Goal: Task Accomplishment & Management: Manage account settings

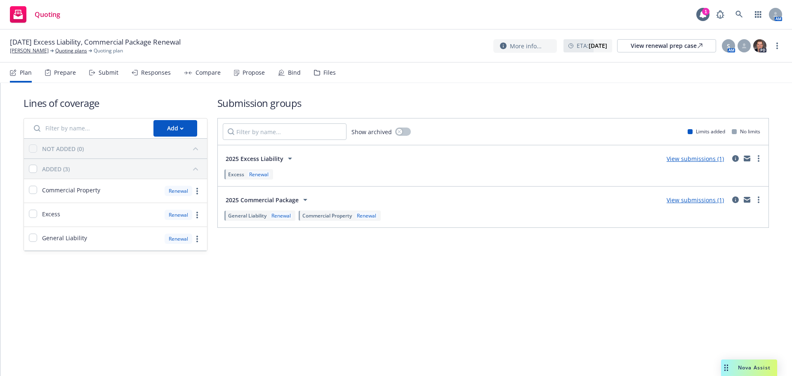
click at [238, 73] on div "Propose" at bounding box center [249, 73] width 31 height 20
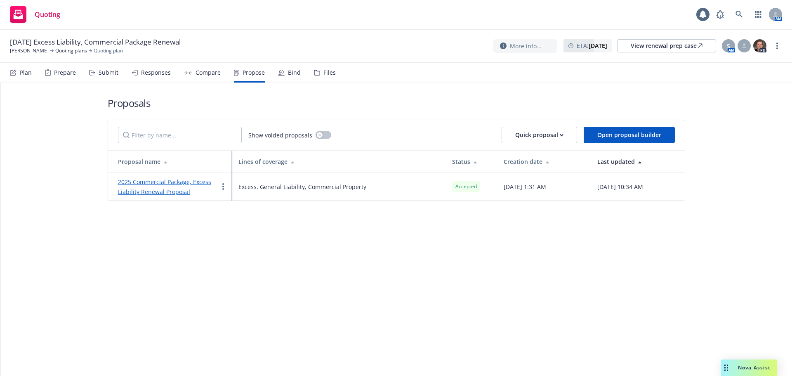
click at [176, 180] on link "2025 Commercial Package, Excess Liability Renewal Proposal" at bounding box center [164, 187] width 93 height 18
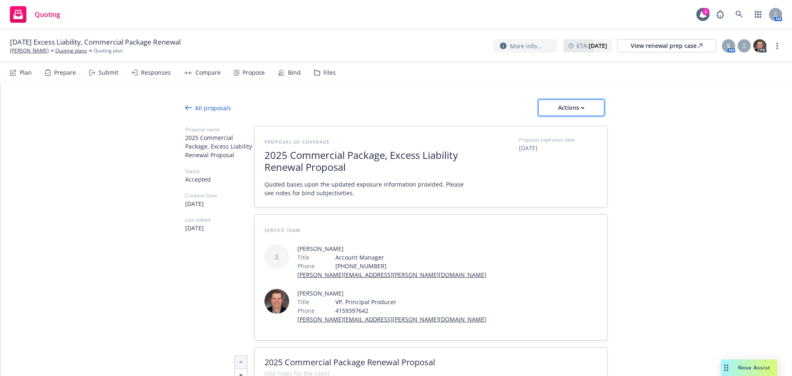
click at [581, 106] on icon "button" at bounding box center [583, 107] width 4 height 3
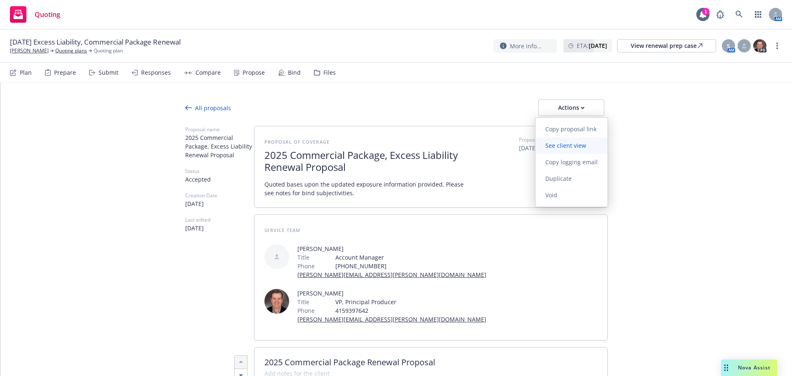
click at [577, 144] on span "See client view" at bounding box center [565, 145] width 61 height 8
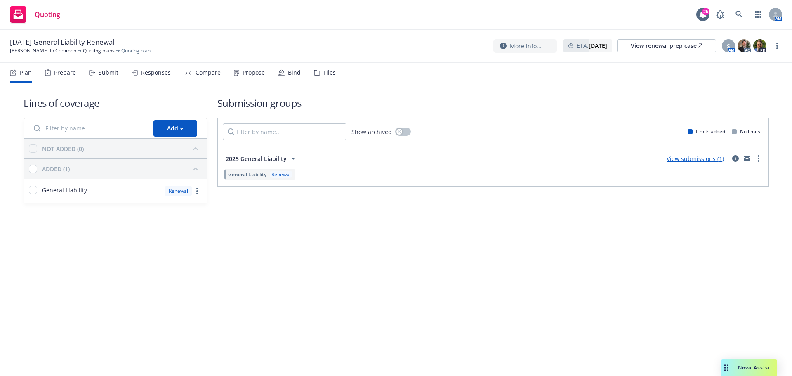
click at [279, 78] on div "Bind" at bounding box center [289, 73] width 23 height 20
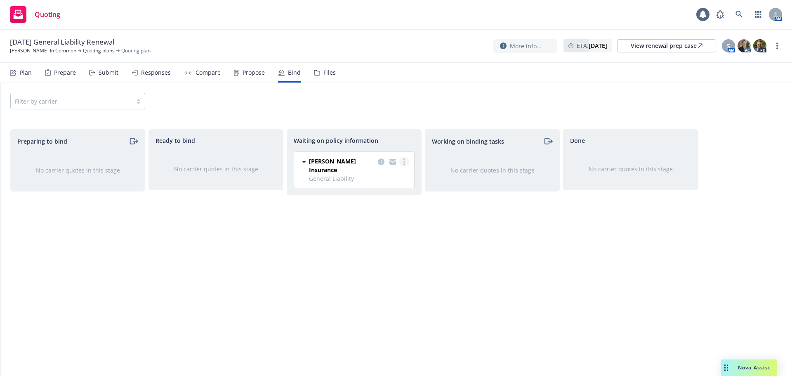
click at [405, 159] on circle "more" at bounding box center [404, 159] width 2 height 2
click at [391, 176] on span "Create policies" at bounding box center [364, 178] width 61 height 8
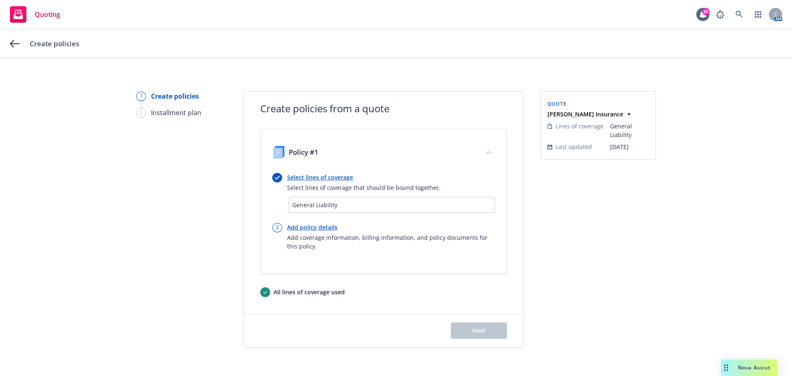
click at [308, 224] on link "Add policy details" at bounding box center [391, 227] width 208 height 9
select select "12"
select select "CA"
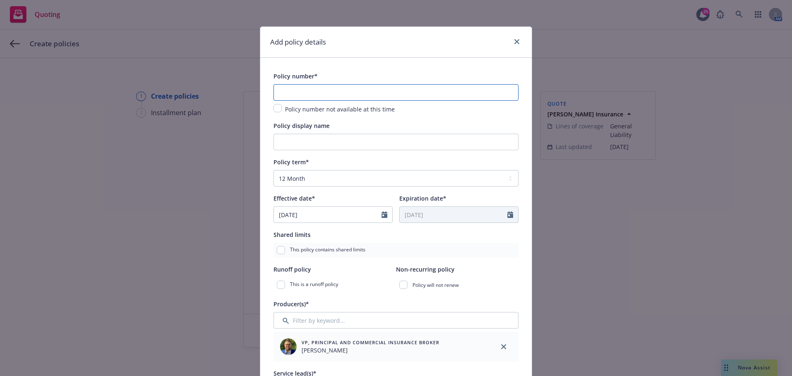
click at [324, 96] on input "text" at bounding box center [396, 92] width 245 height 17
paste input "3AA944998"
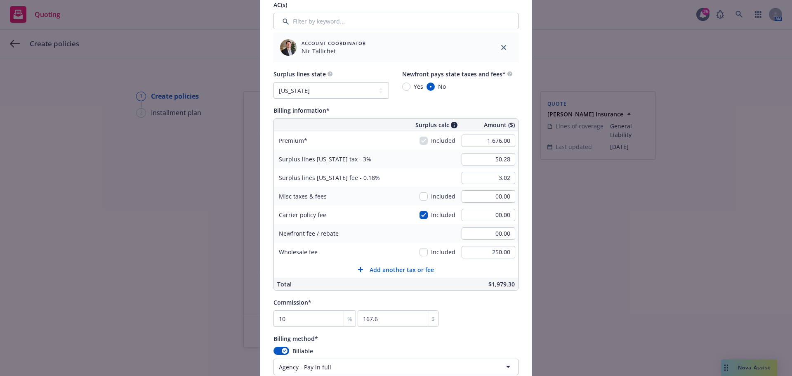
scroll to position [440, 0]
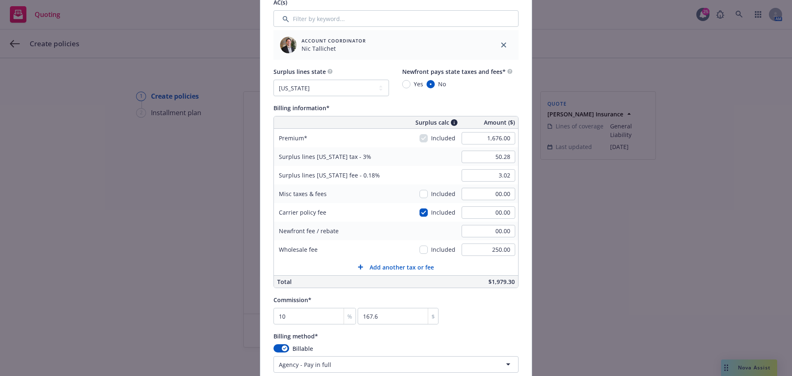
type input "3AA944998"
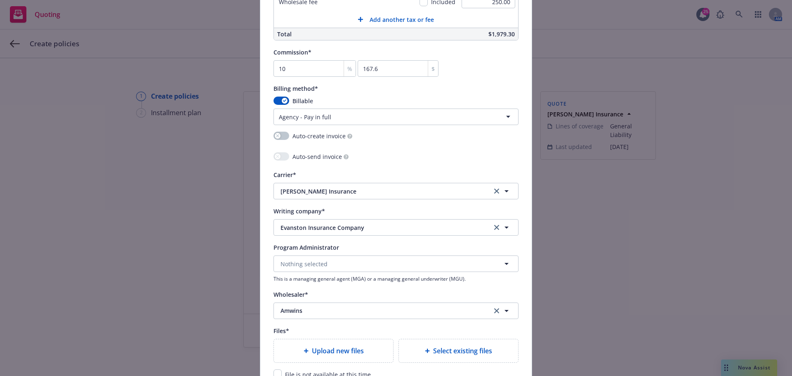
scroll to position [797, 0]
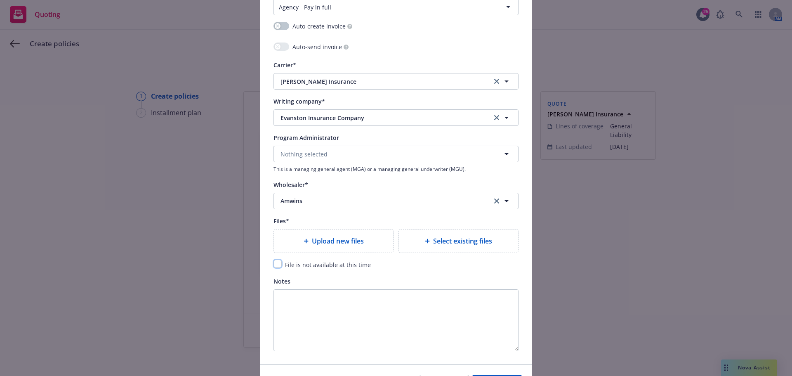
click at [276, 267] on input "checkbox" at bounding box center [278, 263] width 8 height 8
checkbox input "true"
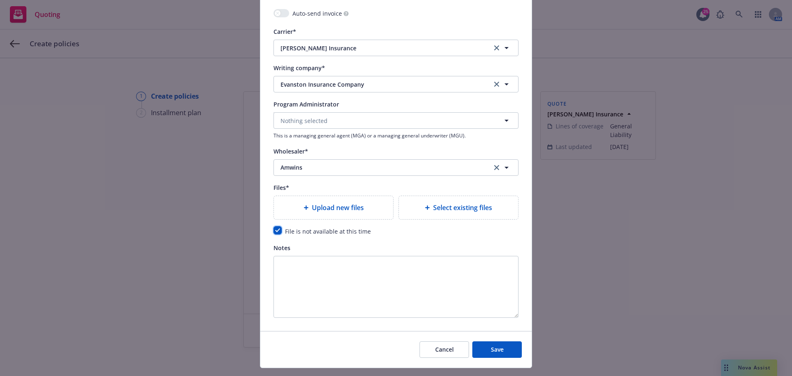
scroll to position [849, 0]
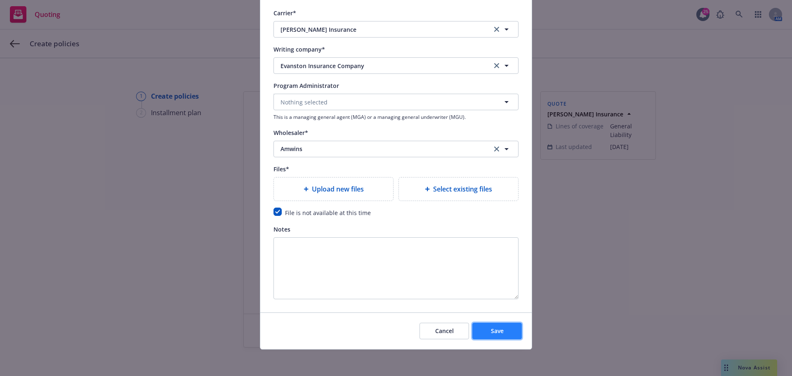
click at [492, 333] on span "Save" at bounding box center [497, 331] width 13 height 8
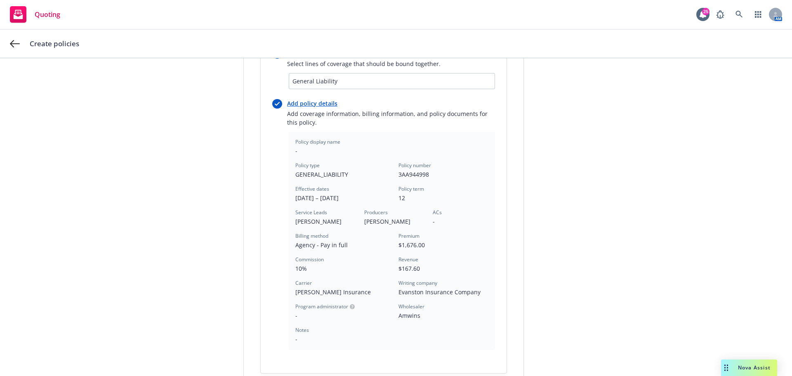
scroll to position [193, 0]
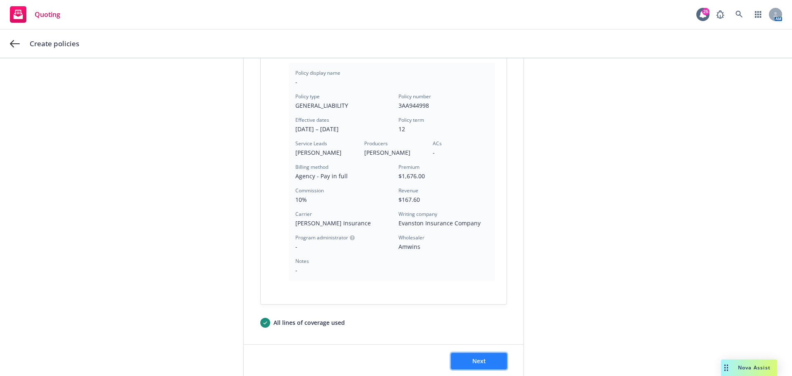
click at [478, 363] on span "Next" at bounding box center [479, 361] width 14 height 8
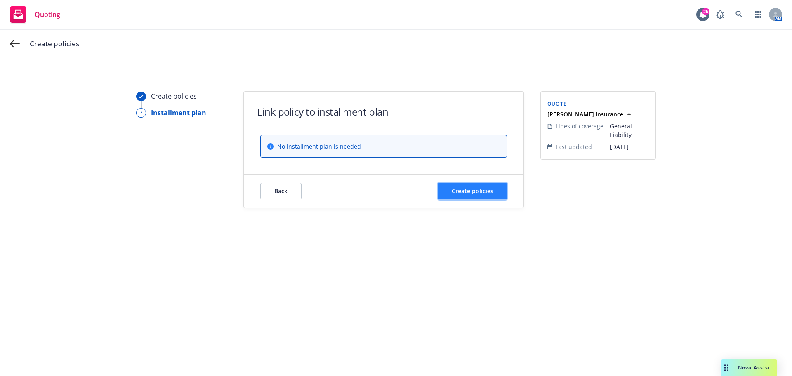
click at [466, 186] on button "Create policies" at bounding box center [472, 191] width 69 height 17
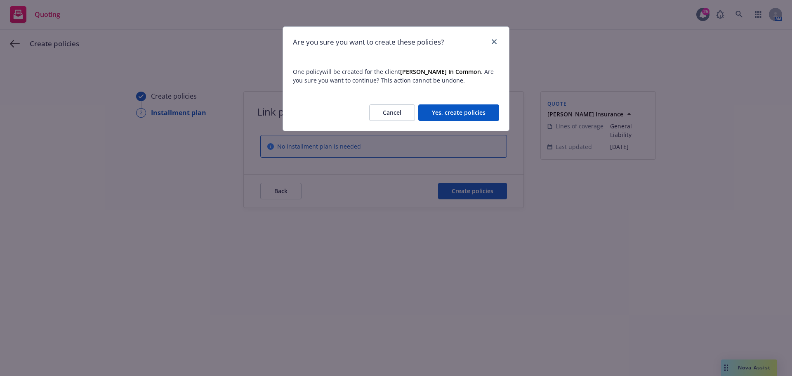
click at [456, 113] on button "Yes, create policies" at bounding box center [458, 112] width 81 height 17
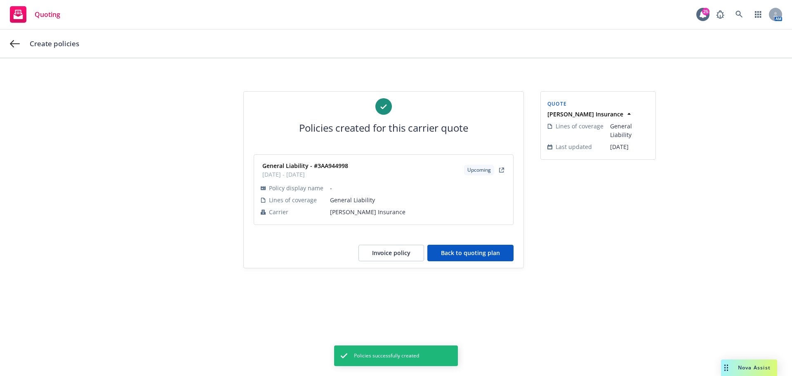
click at [494, 251] on button "Back to quoting plan" at bounding box center [470, 253] width 86 height 17
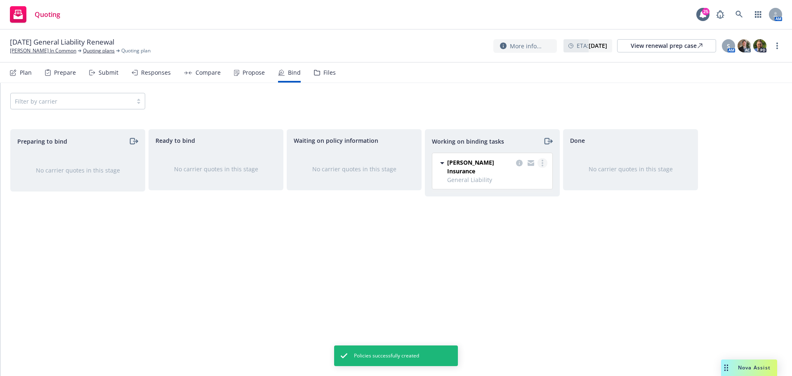
click at [542, 163] on circle "more" at bounding box center [543, 163] width 2 height 2
click at [522, 201] on link "Move to done" at bounding box center [509, 196] width 75 height 17
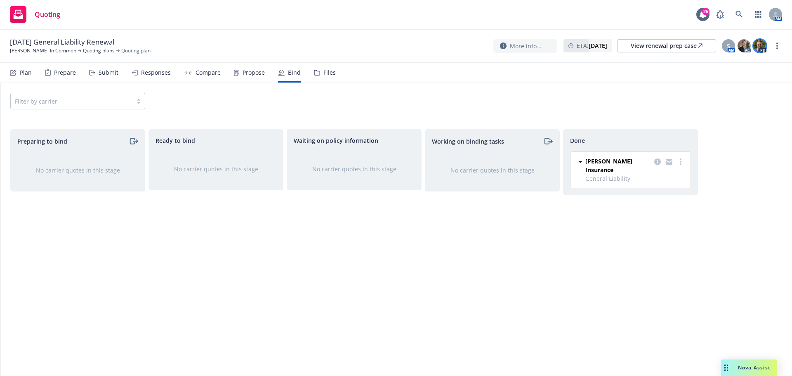
drag, startPoint x: 774, startPoint y: 44, endPoint x: 766, endPoint y: 49, distance: 9.8
click at [774, 44] on link "more" at bounding box center [777, 46] width 10 height 10
click at [745, 61] on link "Copy logging email" at bounding box center [736, 62] width 92 height 17
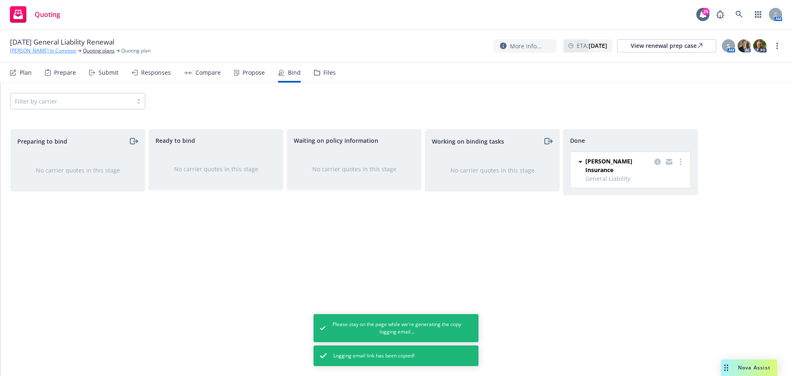
click at [40, 51] on link "Georges Tenant In Common" at bounding box center [43, 50] width 66 height 7
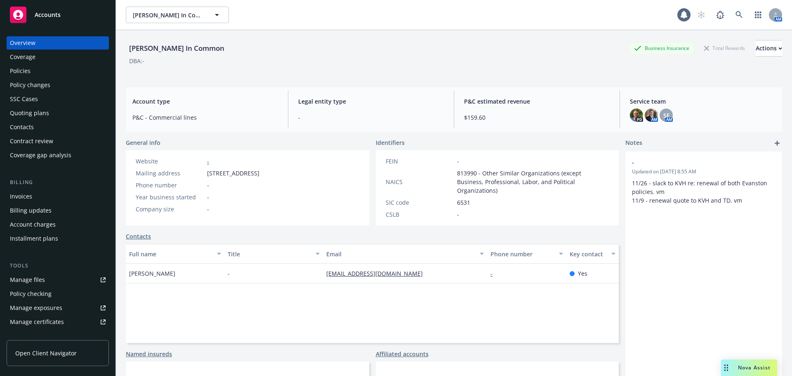
click at [45, 201] on div "Invoices" at bounding box center [58, 196] width 96 height 13
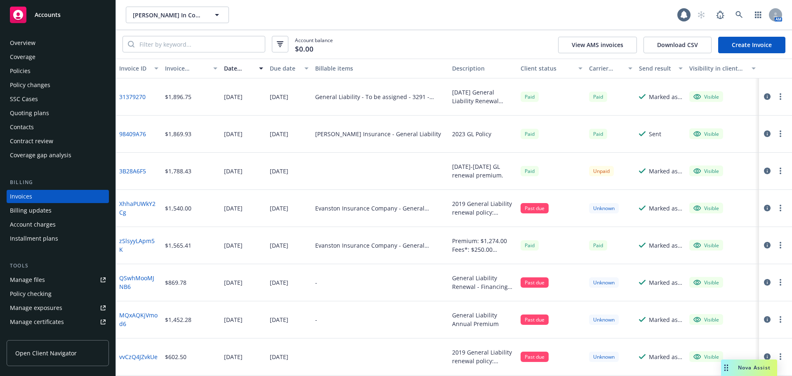
click at [764, 47] on link "Create Invoice" at bounding box center [751, 45] width 67 height 17
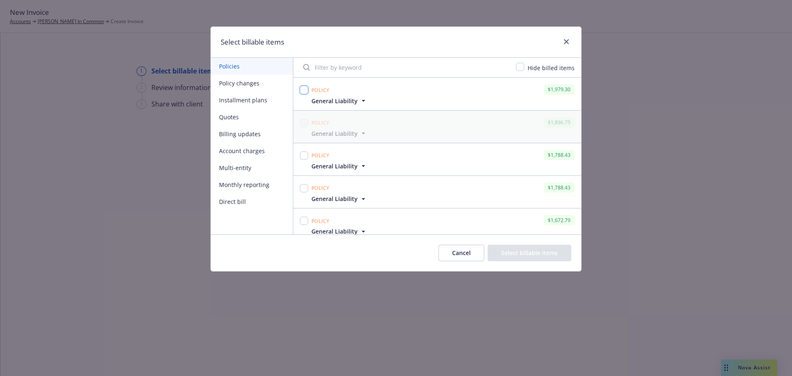
click at [303, 90] on input "checkbox" at bounding box center [304, 90] width 8 height 8
checkbox input "true"
click at [529, 256] on button "Select billable items" at bounding box center [530, 253] width 84 height 17
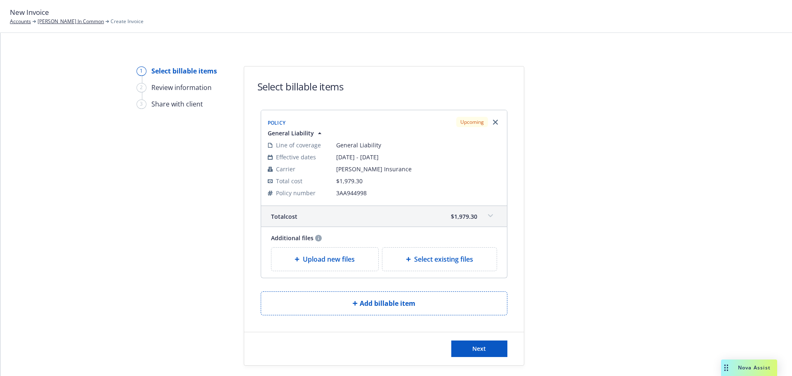
click at [489, 358] on div "Next" at bounding box center [384, 348] width 280 height 33
click at [489, 352] on button "Next" at bounding box center [479, 348] width 56 height 17
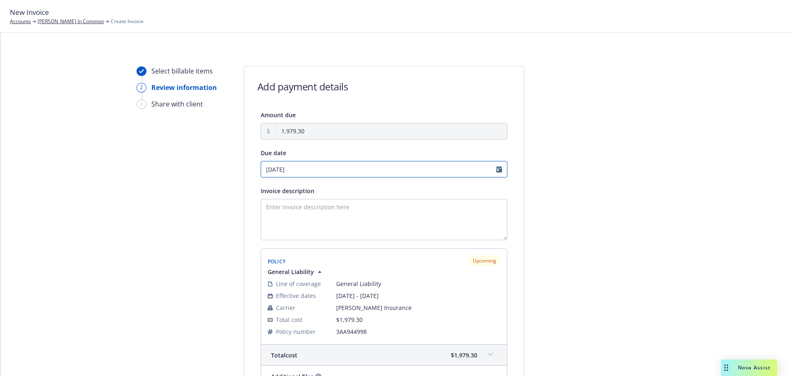
click at [490, 167] on input "[DATE]" at bounding box center [384, 169] width 247 height 17
select select "November"
select select "2025"
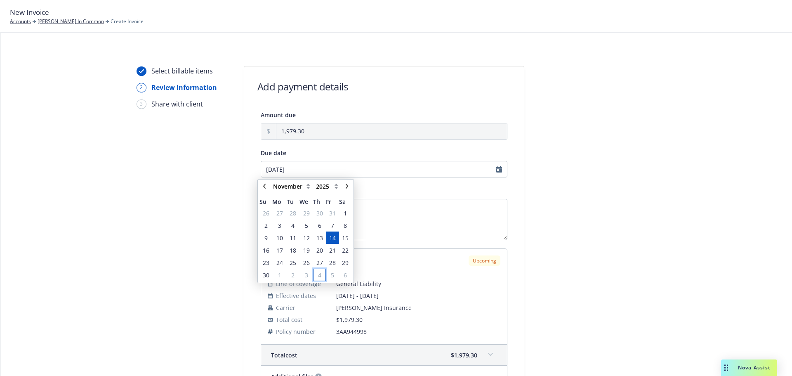
click at [316, 275] on span "4" at bounding box center [319, 275] width 11 height 10
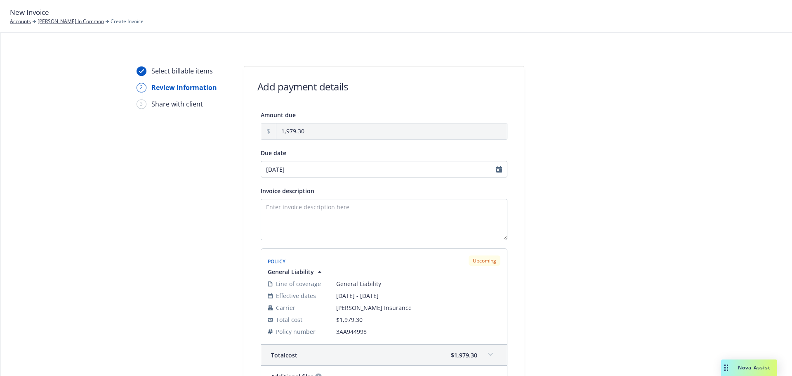
type input "12/04/2025"
click at [368, 227] on textarea "Invoice description" at bounding box center [384, 219] width 247 height 41
paste textarea "11/14/25 - Georges Tenant In Common -"
paste textarea "General Liability"
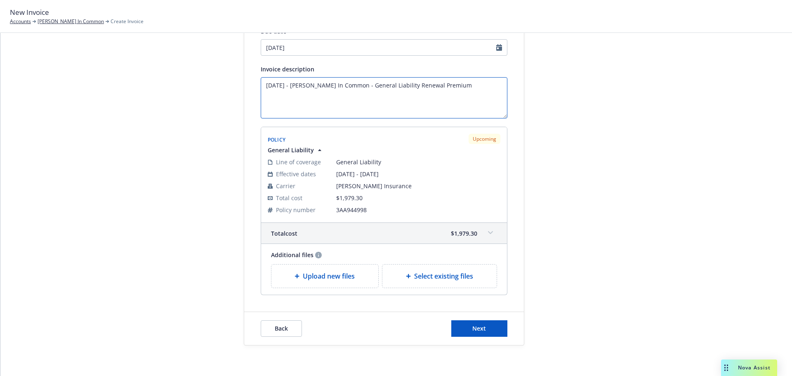
scroll to position [124, 0]
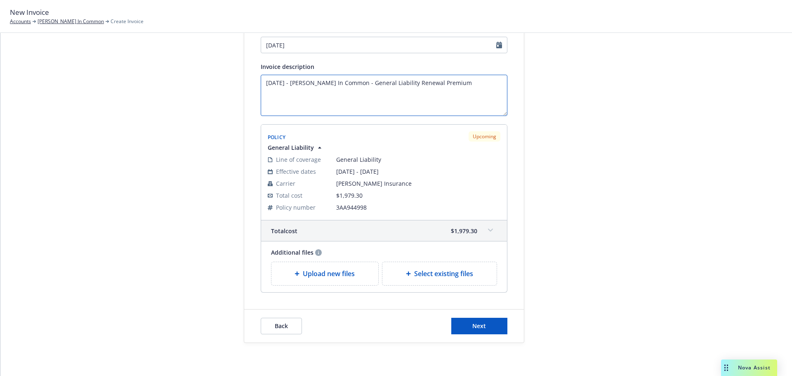
type textarea "11/14/25 - Georges Tenant In Common - General Liability Renewal Premium"
click at [481, 330] on span "Next" at bounding box center [479, 326] width 14 height 8
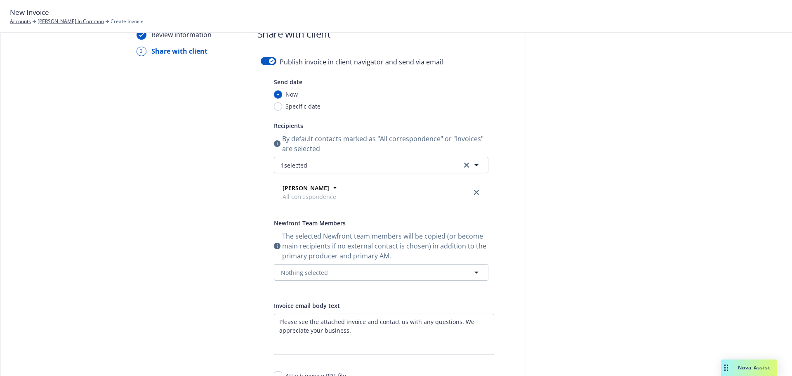
scroll to position [0, 0]
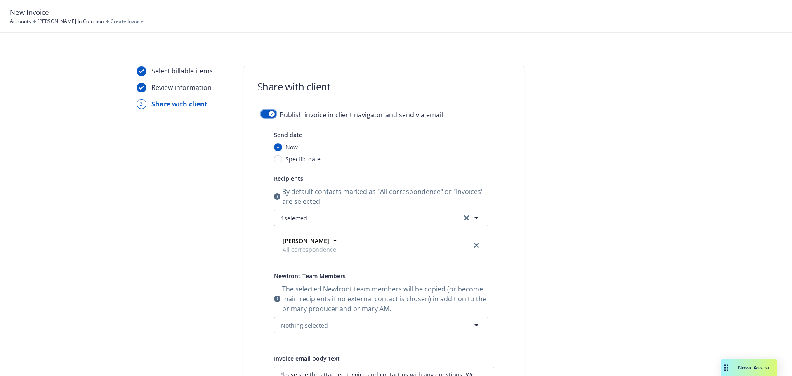
click at [263, 116] on button "button" at bounding box center [269, 114] width 16 height 8
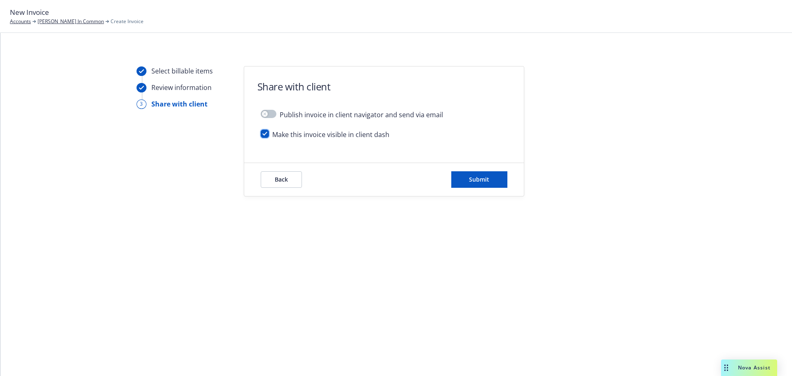
click at [265, 132] on input "checkbox" at bounding box center [265, 134] width 8 height 8
checkbox input "false"
click at [483, 175] on span "Submit" at bounding box center [479, 179] width 20 height 8
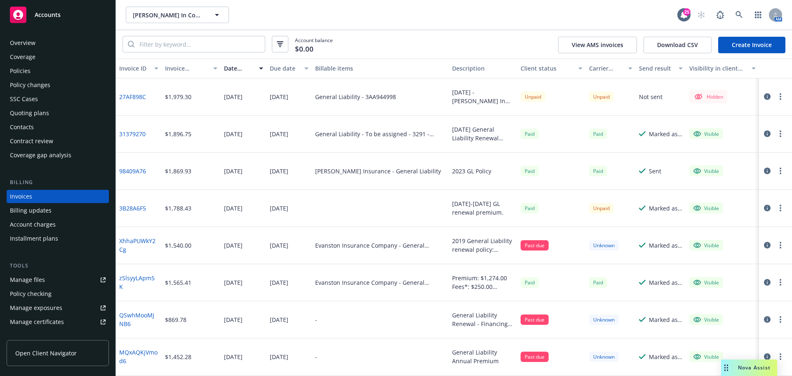
drag, startPoint x: 743, startPoint y: 165, endPoint x: 702, endPoint y: 165, distance: 40.4
click at [742, 165] on link "Make it visible in client dash" at bounding box center [726, 163] width 105 height 17
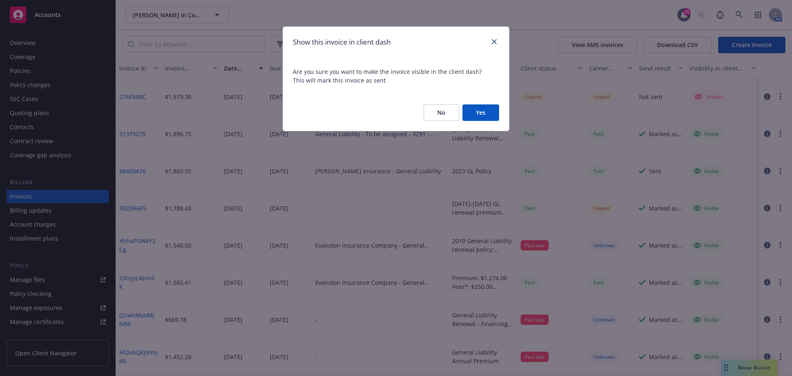
click at [496, 113] on button "Yes" at bounding box center [480, 112] width 37 height 17
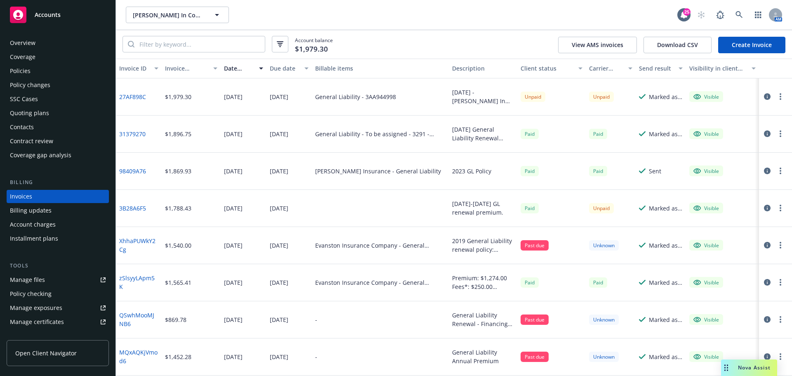
click at [764, 95] on icon "button" at bounding box center [767, 96] width 7 height 7
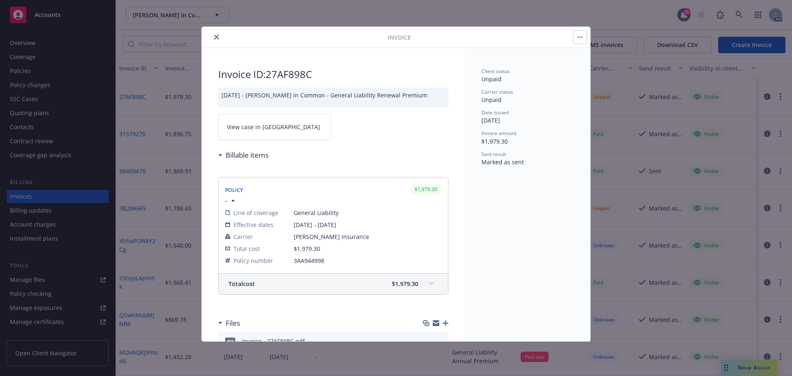
click at [276, 126] on link "View case in SSC" at bounding box center [274, 127] width 113 height 26
click at [219, 37] on icon "close" at bounding box center [216, 37] width 5 height 5
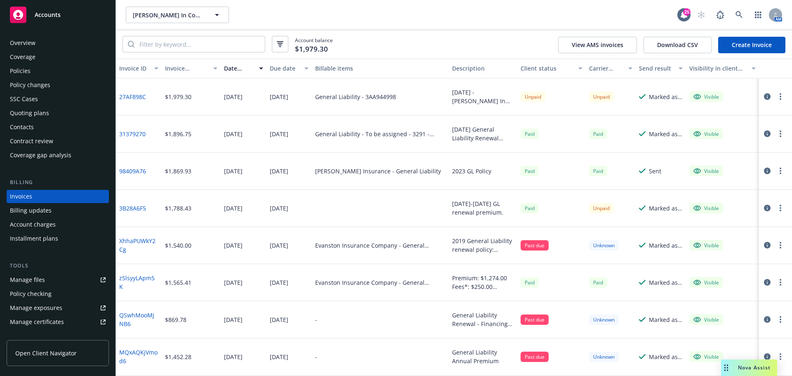
drag, startPoint x: 773, startPoint y: 97, endPoint x: 769, endPoint y: 99, distance: 4.5
click at [776, 97] on button "button" at bounding box center [781, 97] width 10 height 10
drag, startPoint x: 722, startPoint y: 143, endPoint x: 305, endPoint y: 49, distance: 427.5
click at [721, 143] on link "Copy invoice URL" at bounding box center [726, 146] width 105 height 17
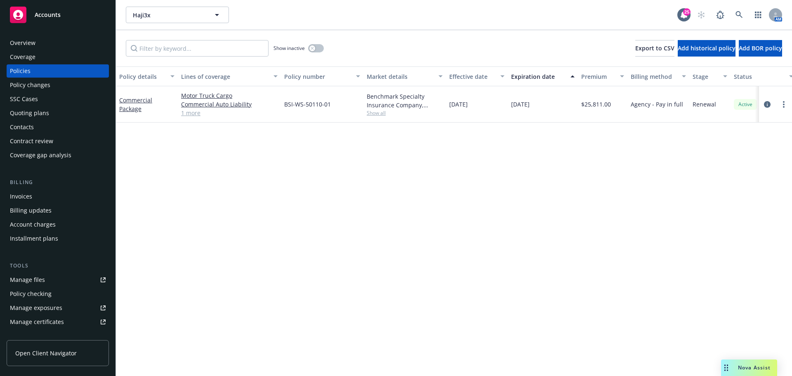
click at [47, 45] on div "Overview" at bounding box center [58, 42] width 96 height 13
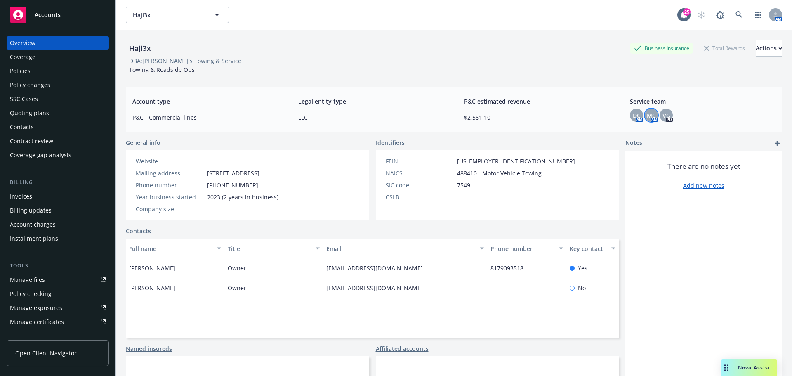
click at [647, 115] on span "MC" at bounding box center [651, 115] width 9 height 9
click at [633, 116] on span "DC" at bounding box center [637, 115] width 8 height 9
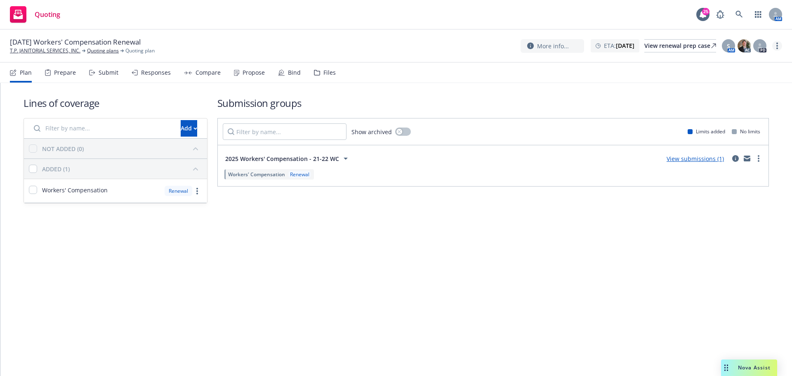
click at [776, 43] on link "more" at bounding box center [777, 46] width 10 height 10
click at [746, 128] on link "Archive quoting plan" at bounding box center [736, 128] width 92 height 17
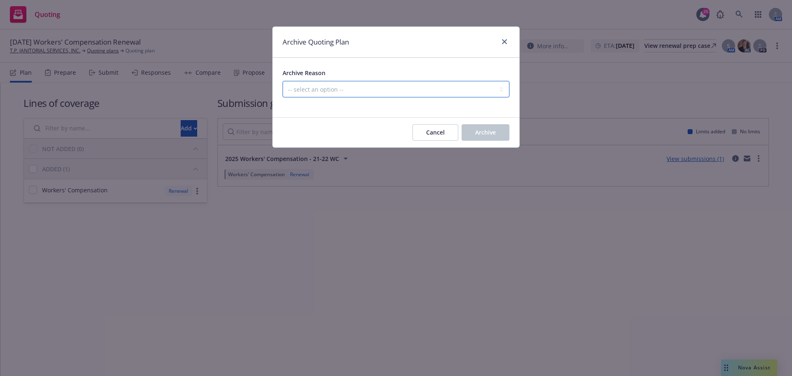
drag, startPoint x: 469, startPoint y: 87, endPoint x: 462, endPoint y: 95, distance: 10.8
click at [467, 89] on select "-- select an option -- All policies in this renewal plan are auto-renewed Creat…" at bounding box center [396, 89] width 227 height 17
select select "ARCHIVED_RENEWAL_POLICY_AUTO_RENEWED"
click at [283, 81] on select "-- select an option -- All policies in this renewal plan are auto-renewed Creat…" at bounding box center [396, 89] width 227 height 17
click at [480, 127] on button "Archive" at bounding box center [486, 132] width 48 height 17
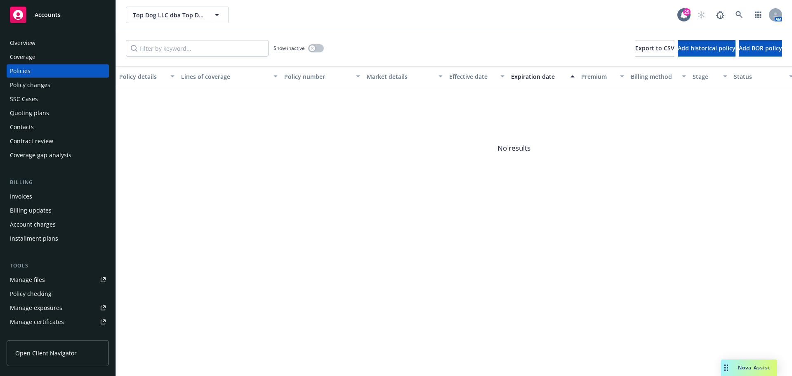
click at [323, 52] on div "Show inactive" at bounding box center [299, 48] width 50 height 17
click at [321, 50] on button "button" at bounding box center [316, 48] width 16 height 8
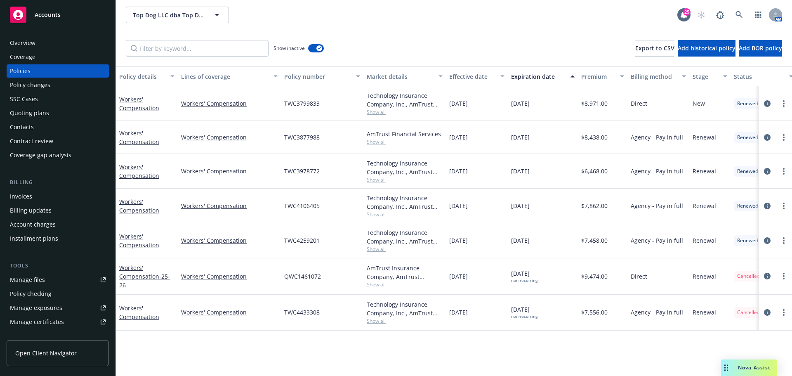
click at [36, 193] on div "Invoices" at bounding box center [58, 196] width 96 height 13
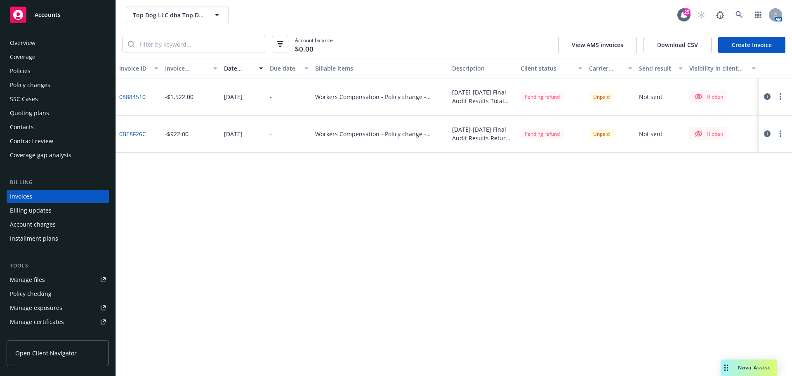
click at [777, 94] on button "button" at bounding box center [781, 97] width 10 height 10
click at [728, 215] on link "Void" at bounding box center [732, 212] width 105 height 17
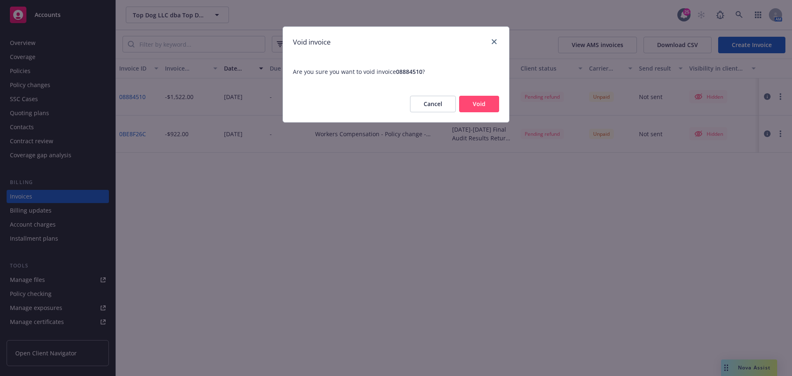
click at [480, 104] on button "Void" at bounding box center [479, 104] width 40 height 17
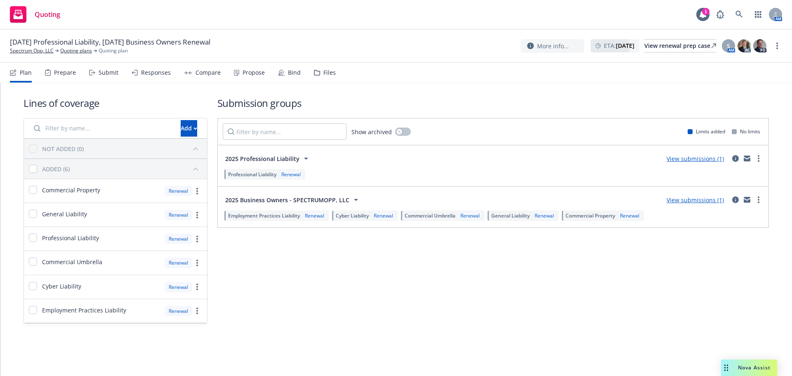
click at [252, 73] on div "Propose" at bounding box center [254, 72] width 22 height 7
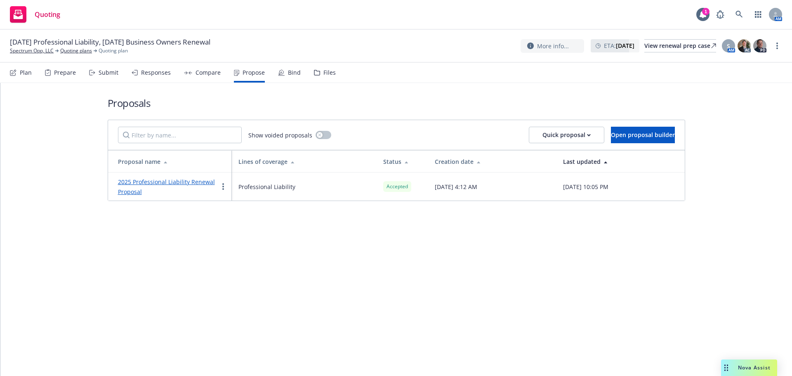
click at [297, 72] on div "Bind" at bounding box center [294, 72] width 13 height 7
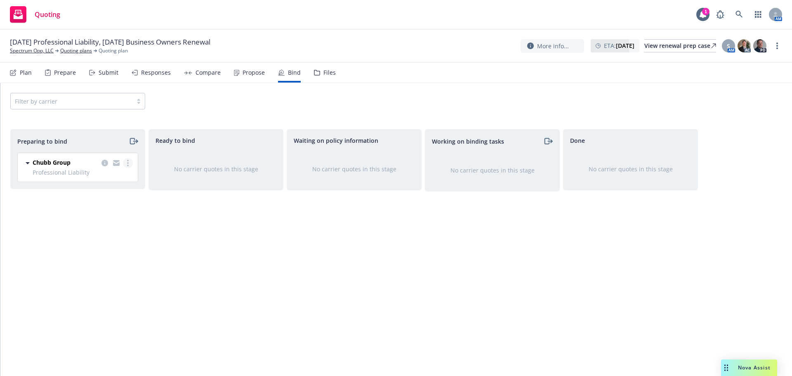
click at [126, 162] on link "more" at bounding box center [128, 163] width 10 height 10
click at [114, 199] on link "Log bind order" at bounding box center [92, 196] width 81 height 17
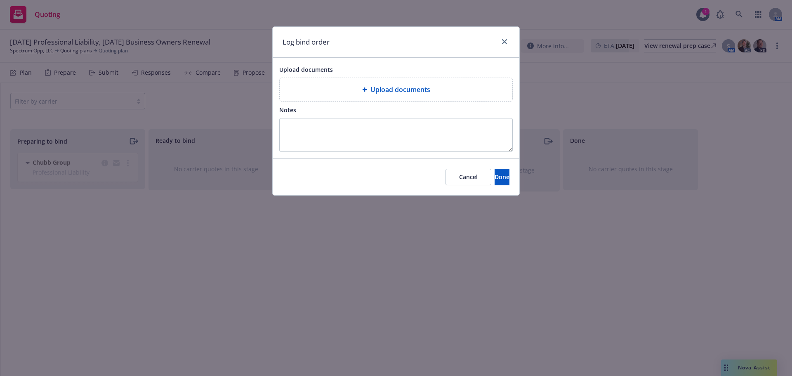
click at [347, 90] on div "Upload documents" at bounding box center [395, 90] width 219 height 10
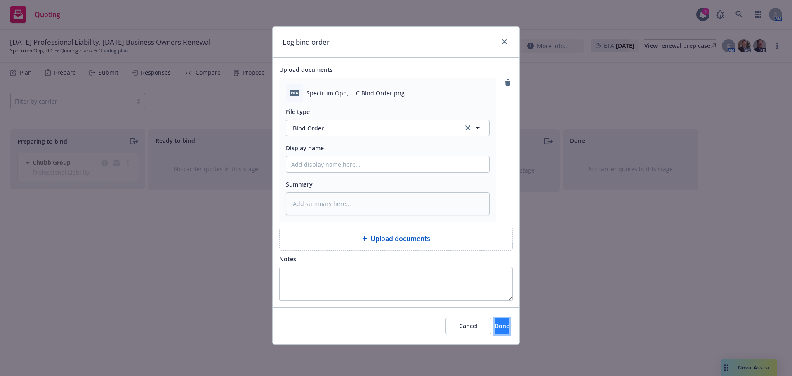
click at [500, 328] on button "Done" at bounding box center [502, 326] width 15 height 17
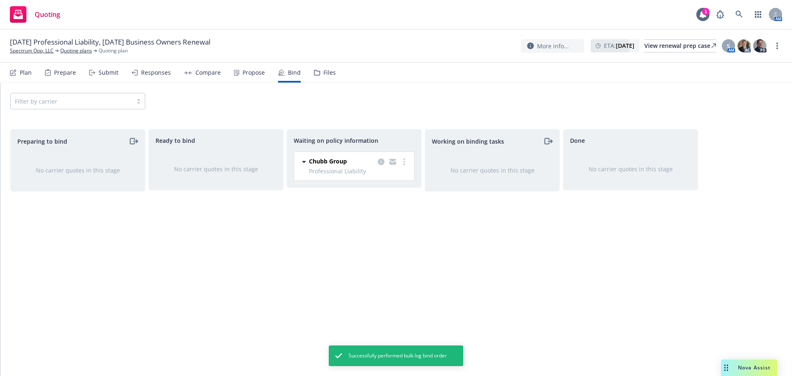
click at [253, 72] on div "Propose" at bounding box center [254, 72] width 22 height 7
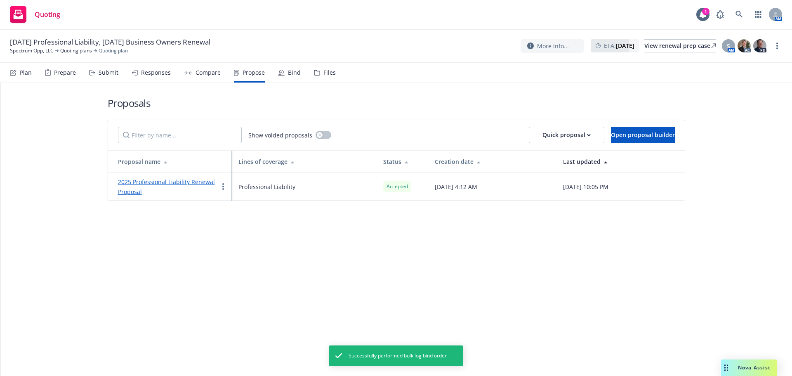
click at [189, 177] on div "2025 Professional Liability Renewal Proposal" at bounding box center [168, 187] width 100 height 20
click at [189, 179] on link "2025 Professional Liability Renewal Proposal" at bounding box center [166, 187] width 97 height 18
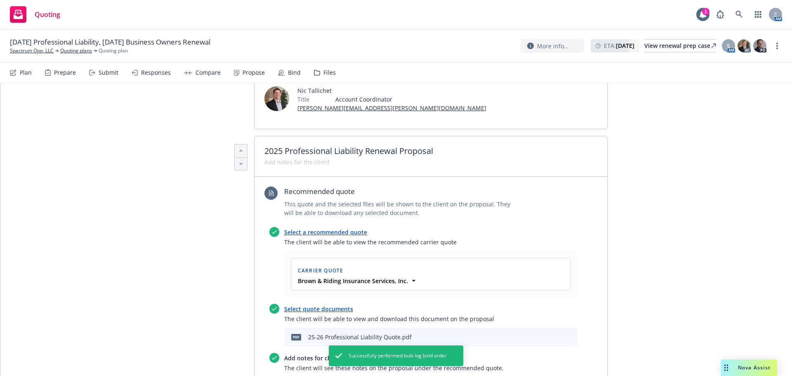
scroll to position [385, 0]
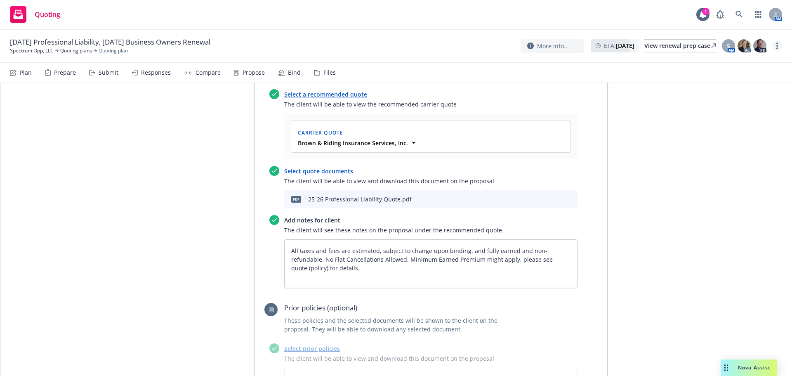
click at [775, 43] on link "more" at bounding box center [777, 46] width 10 height 10
drag, startPoint x: 760, startPoint y: 65, endPoint x: 721, endPoint y: 72, distance: 40.2
click at [760, 65] on link "Copy logging email" at bounding box center [736, 62] width 92 height 17
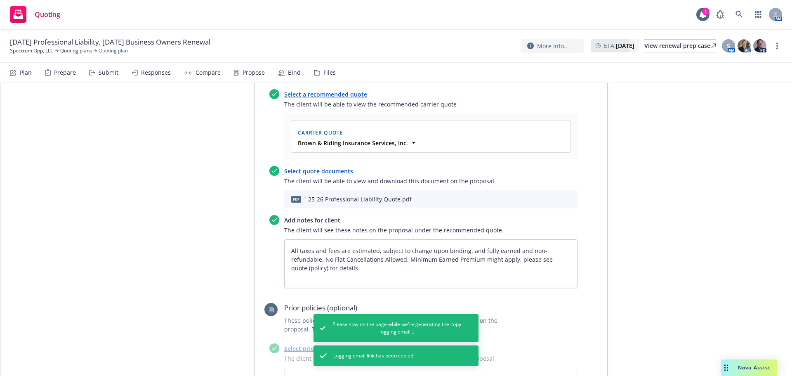
type textarea "x"
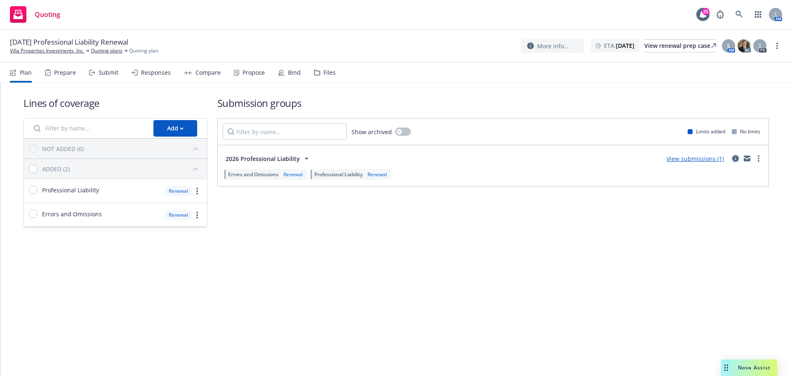
click at [733, 158] on icon "circleInformation" at bounding box center [735, 158] width 7 height 7
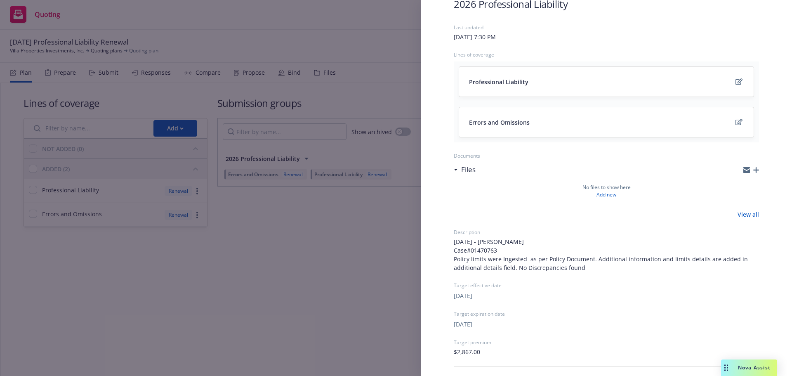
scroll to position [146, 0]
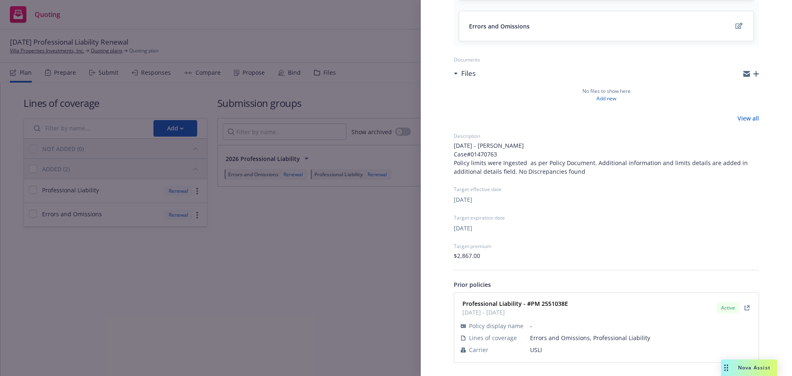
click at [537, 347] on span "USLI" at bounding box center [641, 349] width 222 height 9
copy span "USLI"
drag, startPoint x: 566, startPoint y: 304, endPoint x: 529, endPoint y: 305, distance: 36.7
click at [529, 305] on div "Professional Liability - #PM 2551038E 02/12/2025 - 02/12/2026" at bounding box center [514, 307] width 111 height 21
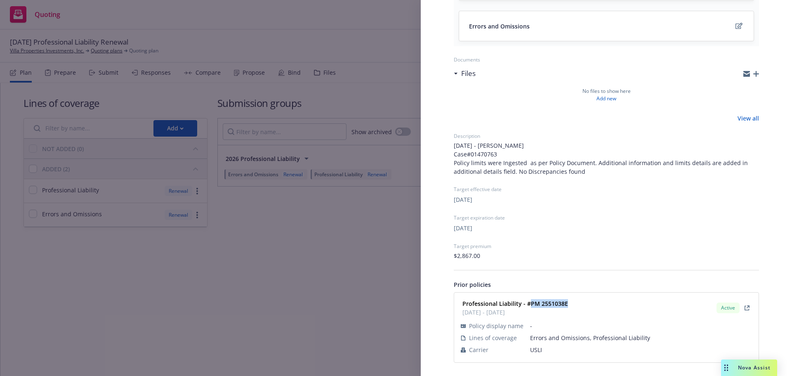
copy strong "PM 2551038E"
click at [191, 210] on div "Submission group 2026 Professional Liability Last updated Tuesday, October 14, …" at bounding box center [396, 188] width 792 height 376
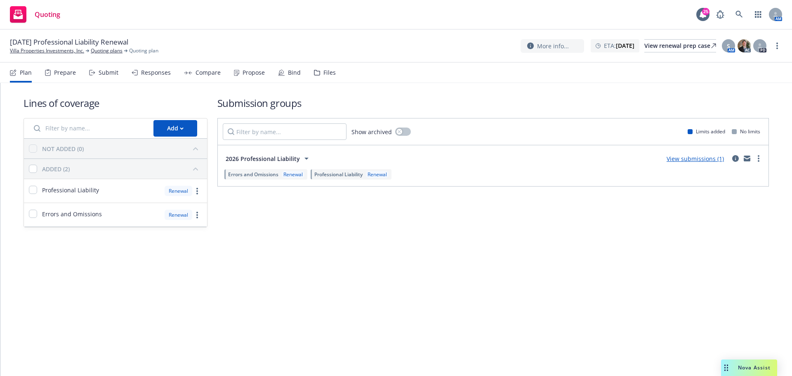
click at [115, 69] on div "Submit" at bounding box center [109, 72] width 20 height 7
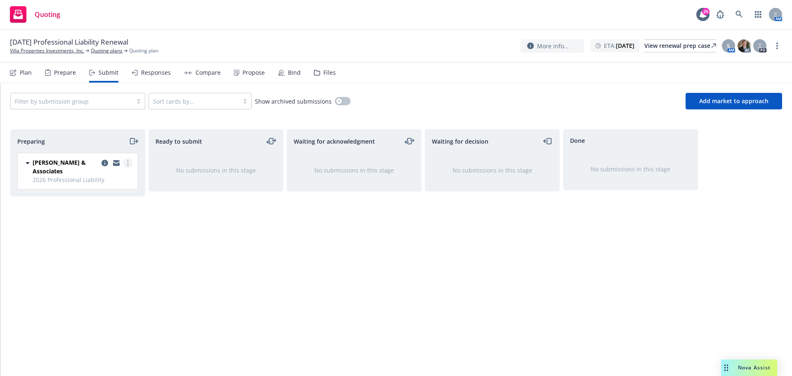
click at [130, 160] on div "R.E. Chaix & Associates 2026 Professional Liability Tuesday, October 14, 2025 a…" at bounding box center [78, 171] width 120 height 36
click at [130, 161] on link "more" at bounding box center [128, 163] width 10 height 10
click at [115, 182] on span "Complete preparation" at bounding box center [90, 180] width 81 height 8
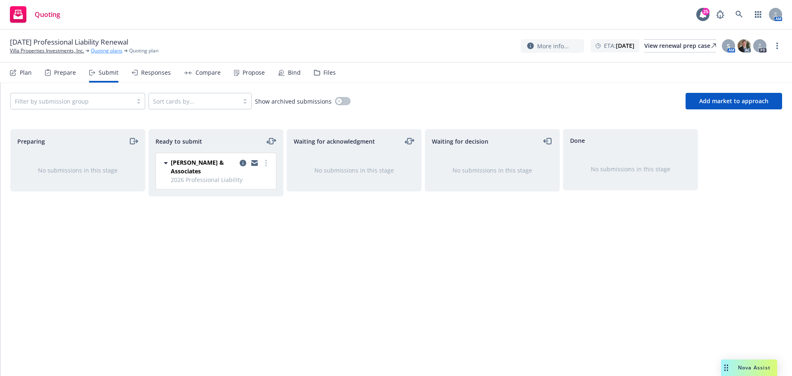
click at [112, 52] on link "Quoting plans" at bounding box center [107, 50] width 32 height 7
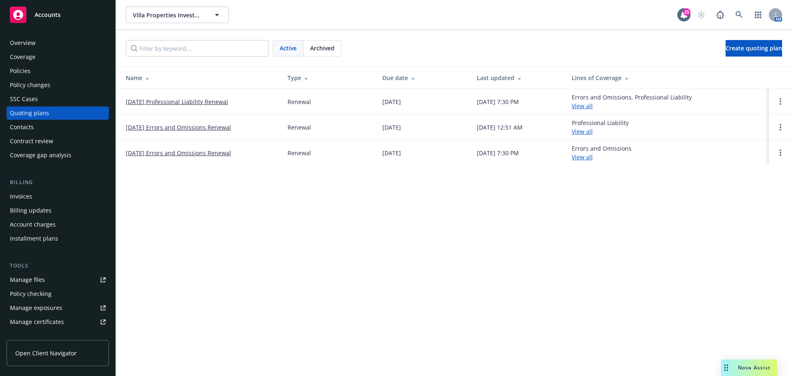
click at [186, 127] on link "[DATE] Errors and Omissions Renewal" at bounding box center [178, 127] width 105 height 9
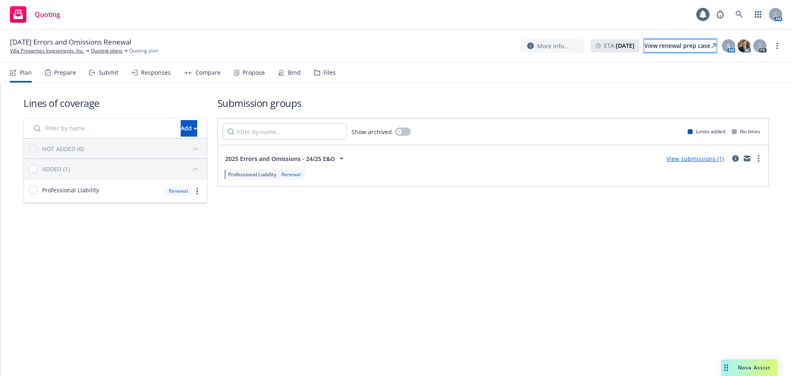
click at [686, 48] on div "View renewal prep case" at bounding box center [680, 46] width 72 height 12
click at [734, 158] on icon "circleInformation" at bounding box center [735, 158] width 7 height 7
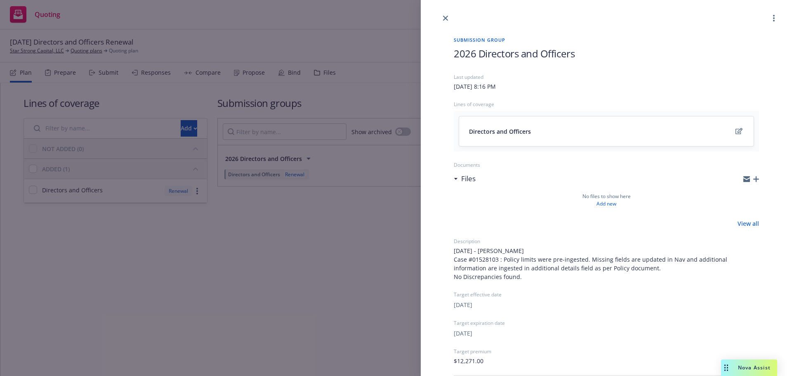
scroll to position [105, 0]
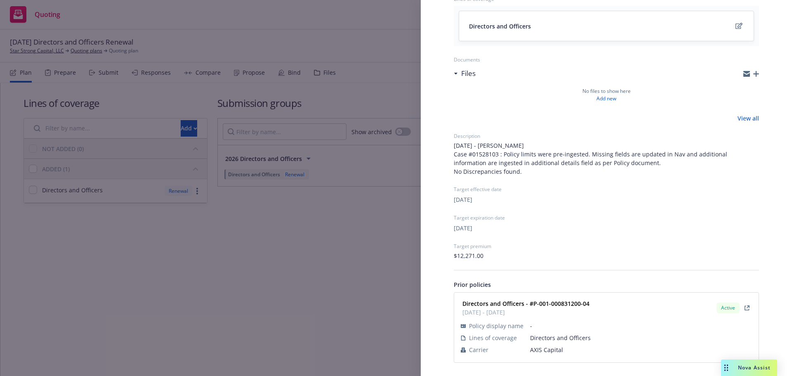
click at [537, 348] on span "AXIS Capital" at bounding box center [641, 349] width 222 height 9
copy span "AXIS Capital"
drag, startPoint x: 589, startPoint y: 303, endPoint x: 533, endPoint y: 304, distance: 55.3
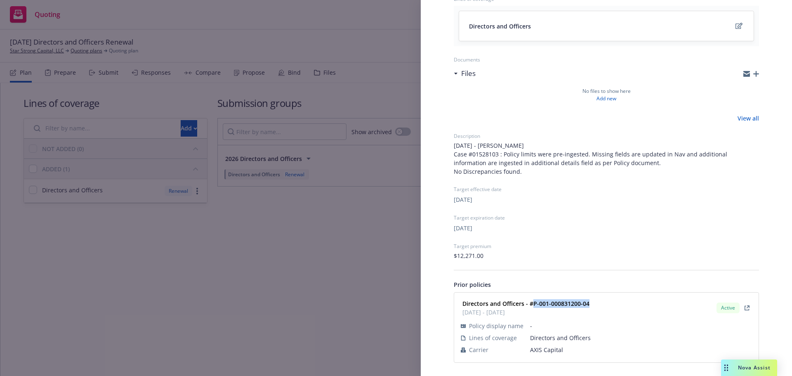
click at [533, 304] on div "Directors and Officers - #P-001-000831200-04 03/14/2025 - 03/14/2026" at bounding box center [525, 307] width 132 height 21
copy strong "P-001-000831200-04"
click at [197, 168] on div "Submission group 2026 Directors and Officers Last updated Tuesday, October 14, …" at bounding box center [396, 188] width 792 height 376
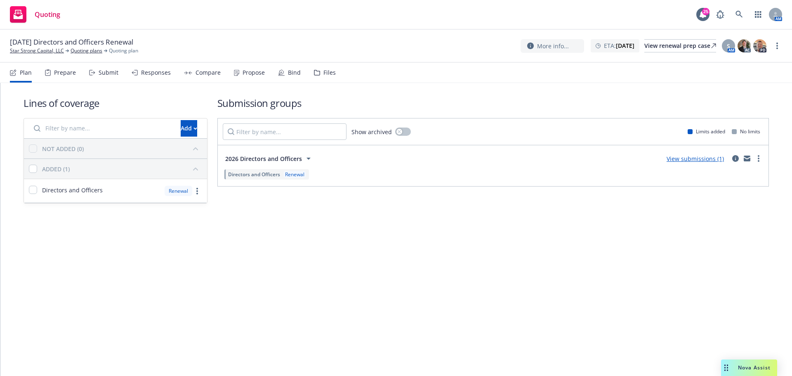
click at [74, 73] on div "Prepare" at bounding box center [65, 72] width 22 height 7
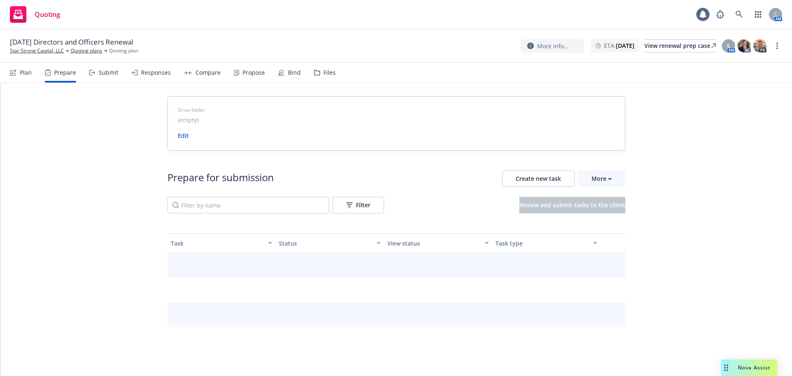
click at [101, 74] on div "Submit" at bounding box center [109, 72] width 20 height 7
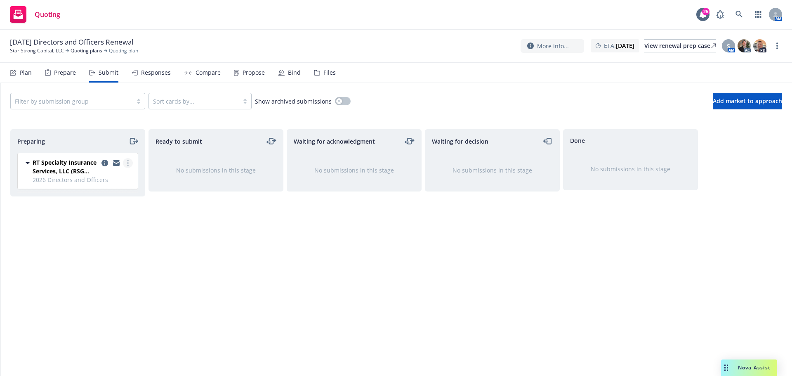
click at [130, 161] on link "more" at bounding box center [128, 163] width 10 height 10
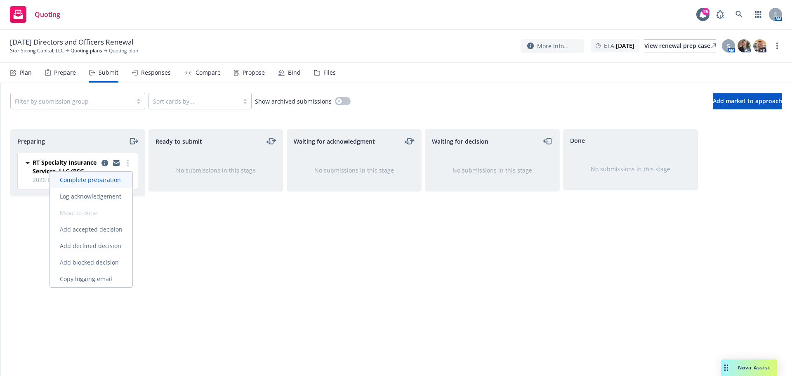
click at [119, 178] on span "Complete preparation" at bounding box center [90, 180] width 81 height 8
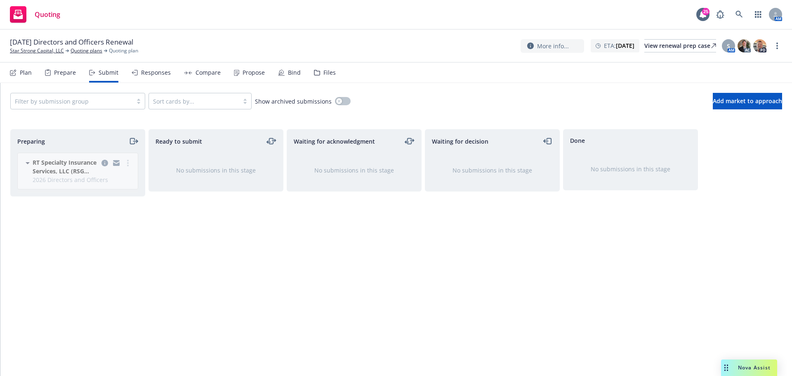
click at [93, 56] on div "03/14/26 Directors and Officers Renewal Star Strong Capital, LLC Quoting plans …" at bounding box center [396, 46] width 792 height 33
click at [92, 55] on div "03/14/26 Directors and Officers Renewal Star Strong Capital, LLC Quoting plans …" at bounding box center [396, 46] width 792 height 33
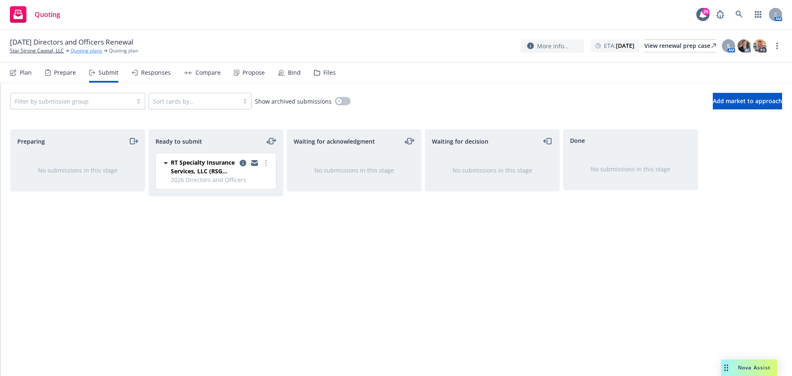
click at [92, 53] on link "Quoting plans" at bounding box center [87, 50] width 32 height 7
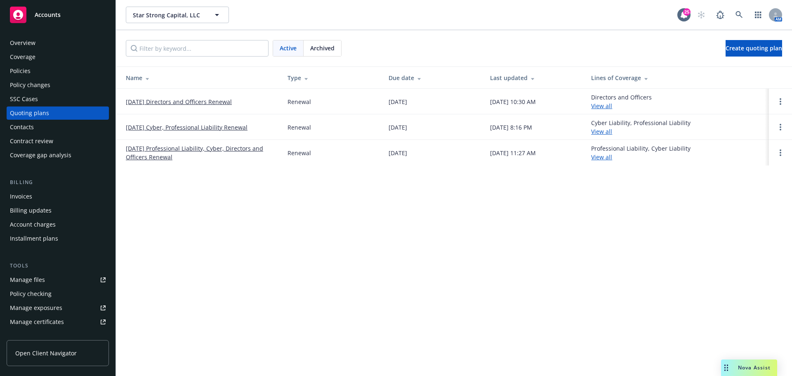
drag, startPoint x: 220, startPoint y: 151, endPoint x: 215, endPoint y: 149, distance: 4.7
click at [219, 150] on link "[DATE] Professional Liability, Cyber, Directors and Officers Renewal" at bounding box center [200, 152] width 149 height 17
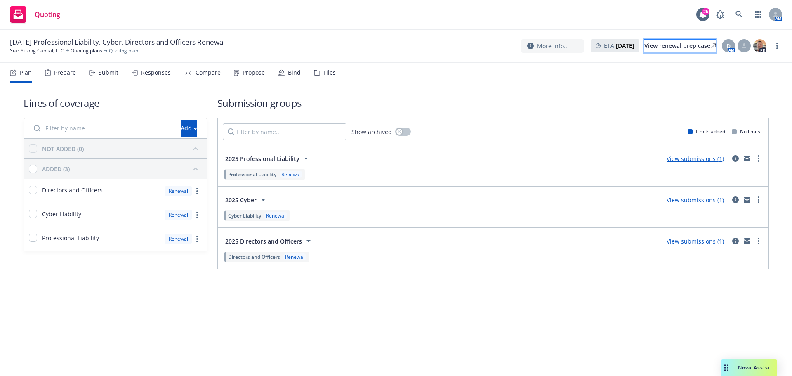
click at [685, 52] on link "View renewal prep case" at bounding box center [680, 45] width 72 height 13
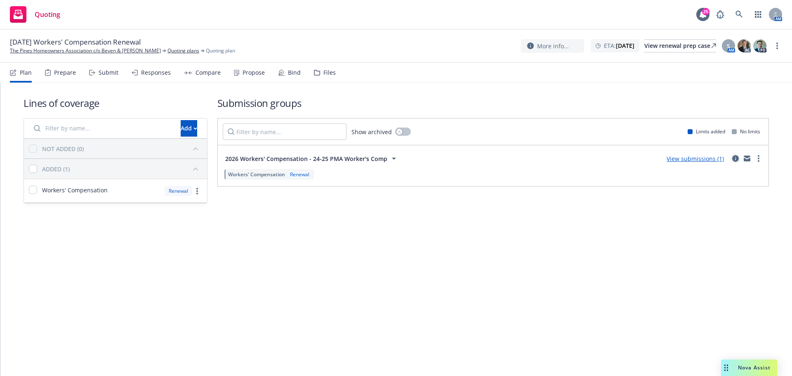
click at [734, 159] on icon "circleInformation" at bounding box center [735, 158] width 7 height 7
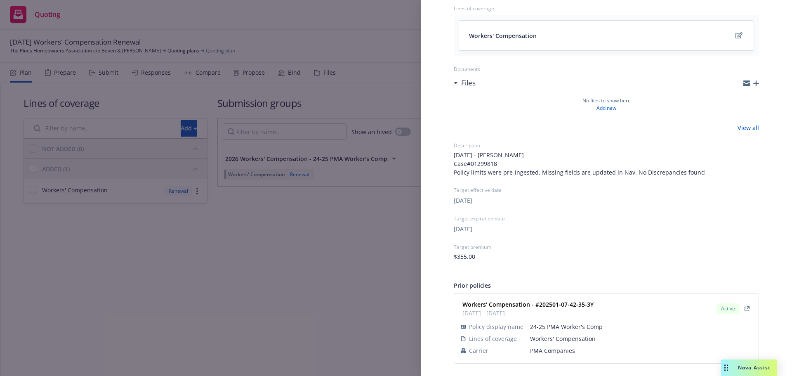
scroll to position [97, 0]
click at [545, 347] on span "PMA Companies" at bounding box center [641, 349] width 222 height 9
copy span "PMA Companies"
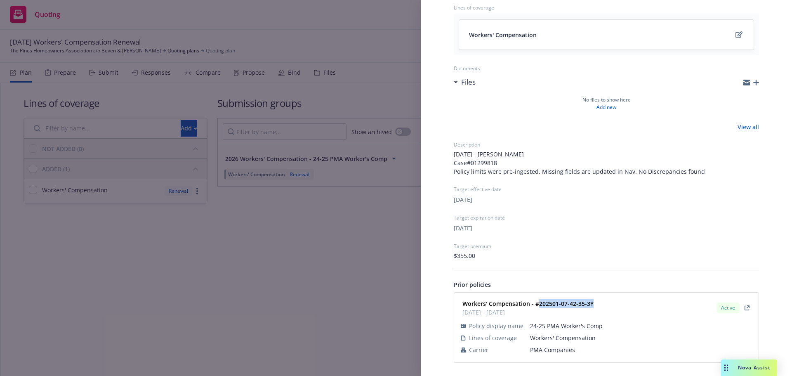
drag, startPoint x: 594, startPoint y: 303, endPoint x: 539, endPoint y: 304, distance: 55.3
click at [539, 304] on div "Workers' Compensation - #202501-07-42-35-3Y 03/14/2025 - 03/14/2026 Active" at bounding box center [606, 307] width 295 height 21
copy strong "202501-07-42-35-3Y"
drag, startPoint x: 267, startPoint y: 236, endPoint x: 274, endPoint y: 232, distance: 8.3
click at [267, 235] on div "Submission group 2026 Workers' Compensation - 24-25 PMA Worker's Comp Last upda…" at bounding box center [396, 188] width 792 height 376
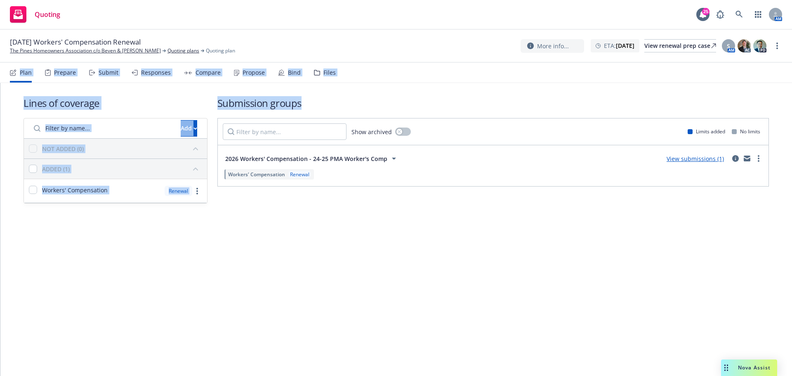
drag, startPoint x: 775, startPoint y: 45, endPoint x: 254, endPoint y: 68, distance: 521.5
click at [370, 104] on div "03/14/26 Workers' Compensation Renewal The Pines Homeowners Association c/o Bev…" at bounding box center [396, 203] width 792 height 346
click at [109, 70] on div "Submit" at bounding box center [109, 72] width 20 height 7
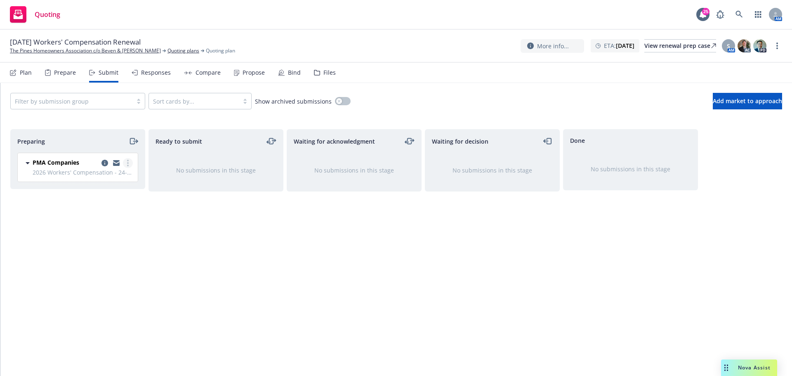
click at [126, 163] on link "more" at bounding box center [128, 163] width 10 height 10
click at [106, 184] on link "Complete preparation" at bounding box center [91, 180] width 83 height 17
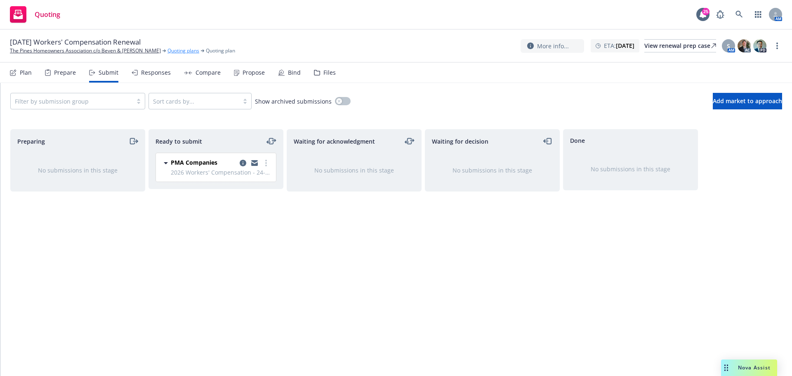
click at [167, 53] on link "Quoting plans" at bounding box center [183, 50] width 32 height 7
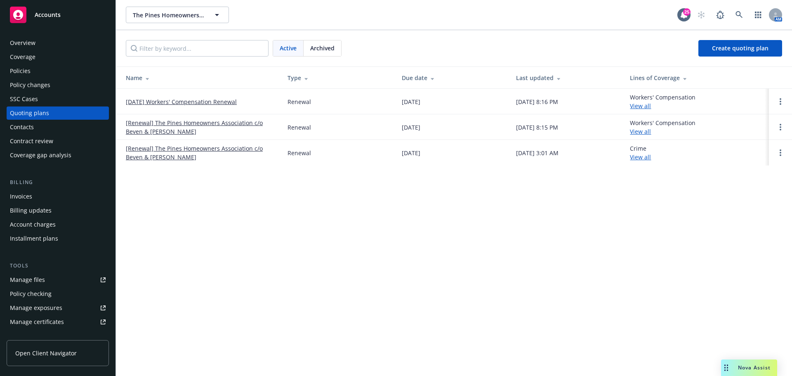
click at [327, 48] on span "Archived" at bounding box center [322, 48] width 24 height 9
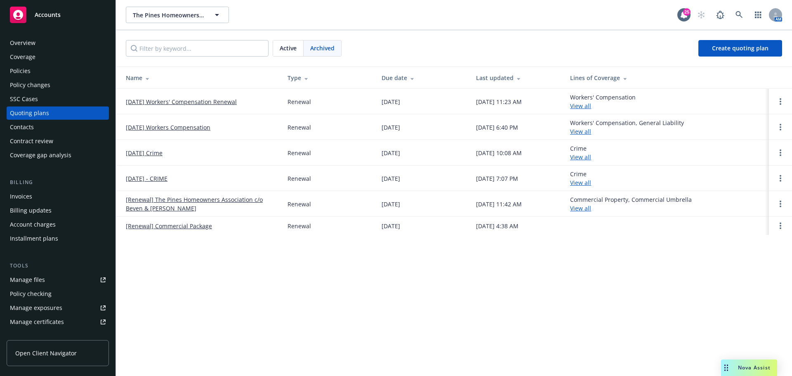
click at [177, 95] on td "[DATE] Workers' Compensation Renewal" at bounding box center [198, 102] width 165 height 26
click at [179, 101] on link "[DATE] Workers' Compensation Renewal" at bounding box center [181, 101] width 111 height 9
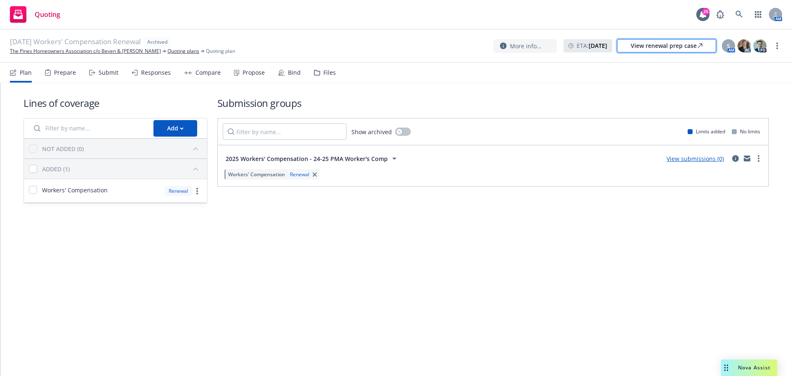
click at [651, 44] on div "View renewal prep case" at bounding box center [667, 46] width 72 height 12
click at [774, 47] on link "more" at bounding box center [777, 46] width 10 height 10
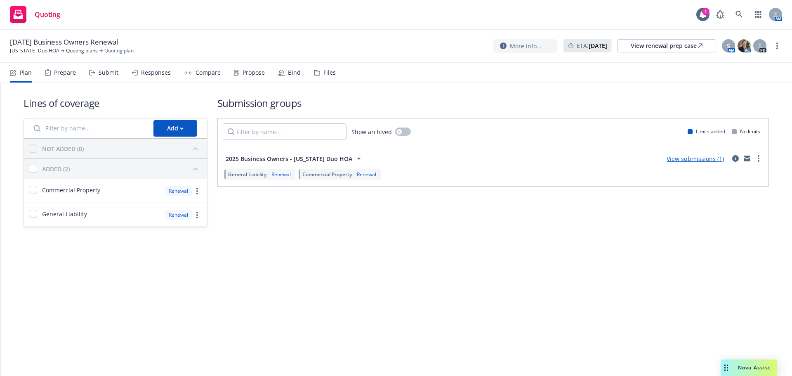
click at [102, 72] on div "Submit" at bounding box center [109, 72] width 20 height 7
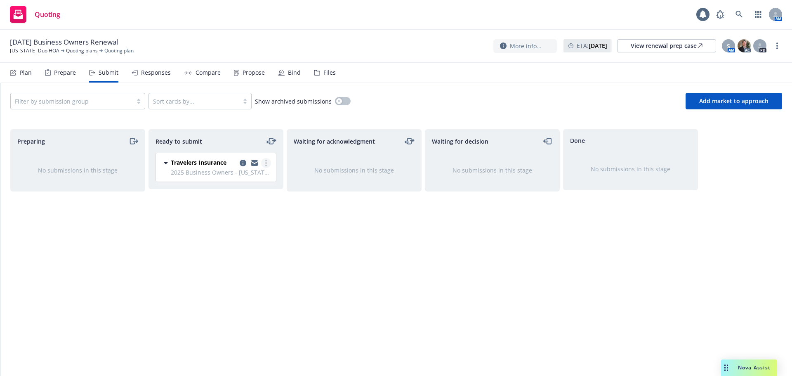
click at [264, 164] on link "more" at bounding box center [266, 163] width 10 height 10
click at [73, 293] on div "Preparing No submissions in this stage" at bounding box center [77, 243] width 135 height 229
drag, startPoint x: 64, startPoint y: 106, endPoint x: 66, endPoint y: 111, distance: 4.6
click at [64, 106] on div "Filter by submission group" at bounding box center [72, 100] width 122 height 13
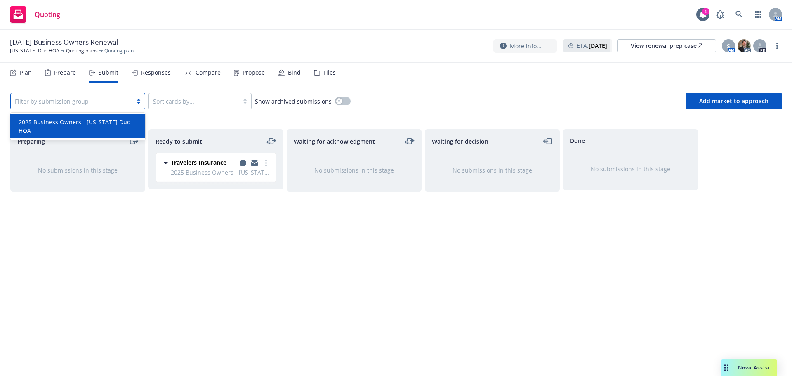
click at [67, 124] on span "2025 Business Owners - [US_STATE] Duo HOA" at bounding box center [80, 126] width 122 height 17
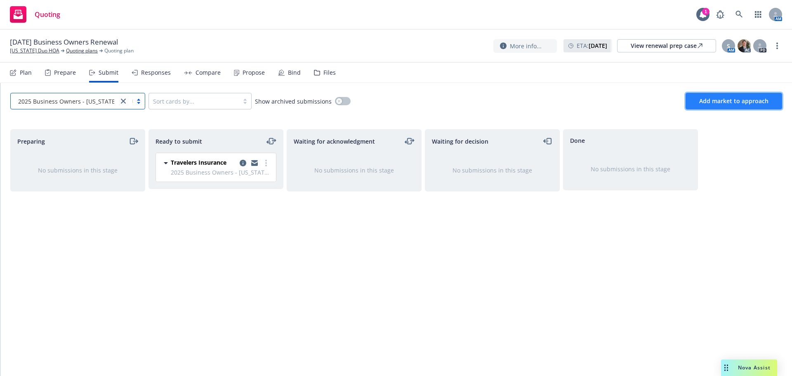
click at [707, 100] on span "Add market to approach" at bounding box center [733, 101] width 69 height 8
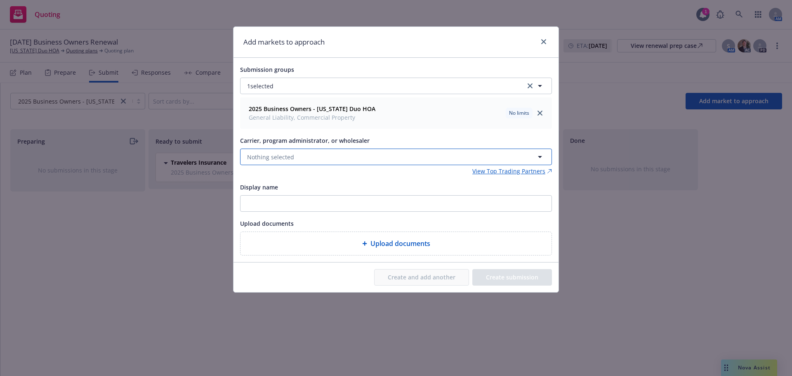
click at [311, 153] on button "Nothing selected" at bounding box center [396, 157] width 312 height 17
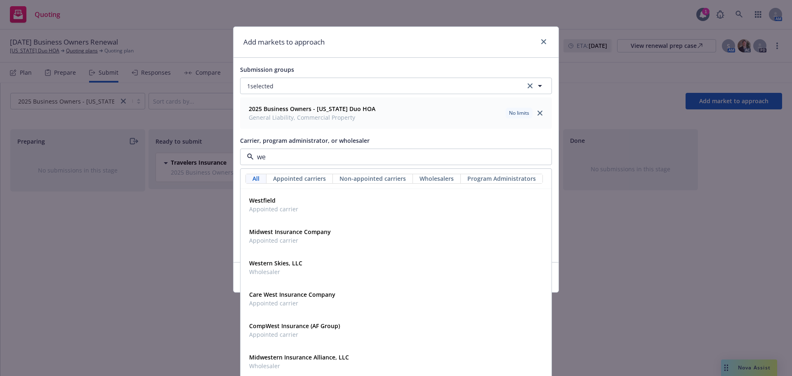
type input "w"
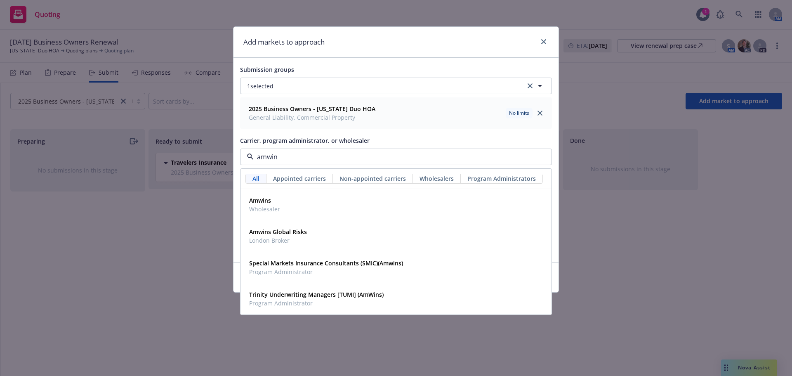
type input "amwins"
click at [315, 203] on div "Amwins Wholesaler" at bounding box center [396, 204] width 300 height 21
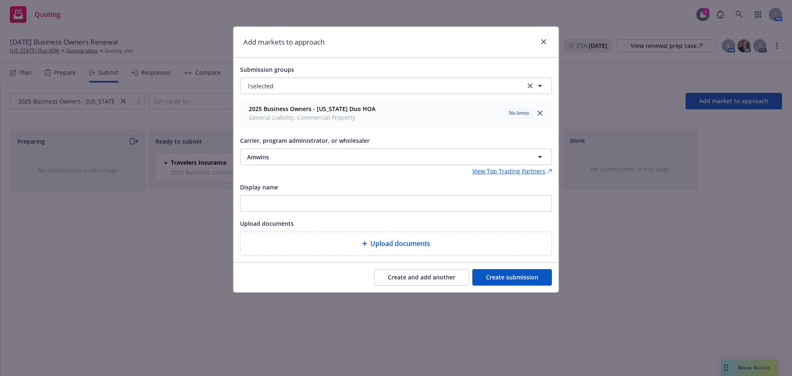
click at [523, 278] on button "Create submission" at bounding box center [512, 277] width 80 height 17
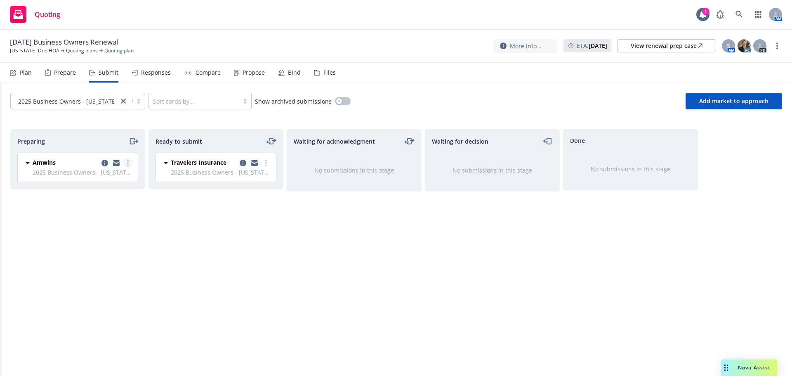
click at [129, 163] on link "more" at bounding box center [128, 163] width 10 height 10
click at [113, 231] on span "Add accepted decision" at bounding box center [91, 229] width 83 height 8
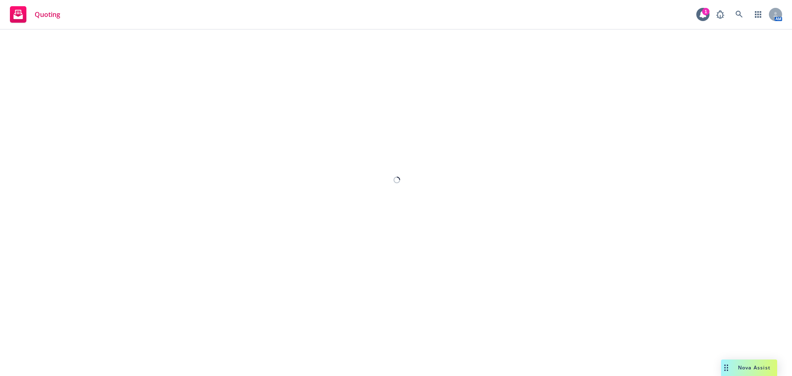
select select "12"
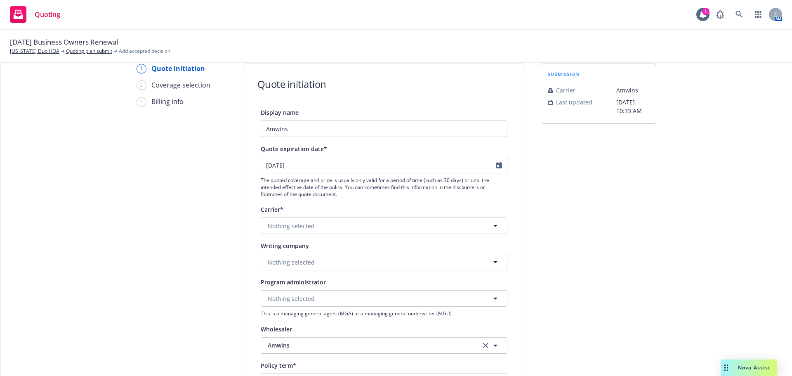
scroll to position [83, 0]
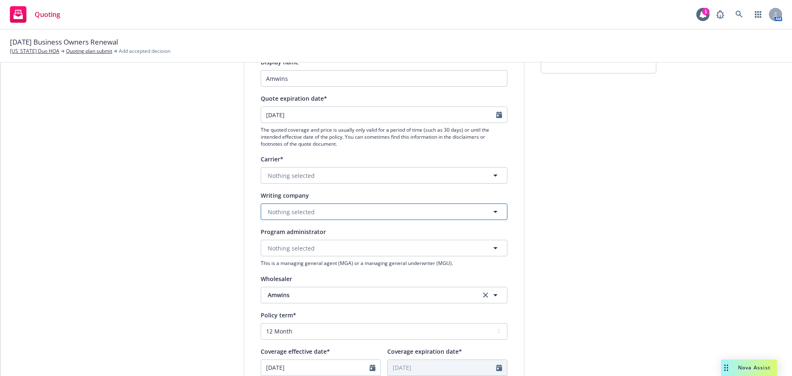
click at [328, 212] on button "Nothing selected" at bounding box center [384, 211] width 247 height 17
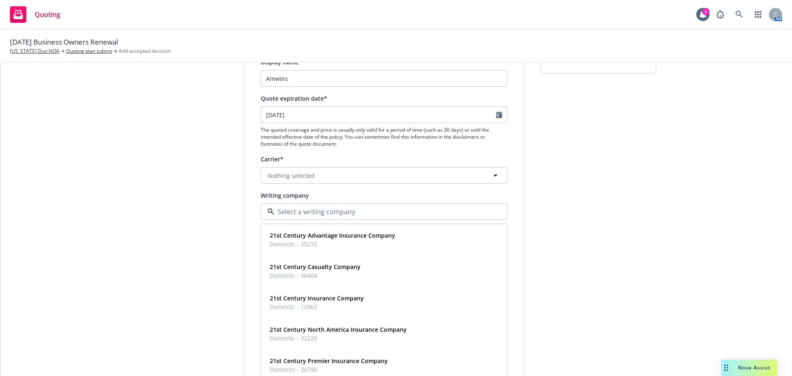
type input "e"
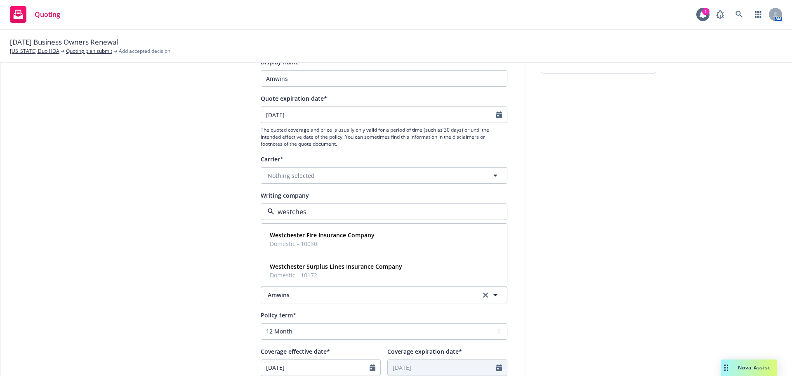
type input "westchest"
click at [403, 270] on div "Westchester Surplus Lines Insurance Company Domestic - 10172" at bounding box center [383, 270] width 235 height 21
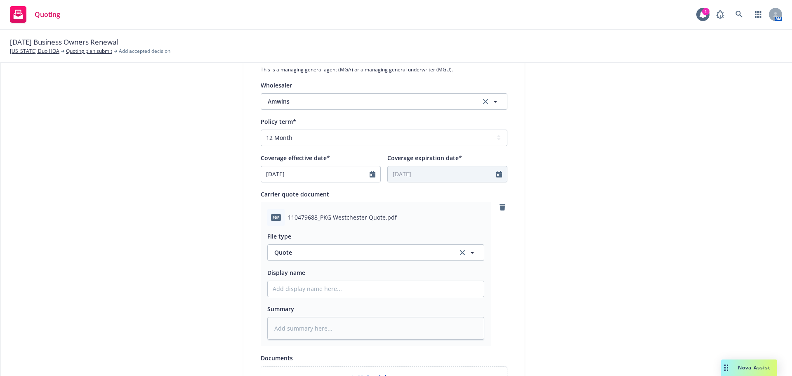
scroll to position [413, 0]
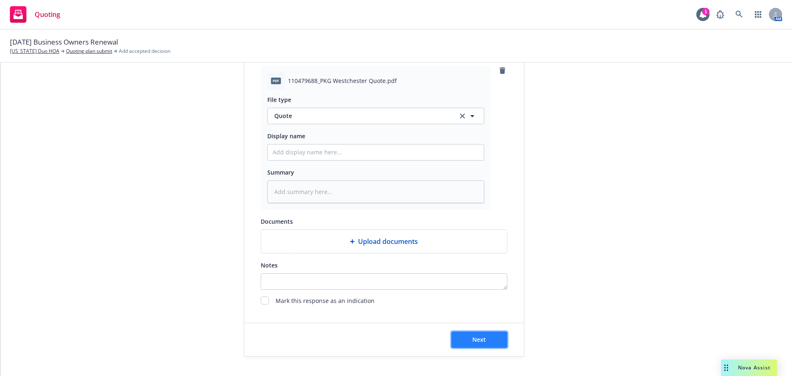
click at [476, 339] on span "Next" at bounding box center [479, 339] width 14 height 8
type textarea "x"
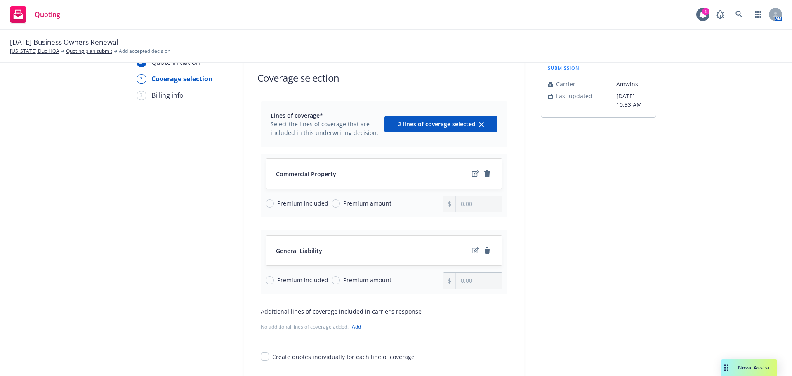
scroll to position [107, 0]
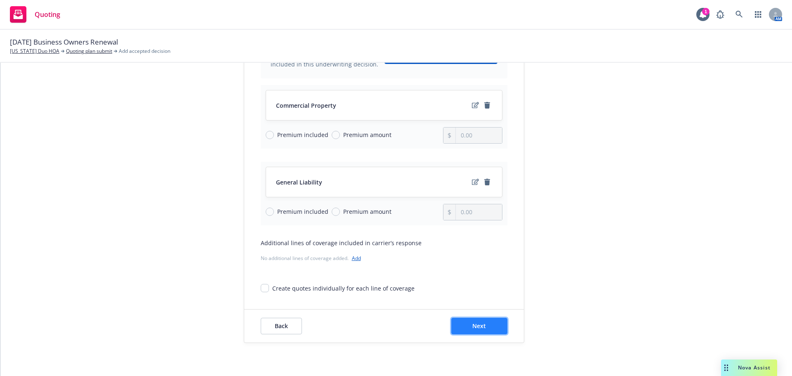
click at [486, 326] on button "Next" at bounding box center [479, 326] width 56 height 17
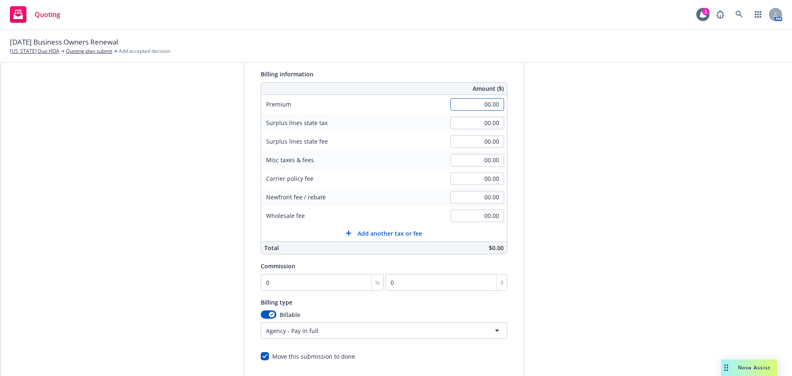
click at [475, 109] on input "00.00" at bounding box center [477, 104] width 54 height 12
type input "3,181.00"
click at [479, 221] on input "00.00" at bounding box center [477, 216] width 54 height 12
type input "2"
type input "250.00"
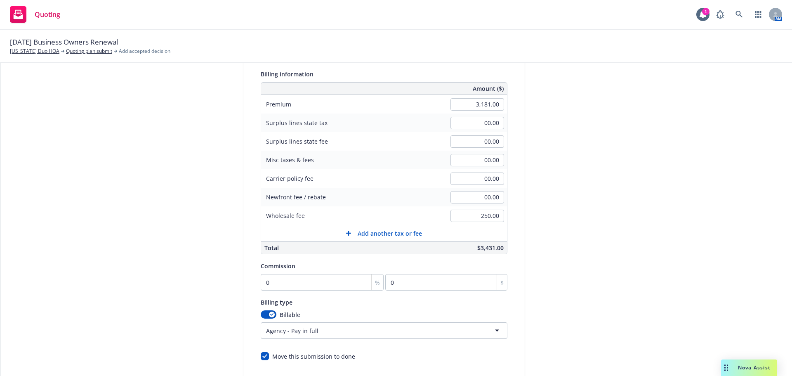
click at [384, 228] on button "Add another tax or fee" at bounding box center [384, 233] width 246 height 17
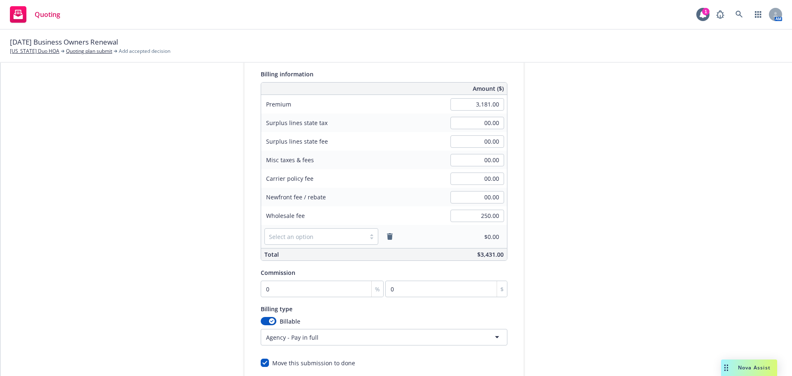
click at [325, 237] on div at bounding box center [315, 236] width 92 height 10
click at [326, 255] on div "Inspection fee" at bounding box center [315, 257] width 104 height 9
click at [467, 242] on input "00.00" at bounding box center [477, 236] width 54 height 12
type input "200.00"
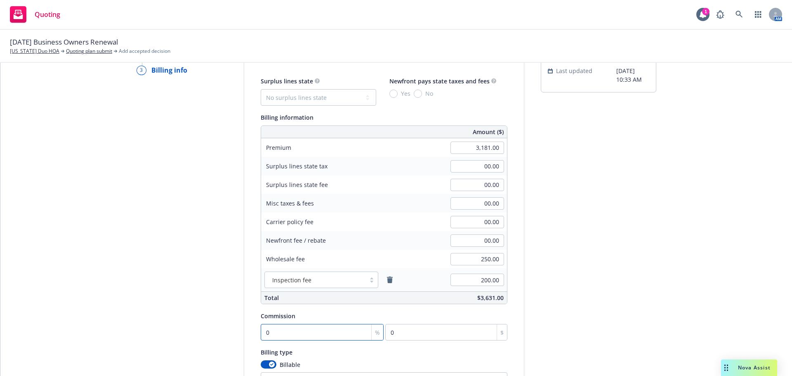
scroll to position [0, 0]
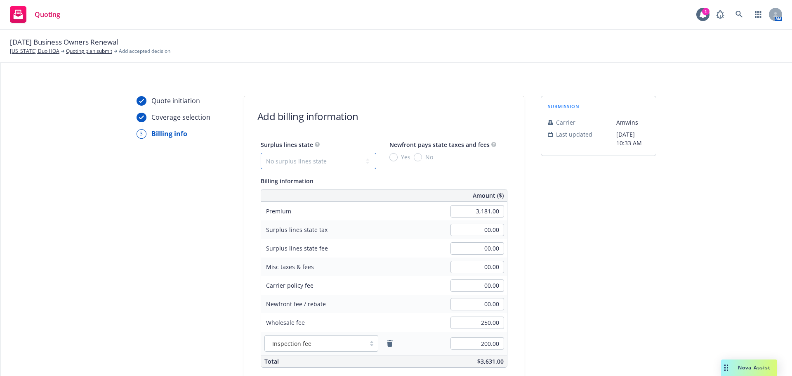
click at [343, 157] on select "No surplus lines state Alaska Alabama Arkansas Arizona California Colorado Conn…" at bounding box center [319, 161] width 116 height 17
select select "CA"
click at [261, 153] on select "No surplus lines state Alaska Alabama Arkansas Arizona California Colorado Conn…" at bounding box center [319, 161] width 116 height 17
type input "101.43"
type input "6.09"
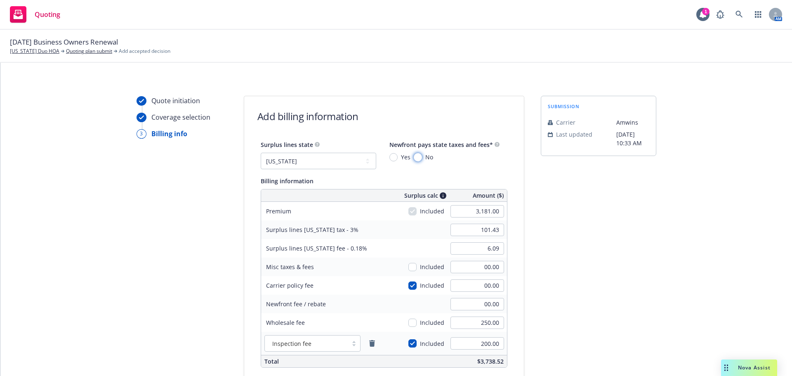
click at [414, 157] on input "No" at bounding box center [418, 157] width 8 height 8
radio input "true"
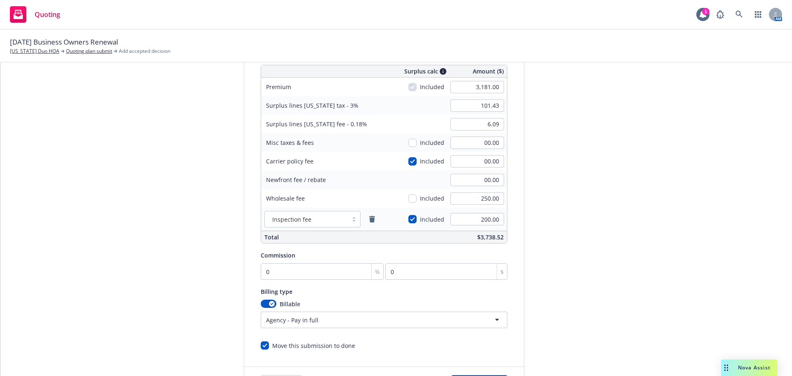
scroll to position [165, 0]
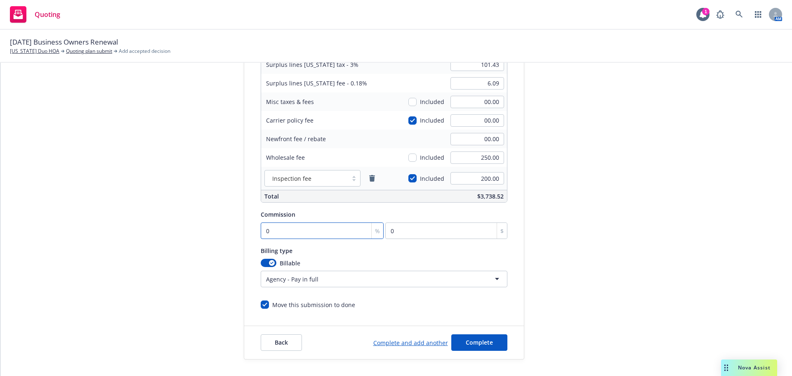
click at [288, 238] on input "0" at bounding box center [322, 230] width 123 height 17
type input "1"
type input "31.81"
type input "10"
type input "318.1"
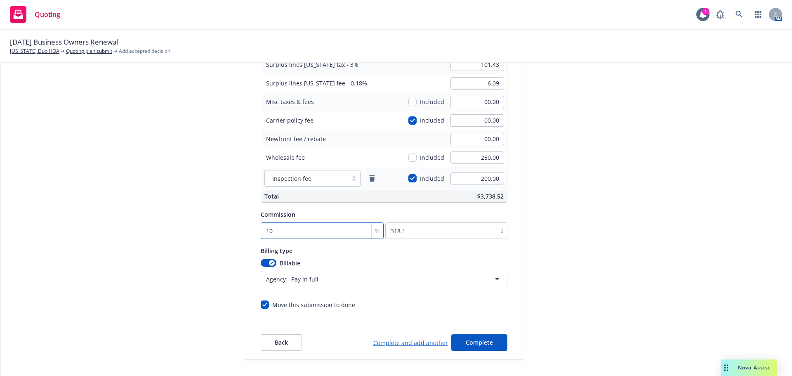
type input "10"
click at [469, 338] on button "Complete" at bounding box center [479, 342] width 56 height 17
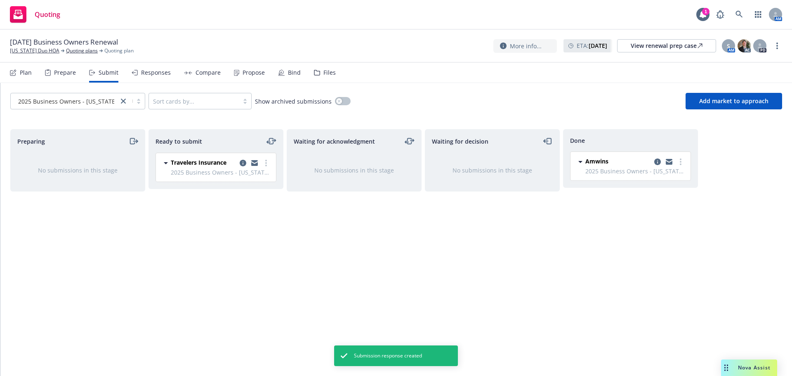
click at [246, 71] on div "Propose" at bounding box center [254, 72] width 22 height 7
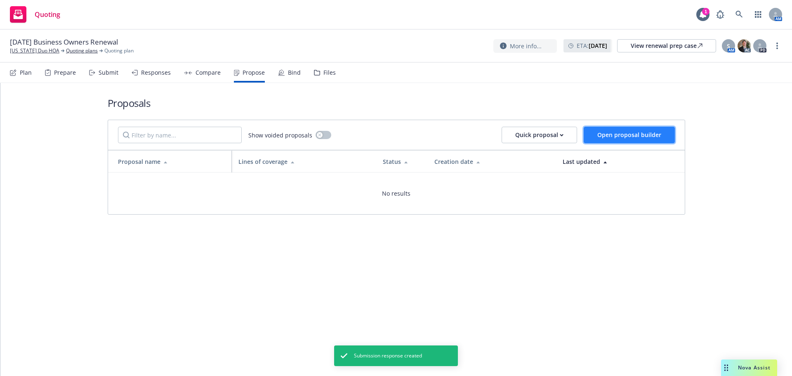
click at [632, 130] on button "Open proposal builder" at bounding box center [629, 135] width 91 height 17
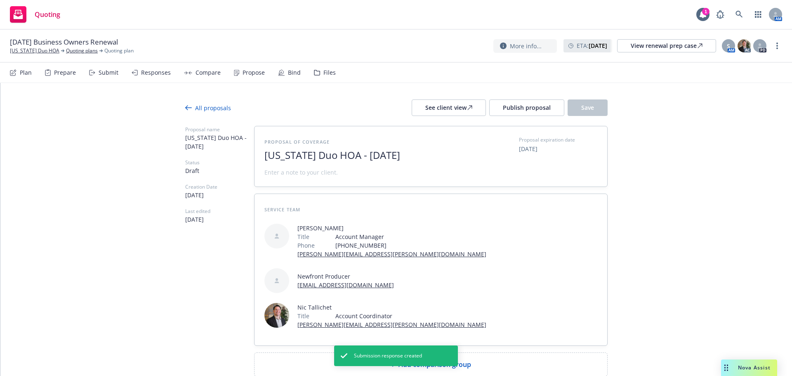
drag, startPoint x: 351, startPoint y: 154, endPoint x: 546, endPoint y: 160, distance: 194.8
click at [546, 160] on div "Proposal of coverage Delaware Duo HOA - October 2025 Proposal expiration date 1…" at bounding box center [430, 156] width 333 height 40
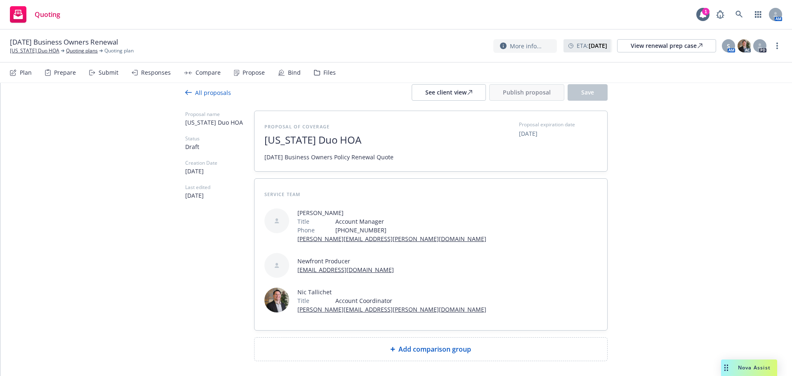
click at [447, 344] on span "Add comparison group" at bounding box center [434, 349] width 73 height 10
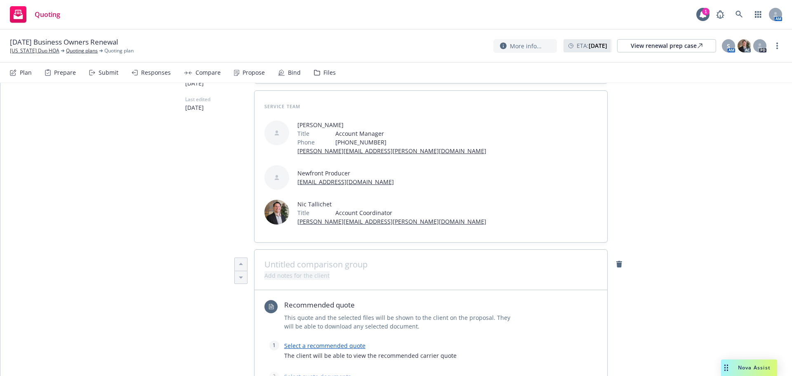
scroll to position [208, 0]
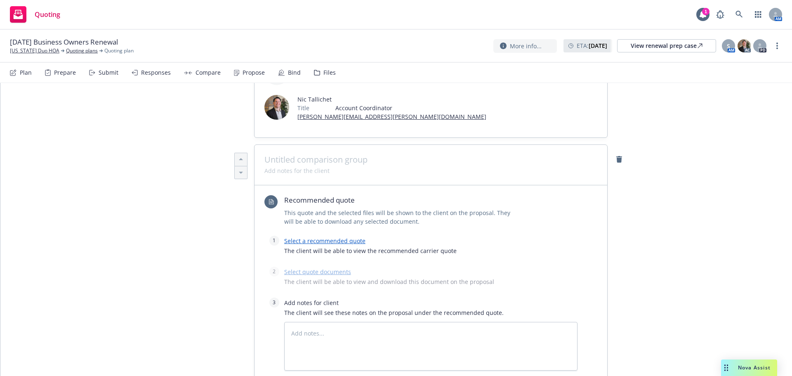
click at [330, 236] on div "Select a recommended quote The client will be able to view the recommended carr…" at bounding box center [430, 248] width 293 height 24
click at [329, 237] on link "Select a recommended quote" at bounding box center [324, 241] width 81 height 8
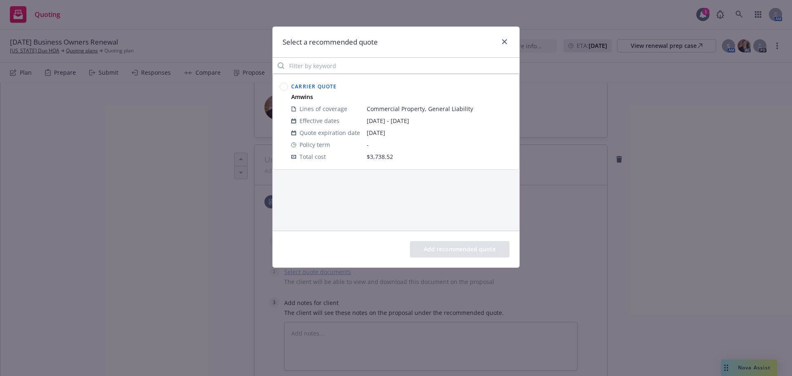
click at [282, 87] on circle at bounding box center [284, 87] width 8 height 8
click at [462, 245] on button "Add recommended quote" at bounding box center [459, 249] width 99 height 17
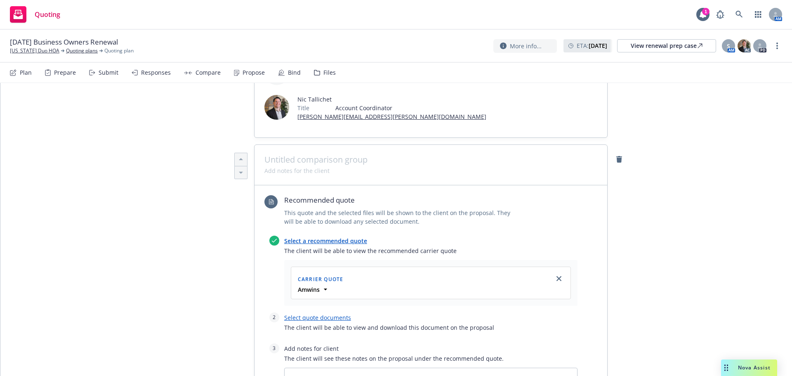
click at [335, 314] on link "Select quote documents" at bounding box center [317, 318] width 67 height 8
type textarea "x"
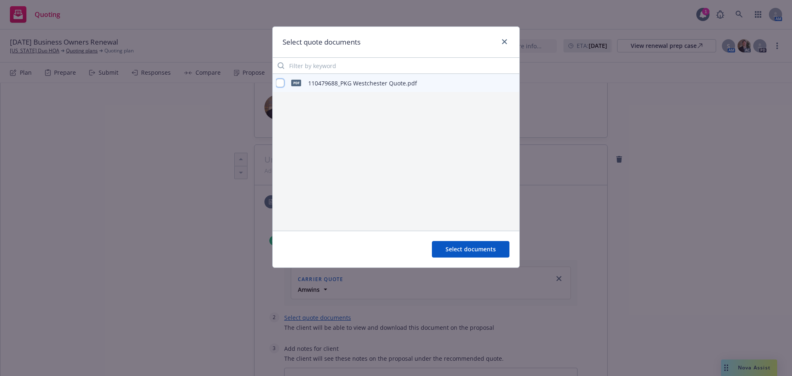
drag, startPoint x: 279, startPoint y: 82, endPoint x: 286, endPoint y: 91, distance: 11.8
click at [279, 82] on input "checkbox" at bounding box center [280, 83] width 8 height 8
checkbox input "true"
click at [460, 240] on div "Select documents" at bounding box center [396, 249] width 247 height 37
click at [476, 247] on span "Select documents" at bounding box center [471, 249] width 50 height 8
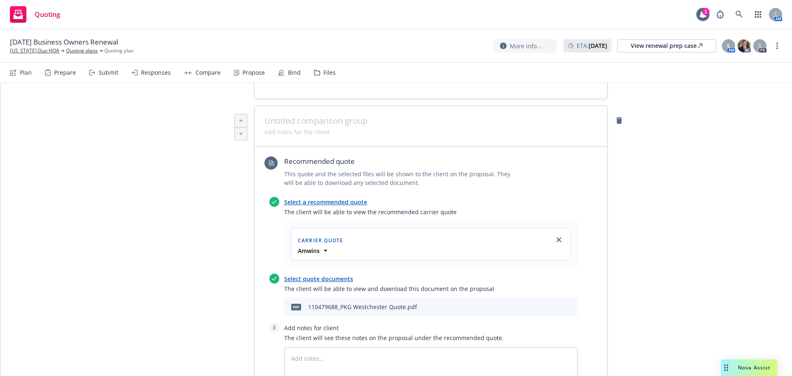
scroll to position [373, 0]
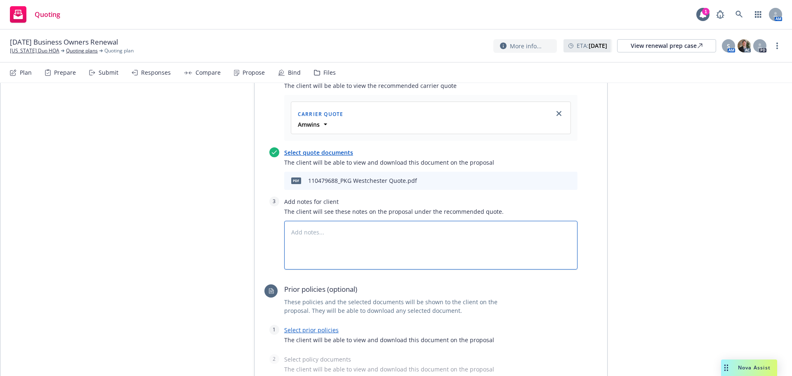
click at [383, 221] on textarea at bounding box center [430, 245] width 293 height 49
paste textarea "SUBJECTIVITIES: - Completed and Signed Acord 125/126/140 - Completed and Signed…"
type textarea "x"
type textarea "SUBJECTIVITIES: - Completed and Signed Acord 125/126/140 - Completed and Signed…"
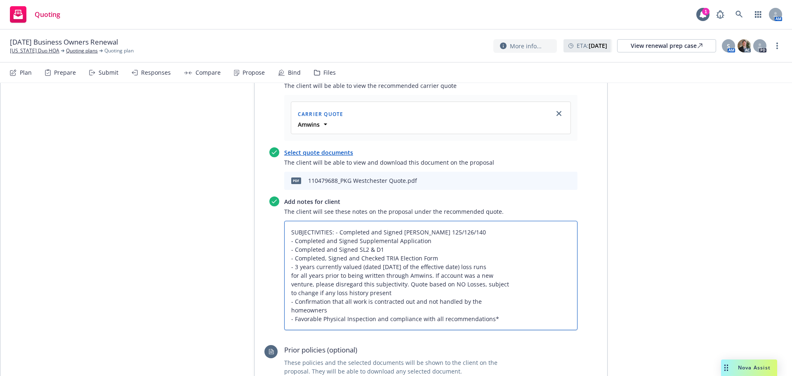
click at [331, 221] on textarea "SUBJECTIVITIES: - Completed and Signed Acord 125/126/140 - Completed and Signed…" at bounding box center [430, 275] width 293 height 109
type textarea "x"
type textarea "SUBJECTIVITIES: - Completed and Signed Acord 125/126/140 - Completed and Signed…"
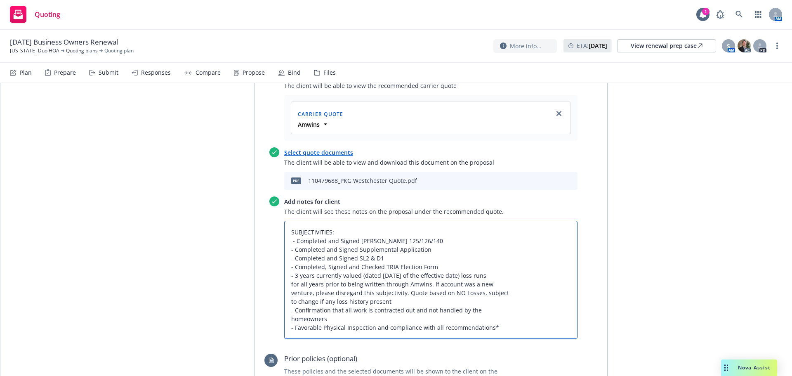
type textarea "x"
type textarea "SUBJECTIVITIES: - Completed and Signed Acord 125/126/140 - Completed and Signed…"
click at [525, 236] on textarea "SUBJECTIVITIES: - Completed and Signed Acord 125/126/140 - Completed and Signed…" at bounding box center [430, 280] width 293 height 118
click at [525, 237] on textarea "SUBJECTIVITIES: - Completed and Signed Acord 125/126/140 - Completed and Signed…" at bounding box center [430, 280] width 293 height 118
type textarea "x"
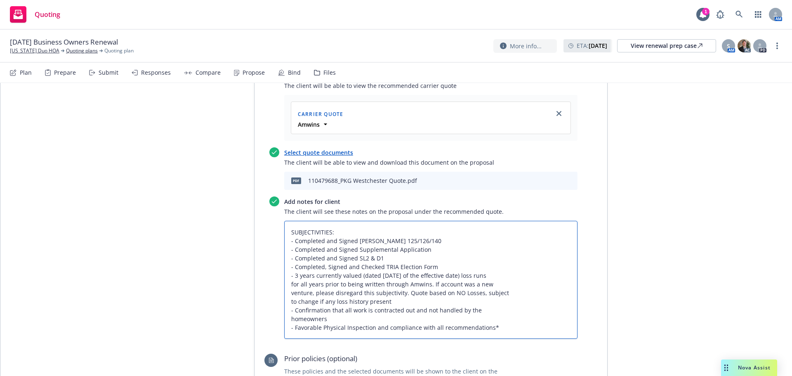
type textarea "SUBJECTIVITIES: - Completed and Signed Acord 125/126/140 - Completed and Signed…"
type textarea "x"
type textarea "SUBJECTIVITIES: - Completed and Signed Acord 125/126/140 - Completed and Signed…"
type textarea "x"
type textarea "SUBJECTIVITIES: - Completed and Signed Acord 125/126/140 - Completed and Signed…"
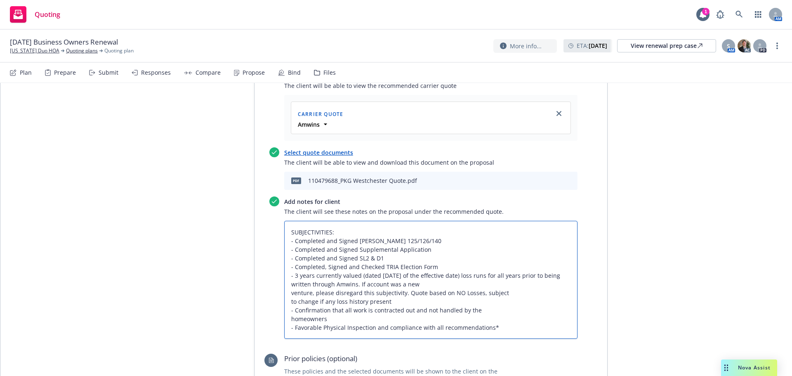
type textarea "x"
type textarea "SUBJECTIVITIES: - Completed and Signed Acord 125/126/140 - Completed and Signed…"
type textarea "x"
type textarea "SUBJECTIVITIES: - Completed and Signed Acord 125/126/140 - Completed and Signed…"
type textarea "x"
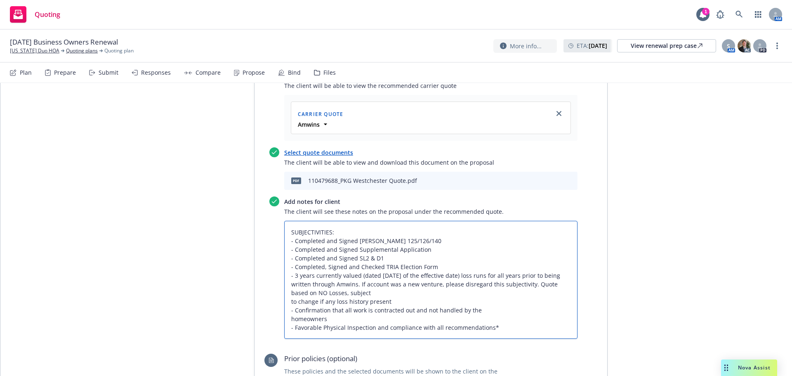
type textarea "SUBJECTIVITIES: - Completed and Signed Acord 125/126/140 - Completed and Signed…"
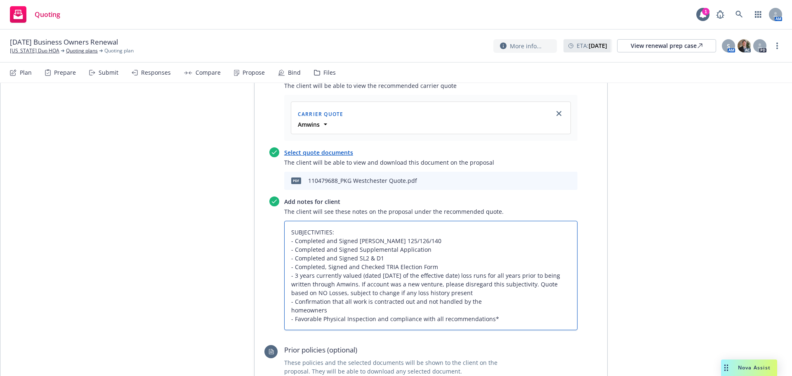
click at [510, 269] on textarea "SUBJECTIVITIES: - Completed and Signed Acord 125/126/140 - Completed and Signed…" at bounding box center [430, 275] width 293 height 109
type textarea "x"
type textarea "SUBJECTIVITIES: - Completed and Signed Acord 125/126/140 - Completed and Signed…"
type textarea "x"
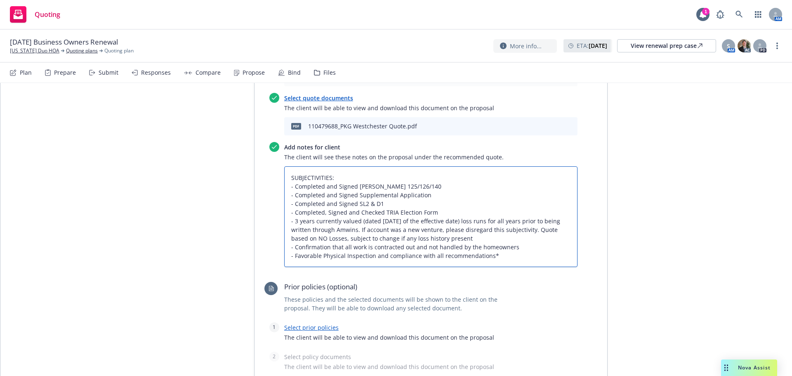
scroll to position [428, 0]
type textarea "SUBJECTIVITIES: - Completed and Signed Acord 125/126/140 - Completed and Signed…"
click at [308, 323] on link "Select prior policies" at bounding box center [311, 327] width 54 height 8
type textarea "x"
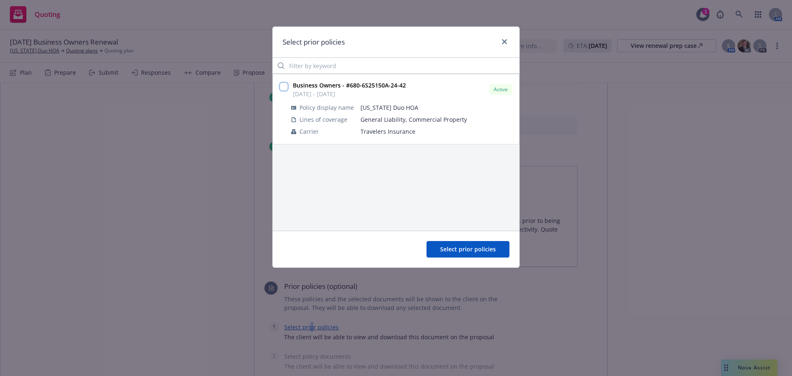
click at [287, 87] on input "checkbox" at bounding box center [284, 87] width 8 height 8
checkbox input "true"
click at [474, 246] on span "Select prior policies" at bounding box center [468, 249] width 56 height 8
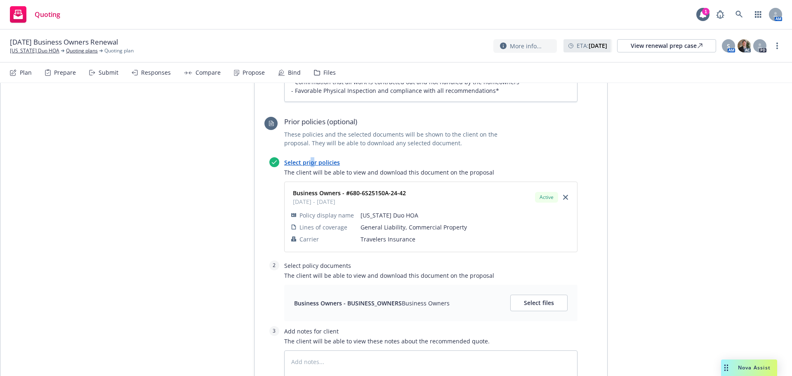
scroll to position [593, 0]
click at [535, 294] on button "Select files" at bounding box center [538, 302] width 57 height 17
type textarea "x"
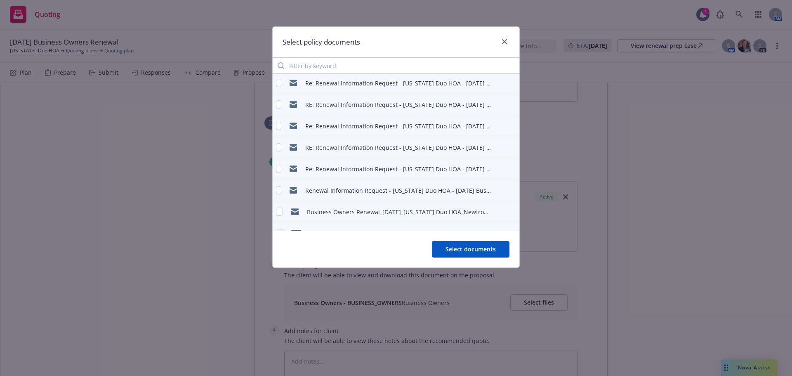
scroll to position [40, 0]
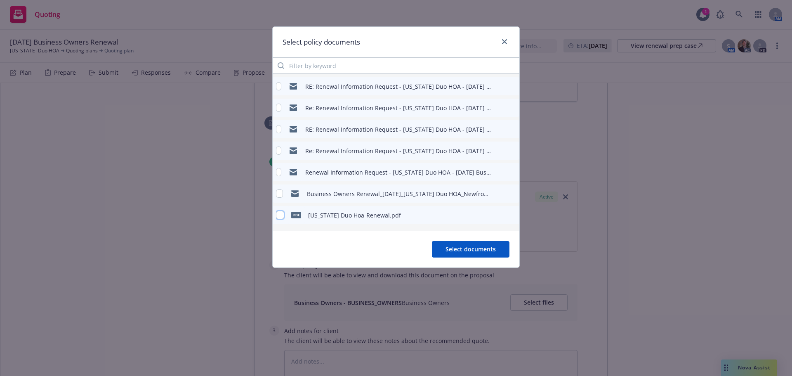
click at [281, 214] on input "checkbox" at bounding box center [280, 215] width 8 height 8
checkbox input "true"
click at [479, 249] on span "Select documents" at bounding box center [471, 249] width 50 height 8
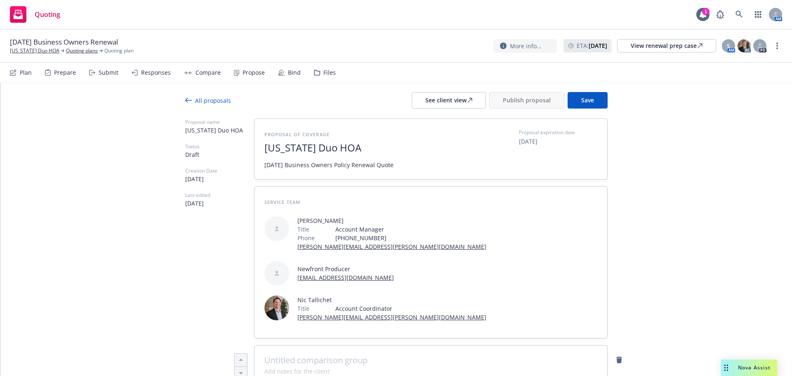
scroll to position [0, 0]
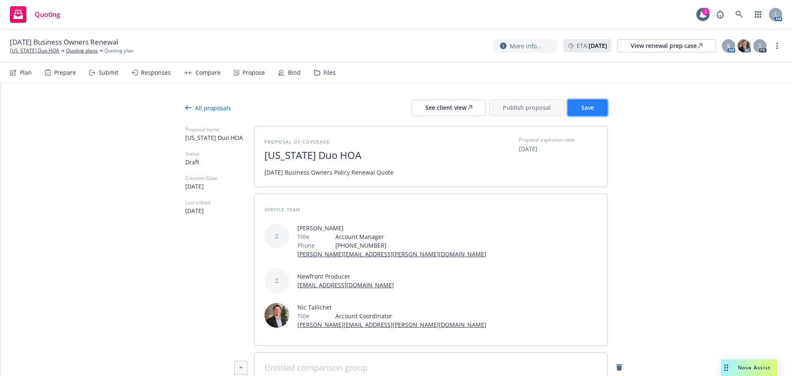
click at [581, 108] on span "Save" at bounding box center [587, 108] width 13 height 8
click at [441, 113] on div "See client view" at bounding box center [448, 108] width 47 height 16
click at [526, 112] on button "Publish proposal" at bounding box center [526, 107] width 75 height 17
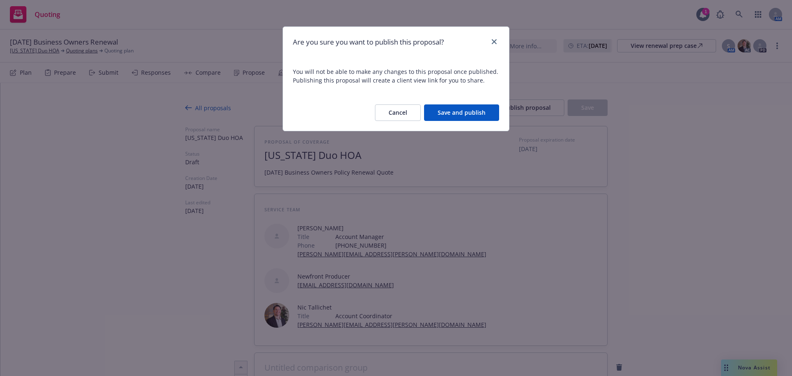
click at [456, 115] on button "Save and publish" at bounding box center [461, 112] width 75 height 17
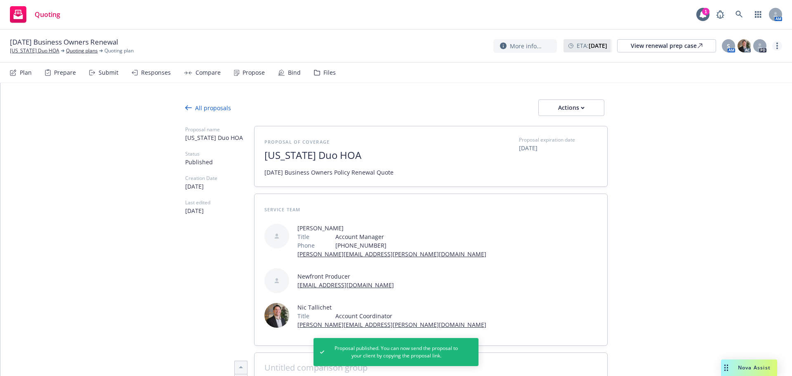
drag, startPoint x: 781, startPoint y: 48, endPoint x: 777, endPoint y: 49, distance: 4.6
click at [781, 48] on link "more" at bounding box center [777, 46] width 10 height 10
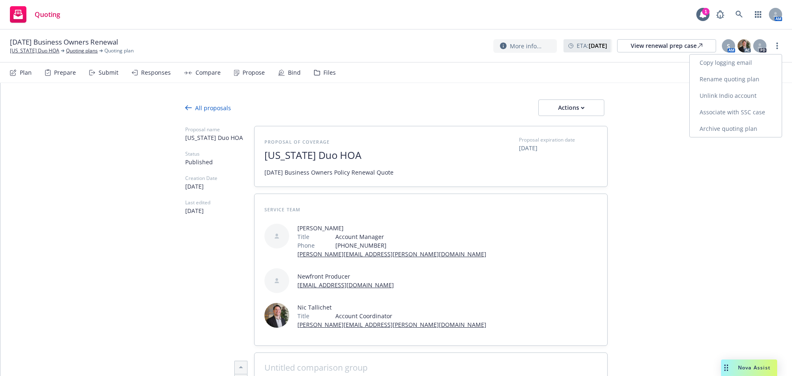
click at [755, 66] on link "Copy logging email" at bounding box center [736, 62] width 92 height 17
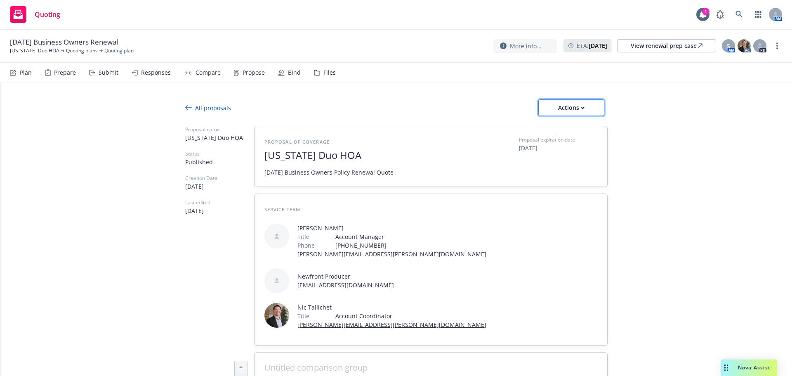
click at [572, 106] on div "Actions" at bounding box center [571, 108] width 39 height 16
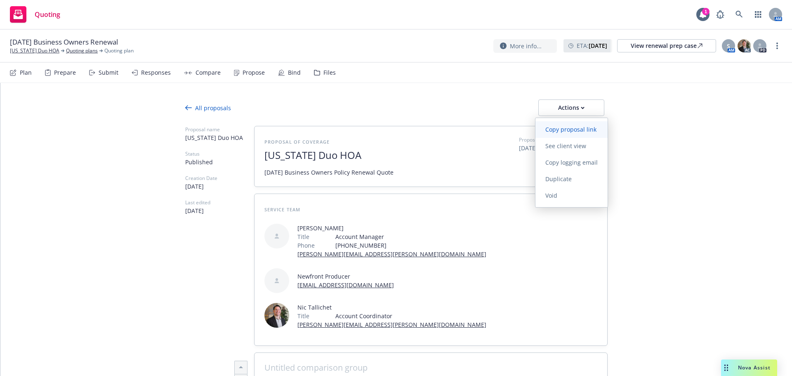
click at [570, 126] on span "Copy proposal link" at bounding box center [570, 129] width 71 height 8
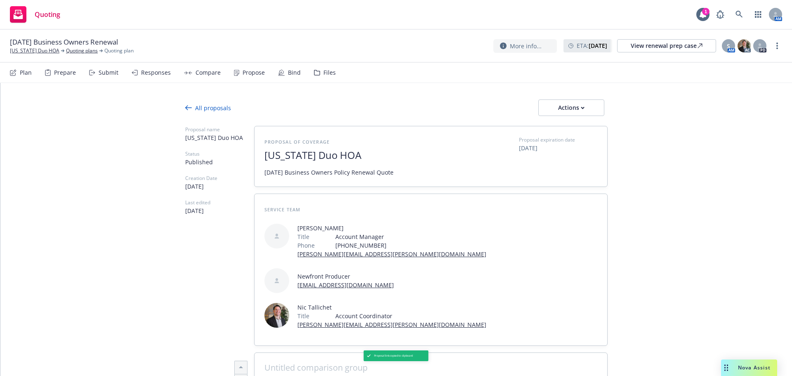
type textarea "x"
click at [40, 47] on link "Delaware Duo HOA" at bounding box center [35, 50] width 50 height 7
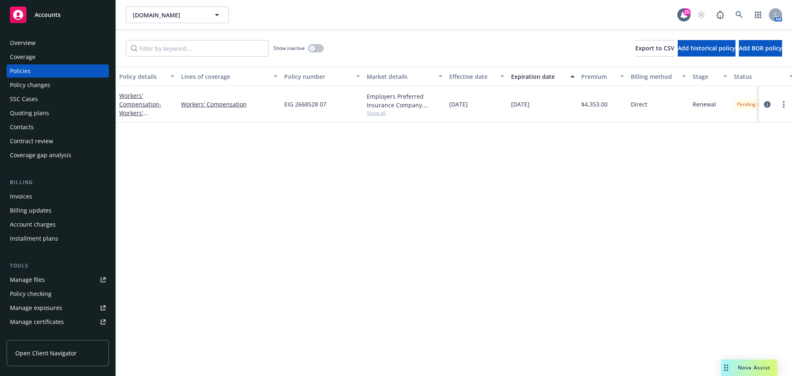
click at [44, 87] on div "Policy changes" at bounding box center [30, 84] width 40 height 13
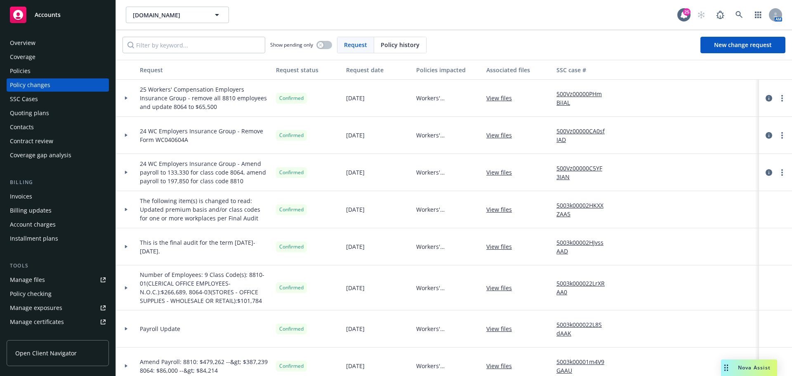
click at [40, 66] on div "Policies" at bounding box center [58, 70] width 96 height 13
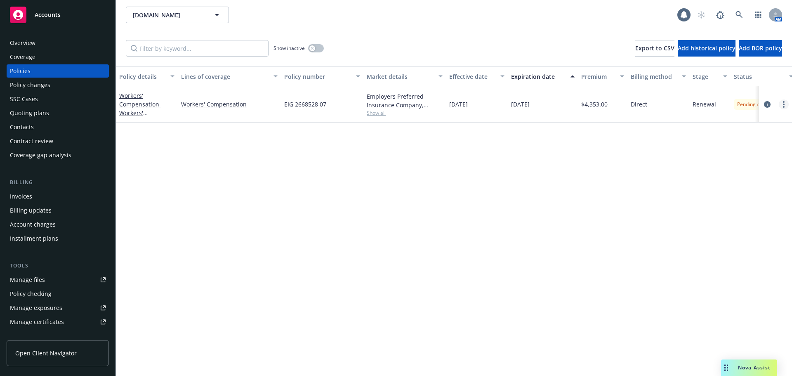
click at [786, 108] on link "more" at bounding box center [784, 104] width 10 height 10
click at [743, 217] on link "Copy logging email" at bounding box center [739, 220] width 97 height 17
click at [37, 36] on div "Overview" at bounding box center [58, 42] width 96 height 13
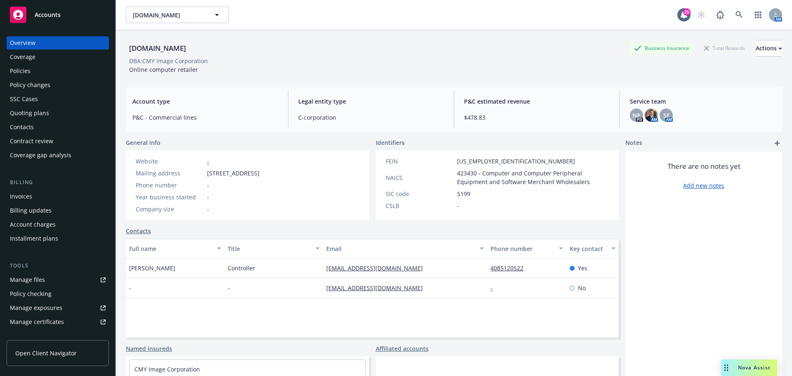
click at [43, 80] on div "Policy changes" at bounding box center [30, 84] width 40 height 13
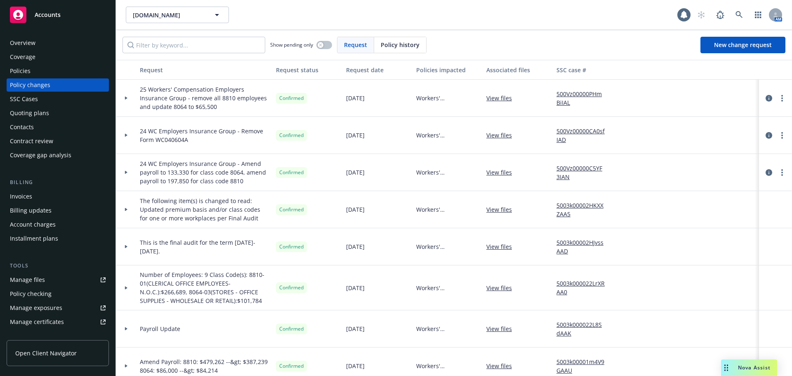
drag, startPoint x: 391, startPoint y: 37, endPoint x: 392, endPoint y: 43, distance: 6.3
click at [391, 37] on div "Show pending only Request Policy history New change request" at bounding box center [454, 45] width 676 height 30
click at [392, 43] on span "Policy history" at bounding box center [400, 44] width 39 height 9
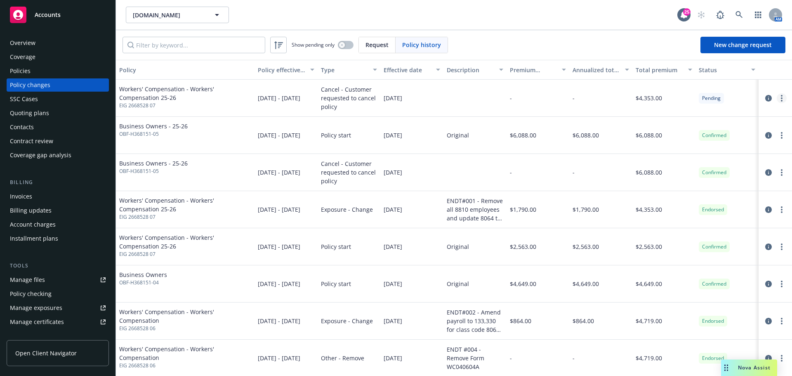
click at [781, 95] on circle "more" at bounding box center [782, 96] width 2 height 2
click at [717, 146] on link "Edit/Rescind policy change" at bounding box center [709, 148] width 141 height 17
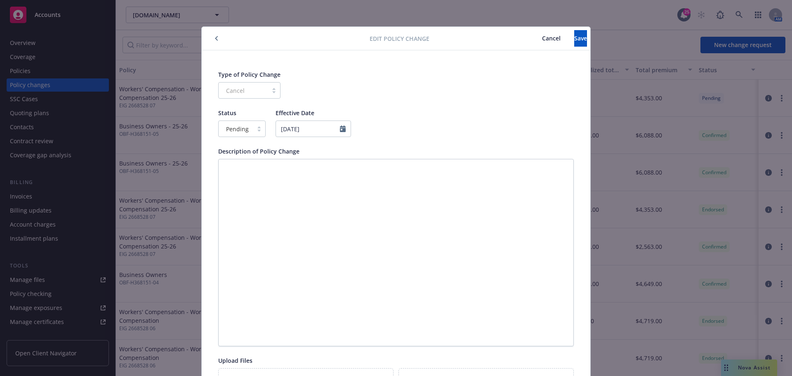
click at [250, 86] on div "Cancel" at bounding box center [249, 90] width 62 height 17
click at [238, 122] on div "Pending" at bounding box center [236, 128] width 34 height 13
click at [242, 170] on div "Confirmed" at bounding box center [238, 164] width 47 height 15
click at [580, 38] on button "Save" at bounding box center [580, 38] width 13 height 17
type textarea "x"
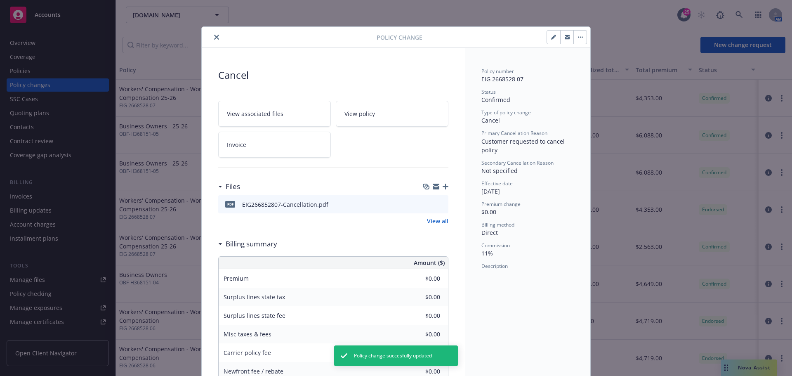
click at [214, 36] on icon "close" at bounding box center [216, 37] width 5 height 5
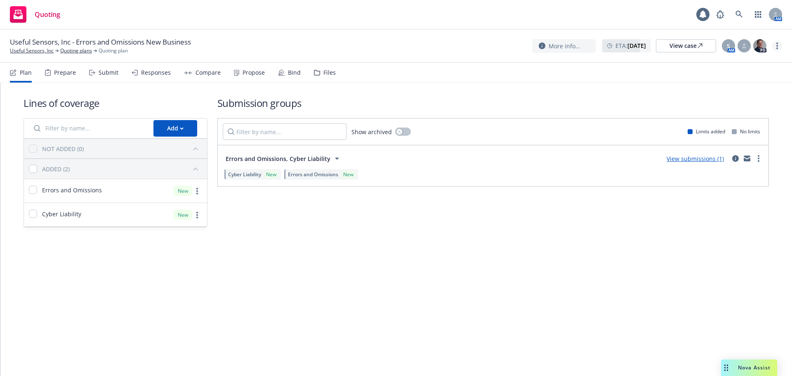
click at [776, 47] on icon "more" at bounding box center [777, 45] width 2 height 7
click at [740, 69] on link "Copy logging email" at bounding box center [736, 63] width 92 height 17
click at [775, 47] on link "more" at bounding box center [777, 46] width 10 height 10
click at [751, 68] on link "Copy logging email" at bounding box center [736, 62] width 92 height 17
click at [26, 50] on link "Useful Sensors, Inc" at bounding box center [32, 50] width 44 height 7
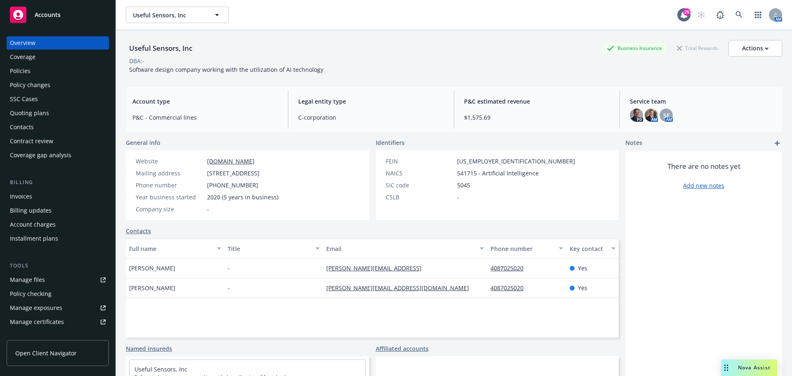
drag, startPoint x: 174, startPoint y: 277, endPoint x: 128, endPoint y: 278, distance: 46.2
click at [128, 278] on div "[PERSON_NAME]" at bounding box center [175, 268] width 99 height 20
copy span "[PERSON_NAME]"
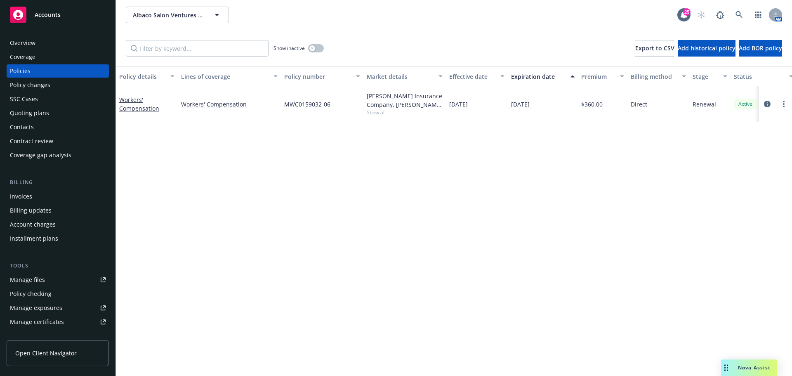
drag, startPoint x: 529, startPoint y: 199, endPoint x: 483, endPoint y: 180, distance: 49.6
click at [529, 199] on div "Policy details Lines of coverage Policy number Market details Effective date Ex…" at bounding box center [454, 220] width 676 height 309
click at [320, 48] on button "button" at bounding box center [316, 48] width 16 height 8
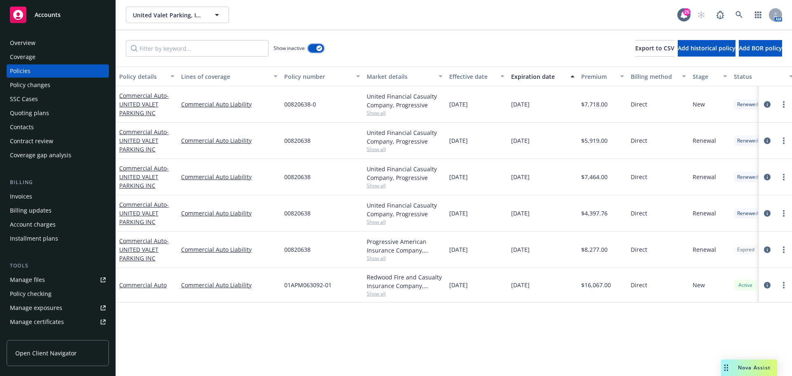
click at [313, 47] on button "button" at bounding box center [316, 48] width 16 height 8
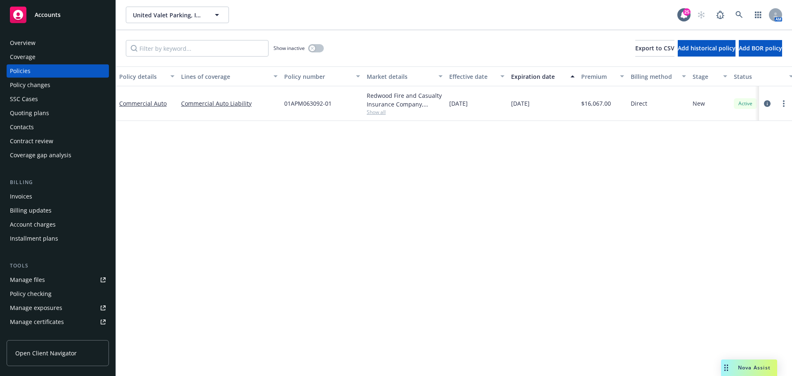
click at [304, 228] on div "Policy details Lines of coverage Policy number Market details Effective date Ex…" at bounding box center [454, 220] width 676 height 309
click at [41, 41] on div "Overview" at bounding box center [58, 42] width 96 height 13
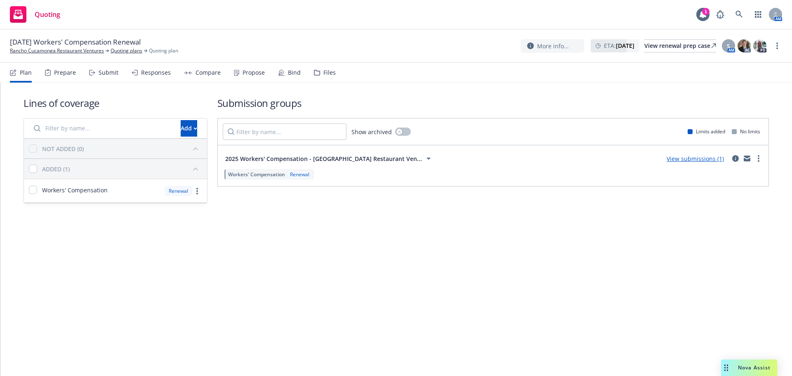
click at [90, 73] on icon at bounding box center [92, 73] width 6 height 6
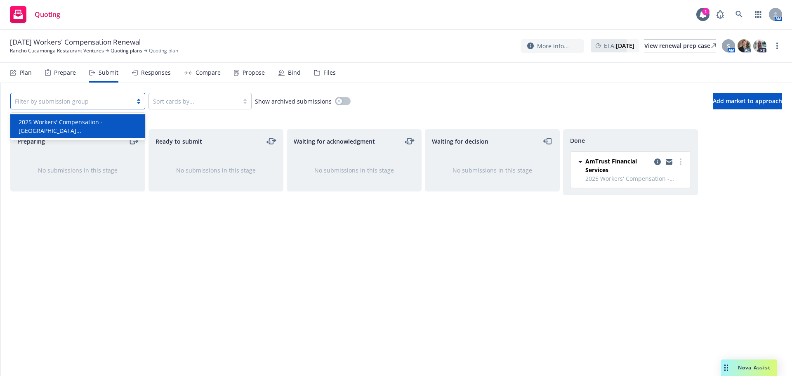
click at [121, 101] on div at bounding box center [71, 101] width 113 height 10
click at [103, 131] on span "2025 Workers' Compensation - Rancho Cuca..." at bounding box center [80, 126] width 122 height 17
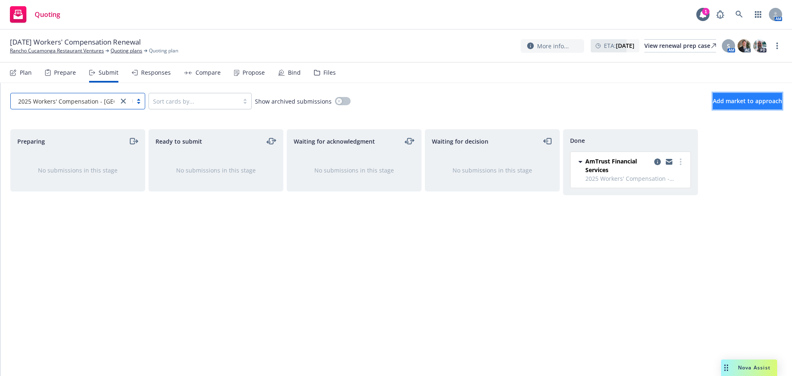
click at [713, 103] on button "Add market to approach" at bounding box center [747, 101] width 69 height 17
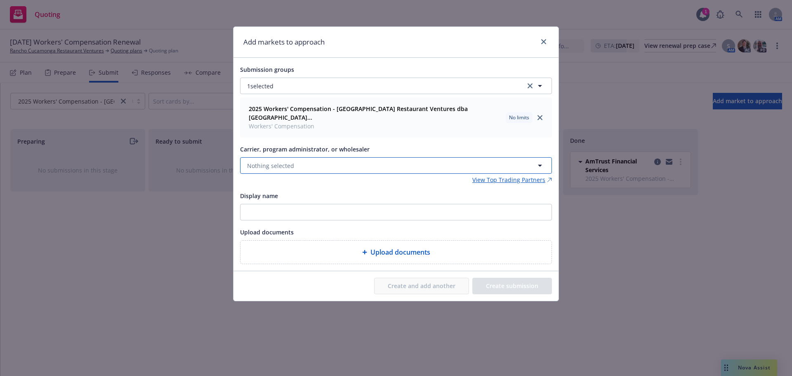
click at [285, 161] on span "Nothing selected" at bounding box center [270, 165] width 47 height 9
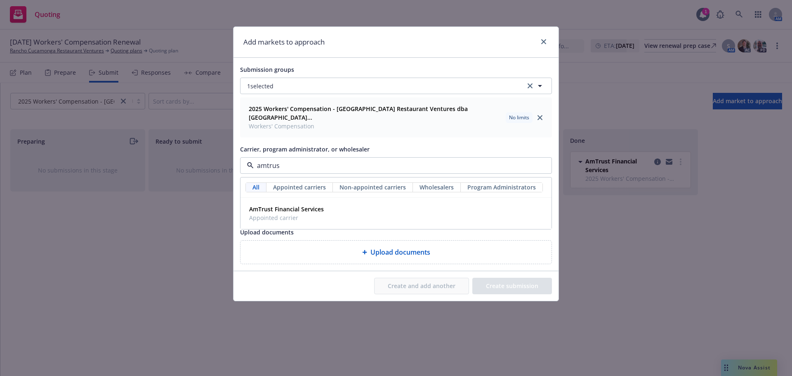
type input "amtrust"
drag, startPoint x: 329, startPoint y: 200, endPoint x: 460, endPoint y: 249, distance: 140.6
click at [329, 203] on div "AmTrust Financial Services Appointed carrier" at bounding box center [396, 213] width 300 height 21
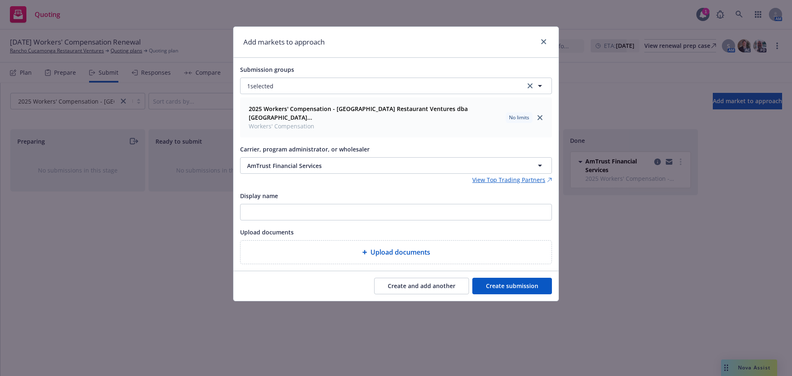
click at [535, 278] on button "Create submission" at bounding box center [512, 286] width 80 height 17
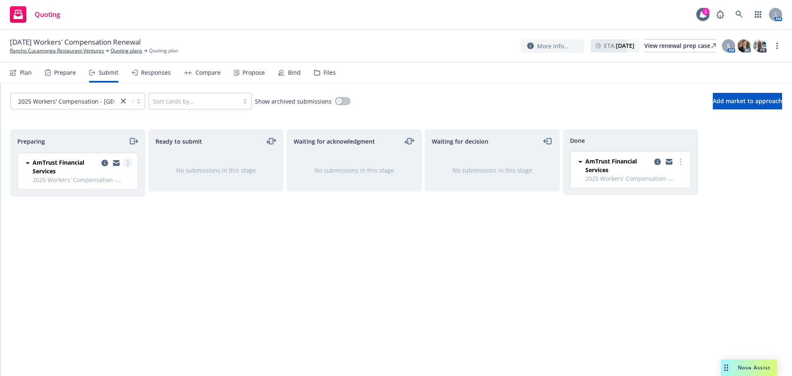
click at [129, 163] on link "more" at bounding box center [128, 163] width 10 height 10
click at [116, 234] on link "Add accepted decision" at bounding box center [91, 229] width 83 height 17
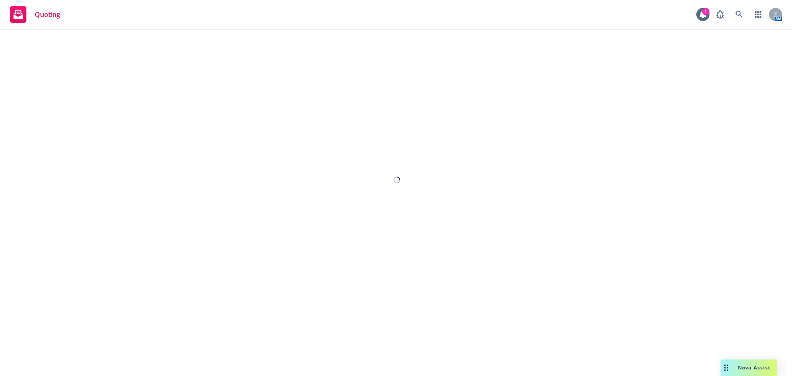
select select "12"
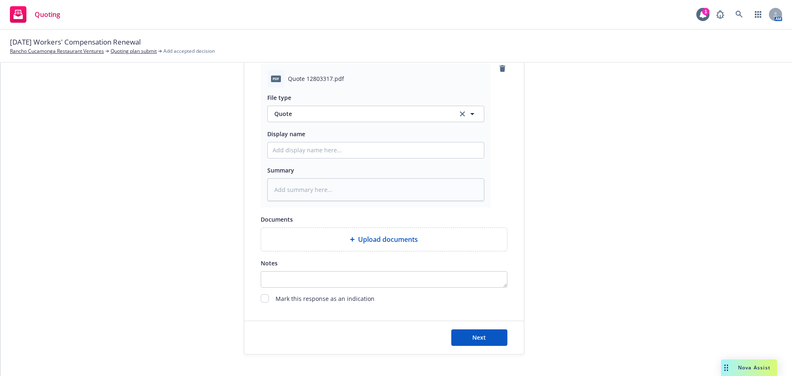
scroll to position [426, 0]
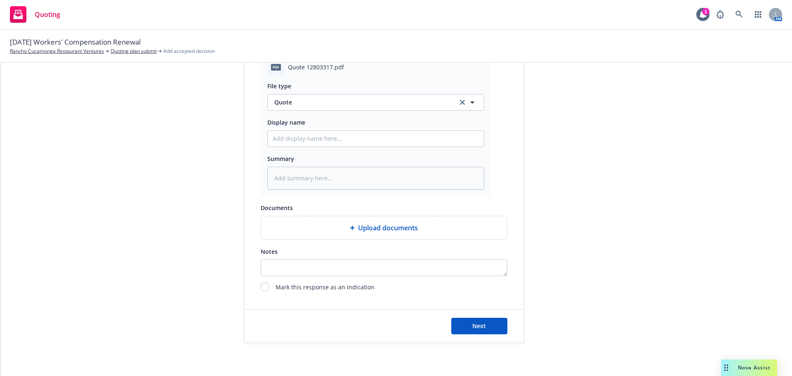
click at [480, 334] on div "Next" at bounding box center [384, 325] width 280 height 33
click at [483, 324] on span "Next" at bounding box center [479, 326] width 14 height 8
type textarea "x"
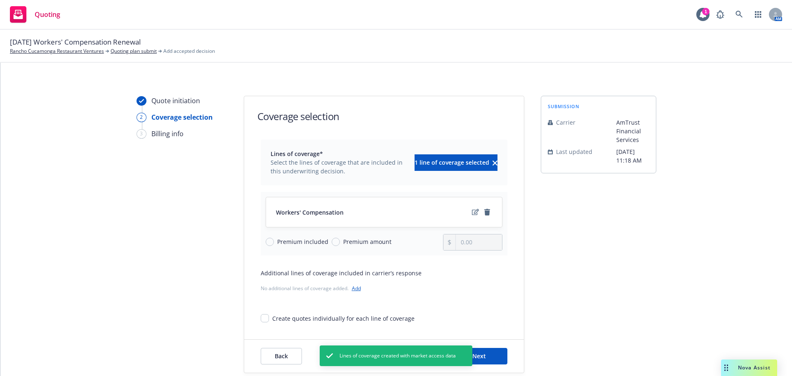
click at [340, 242] on span "Premium amount" at bounding box center [366, 241] width 52 height 9
click at [335, 242] on input "Premium amount" at bounding box center [336, 242] width 8 height 8
radio input "true"
click at [450, 244] on div at bounding box center [449, 242] width 12 height 16
click at [459, 243] on input "0.00" at bounding box center [479, 242] width 46 height 16
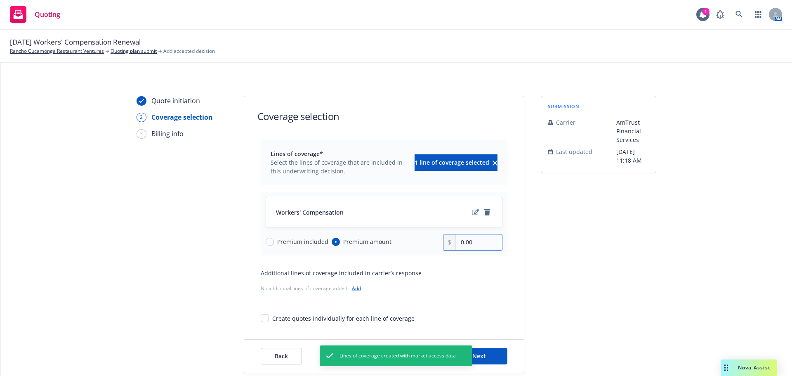
click at [459, 243] on input "0.00" at bounding box center [479, 242] width 46 height 16
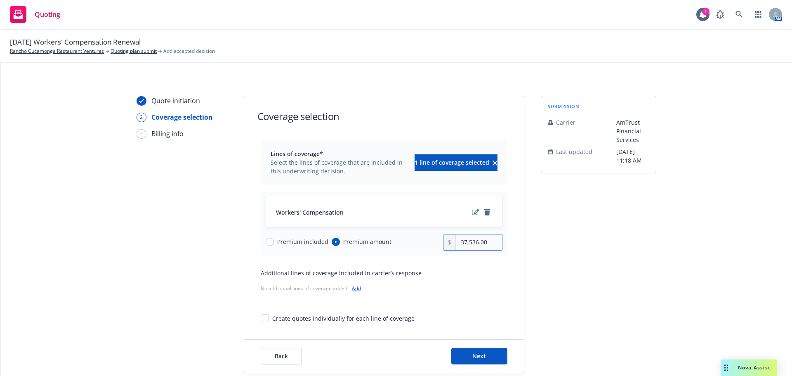
type input "37,536.00"
click at [483, 352] on button "Next" at bounding box center [479, 356] width 56 height 17
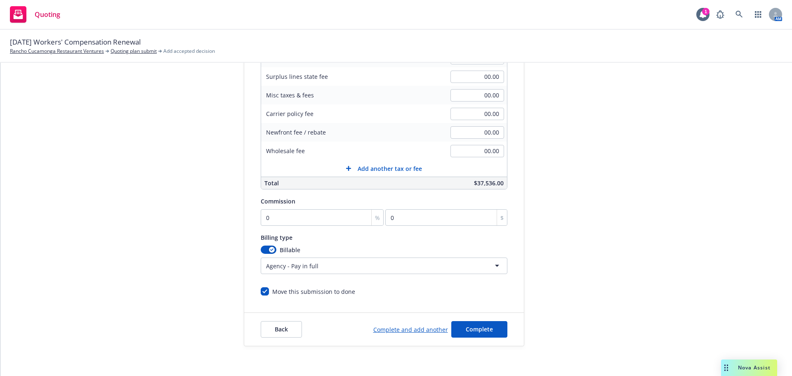
scroll to position [175, 0]
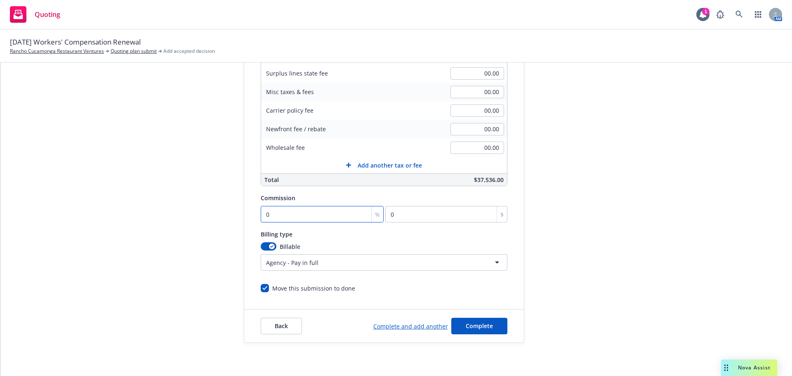
click at [309, 213] on input "0" at bounding box center [322, 214] width 123 height 17
type input "1"
type input "375.36"
type input "12"
type input "4504.32"
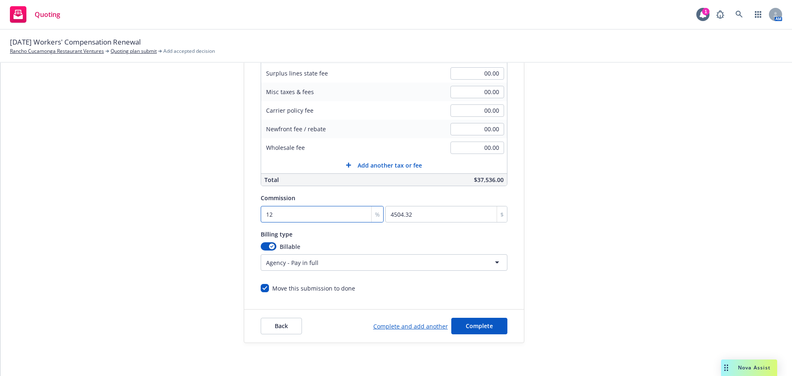
type input "12"
click at [473, 321] on button "Complete" at bounding box center [479, 326] width 56 height 17
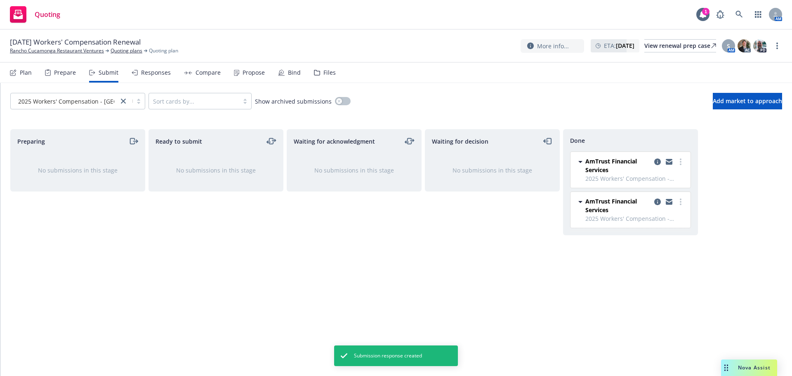
click at [248, 75] on div "Propose" at bounding box center [254, 72] width 22 height 7
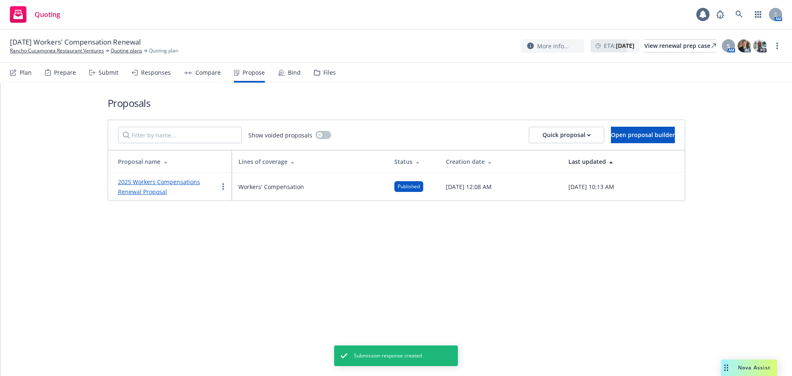
click at [217, 184] on div "2025 Workers Compensations Renewal Proposal" at bounding box center [168, 187] width 100 height 20
click at [221, 186] on link "more" at bounding box center [223, 187] width 10 height 10
click at [244, 263] on link "Void" at bounding box center [255, 256] width 73 height 17
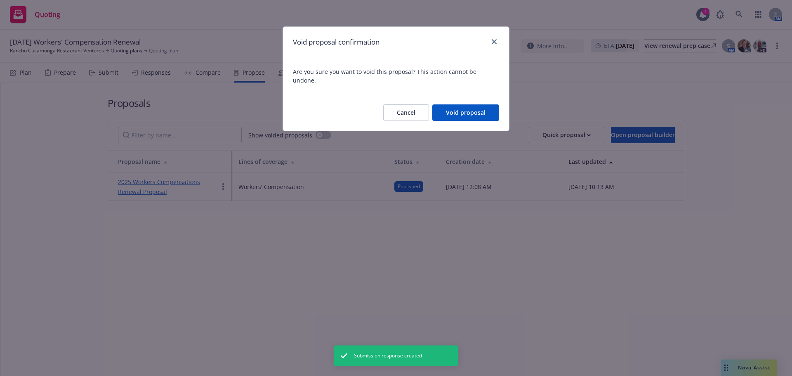
click at [479, 107] on button "Void proposal" at bounding box center [465, 112] width 67 height 17
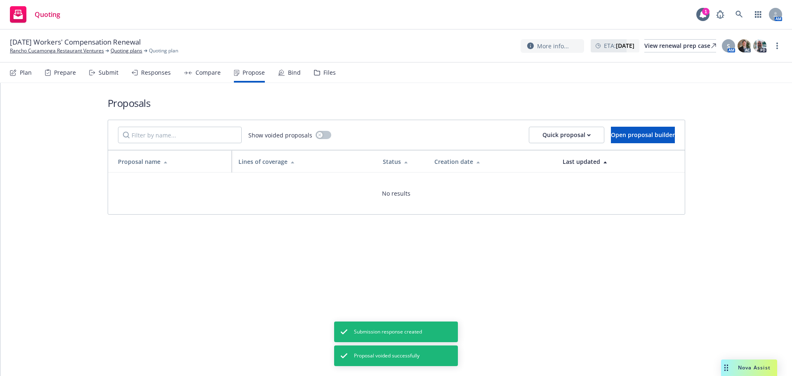
click at [655, 126] on div "Show voided proposals Quick proposal Open proposal builder" at bounding box center [396, 135] width 577 height 30
click at [656, 134] on span "Open proposal builder" at bounding box center [643, 135] width 64 height 8
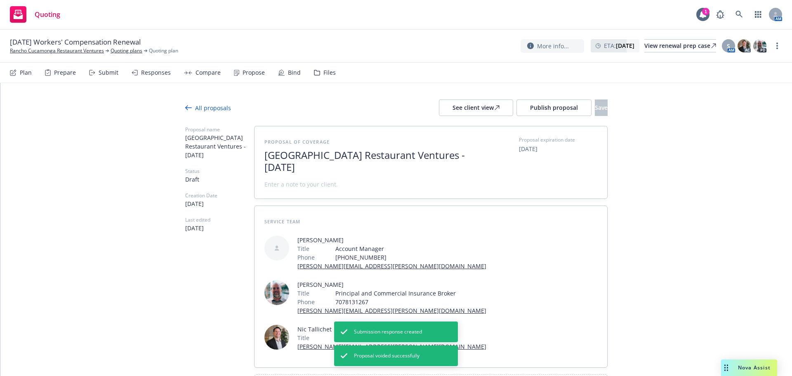
drag, startPoint x: 453, startPoint y: 154, endPoint x: 484, endPoint y: 182, distance: 42.1
click at [484, 182] on div "Proposal of coverage Rancho Cucamonga Restaurant Ventures - October 2025 Propos…" at bounding box center [430, 162] width 333 height 52
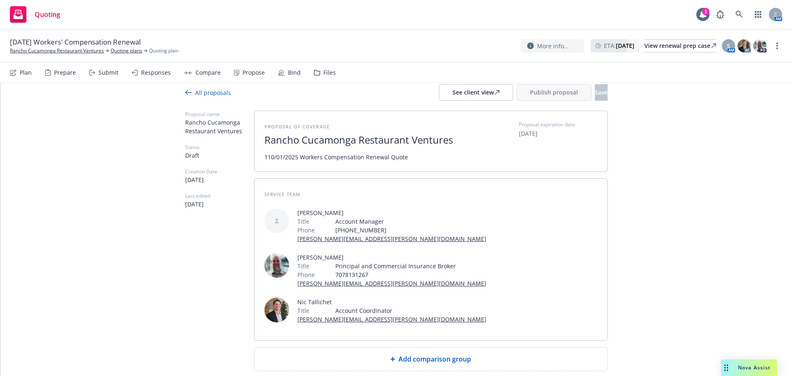
click at [448, 354] on span "Add comparison group" at bounding box center [434, 359] width 73 height 10
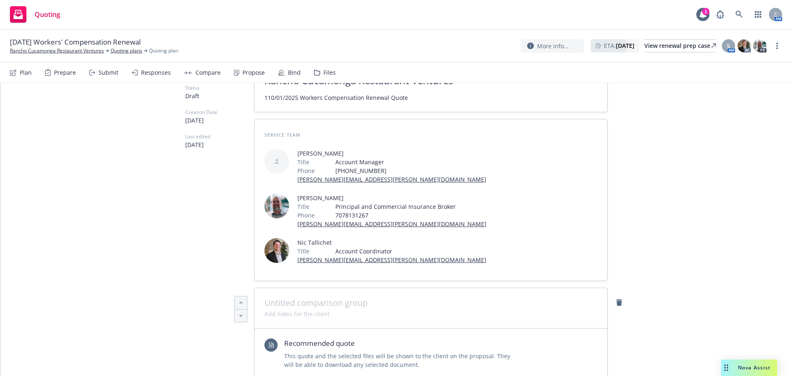
scroll to position [180, 0]
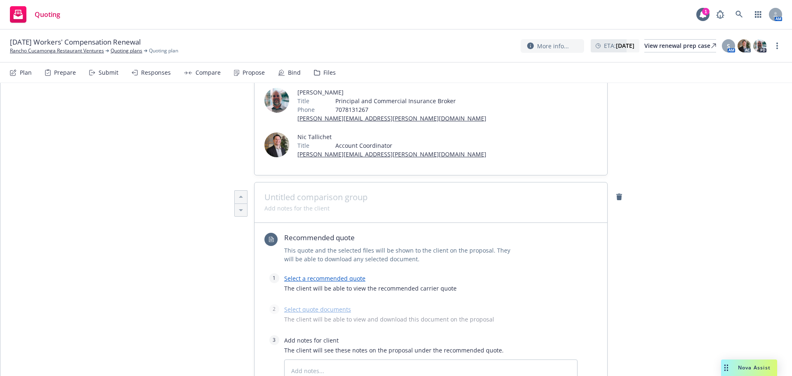
click at [343, 274] on link "Select a recommended quote" at bounding box center [324, 278] width 81 height 8
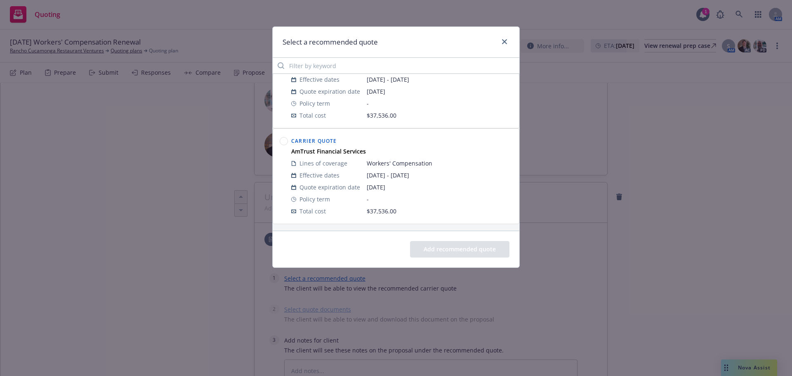
scroll to position [0, 0]
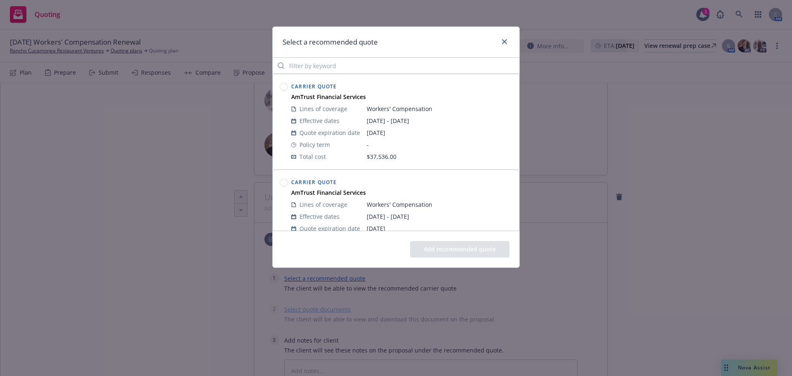
click at [288, 84] on div at bounding box center [284, 121] width 12 height 85
click at [286, 84] on circle at bounding box center [284, 87] width 8 height 8
click at [476, 250] on button "Add recommended quote" at bounding box center [459, 249] width 99 height 17
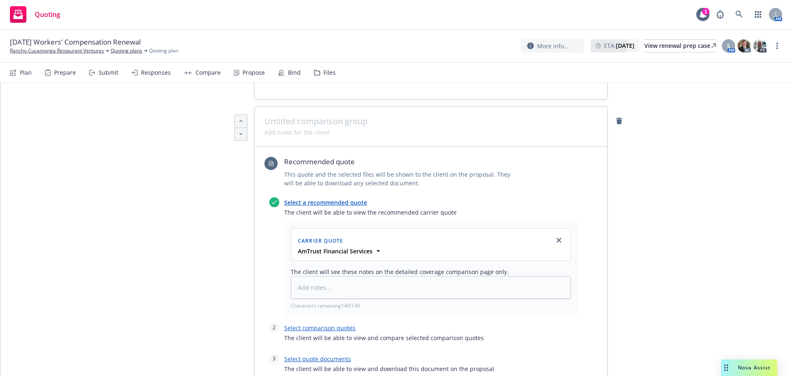
scroll to position [345, 0]
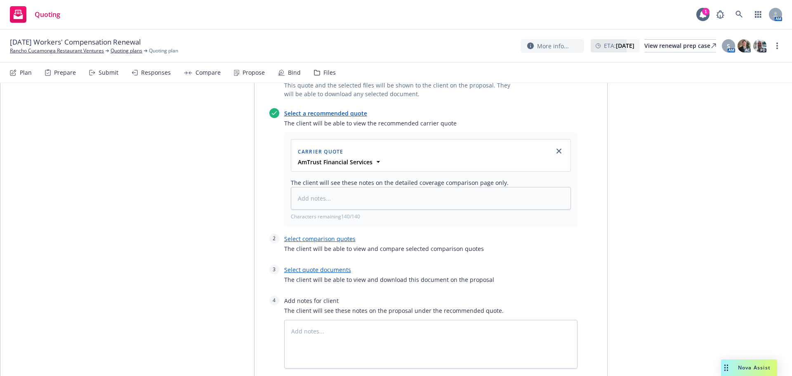
click at [321, 235] on link "Select comparison quotes" at bounding box center [319, 239] width 71 height 8
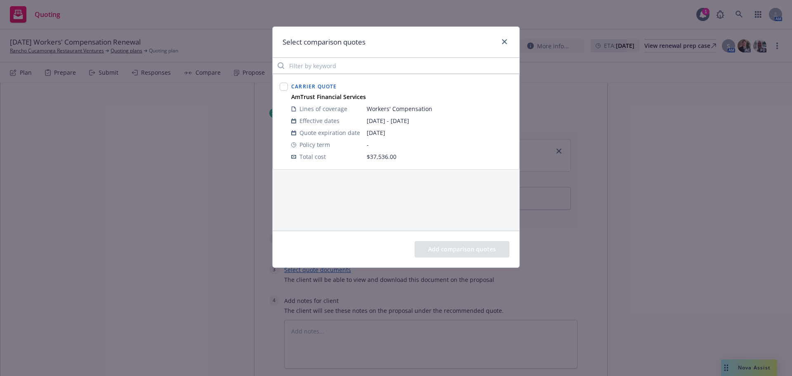
click at [508, 36] on div "Select comparison quotes" at bounding box center [396, 42] width 247 height 31
click at [506, 40] on icon "close" at bounding box center [504, 41] width 5 height 5
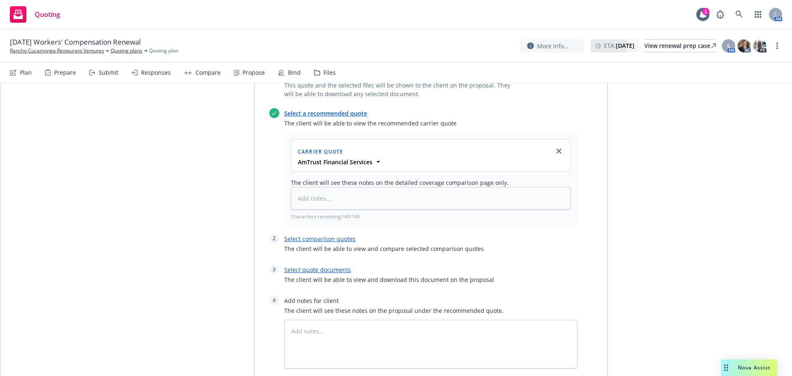
click at [337, 266] on link "Select quote documents" at bounding box center [317, 270] width 67 height 8
type textarea "x"
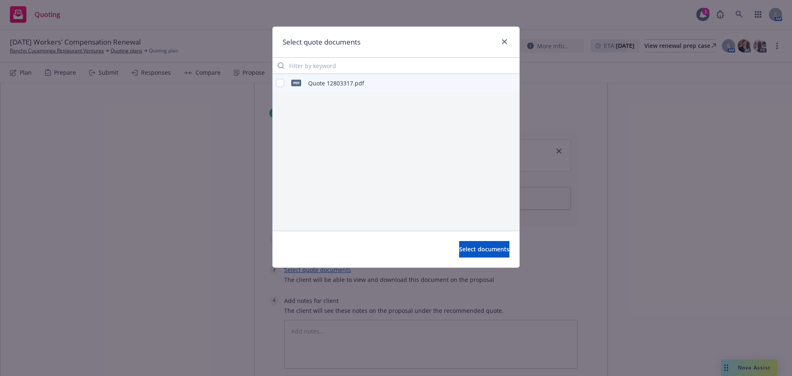
drag, startPoint x: 281, startPoint y: 78, endPoint x: 280, endPoint y: 84, distance: 6.7
click at [281, 80] on div "pdf Quote 12803317.pdf" at bounding box center [320, 82] width 88 height 17
click at [279, 85] on input "checkbox" at bounding box center [280, 83] width 8 height 8
checkbox input "true"
click at [493, 250] on span "Select documents" at bounding box center [484, 249] width 50 height 8
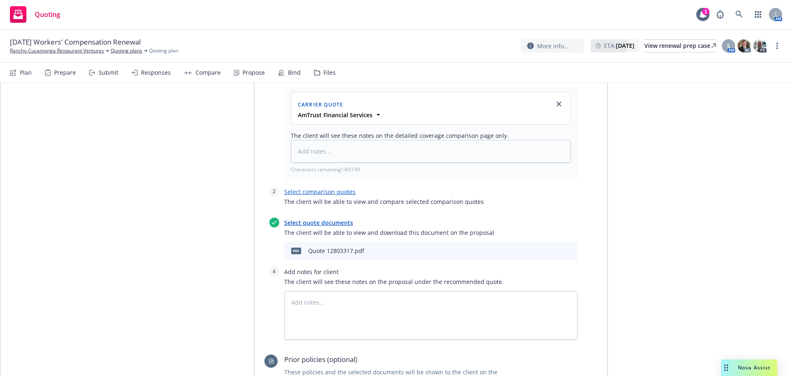
scroll to position [510, 0]
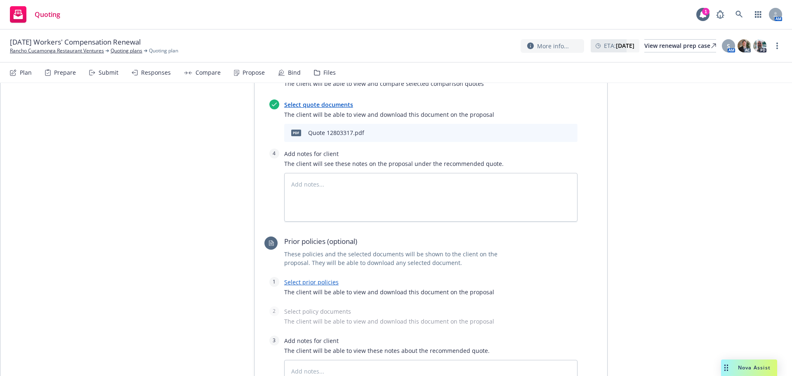
click at [323, 278] on link "Select prior policies" at bounding box center [311, 282] width 54 height 8
type textarea "x"
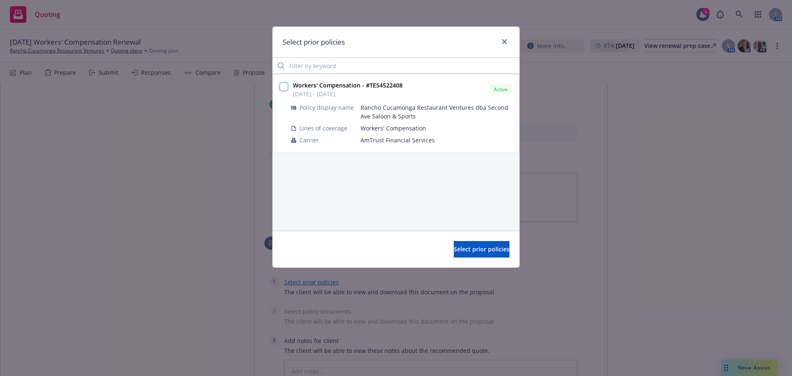
click at [280, 85] on input "checkbox" at bounding box center [284, 87] width 8 height 8
checkbox input "true"
click at [465, 254] on button "Select prior policies" at bounding box center [482, 249] width 56 height 17
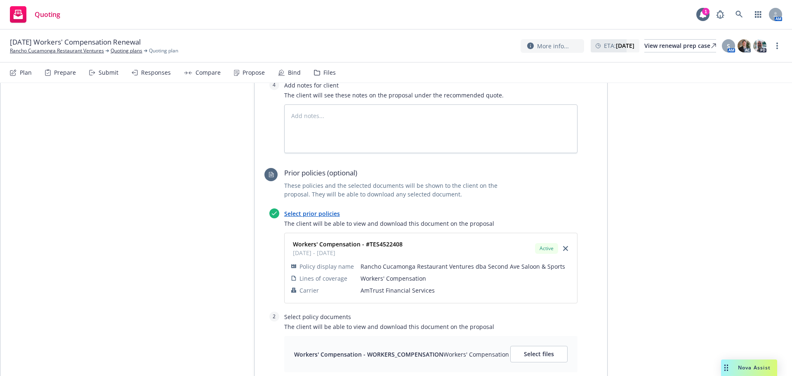
scroll to position [675, 0]
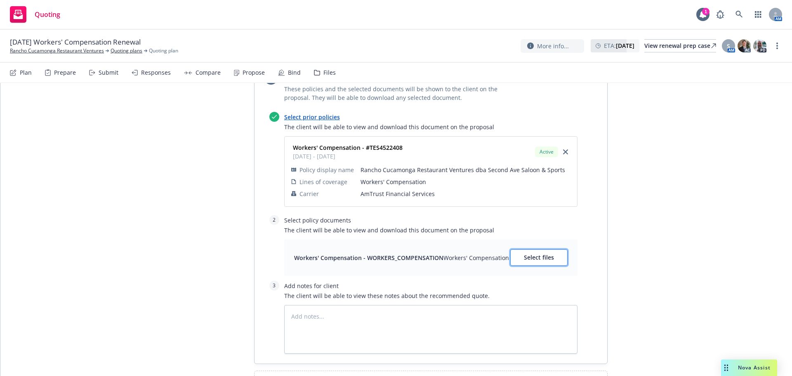
click at [545, 253] on span "Select files" at bounding box center [539, 257] width 30 height 8
type textarea "x"
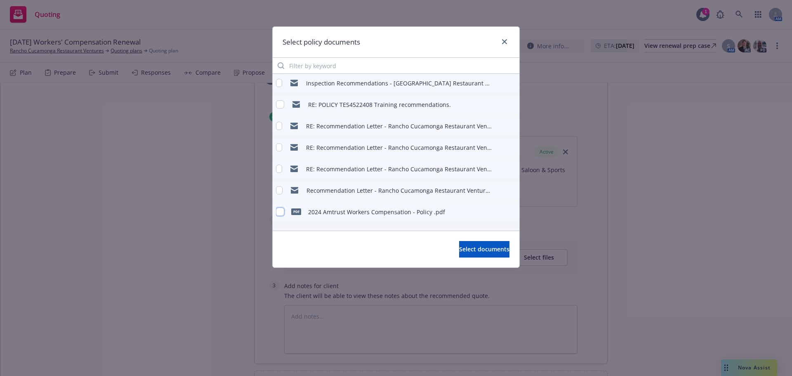
click at [281, 212] on input "checkbox" at bounding box center [280, 211] width 8 height 8
checkbox input "true"
click at [483, 254] on button "Select documents" at bounding box center [484, 249] width 50 height 17
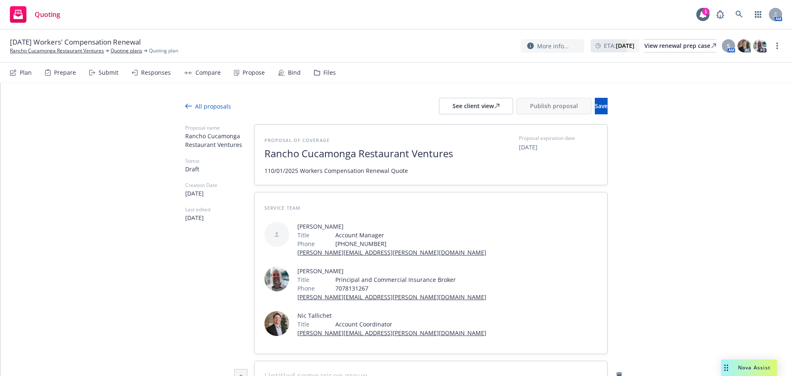
scroll to position [0, 0]
click at [595, 107] on span "Save" at bounding box center [601, 108] width 13 height 8
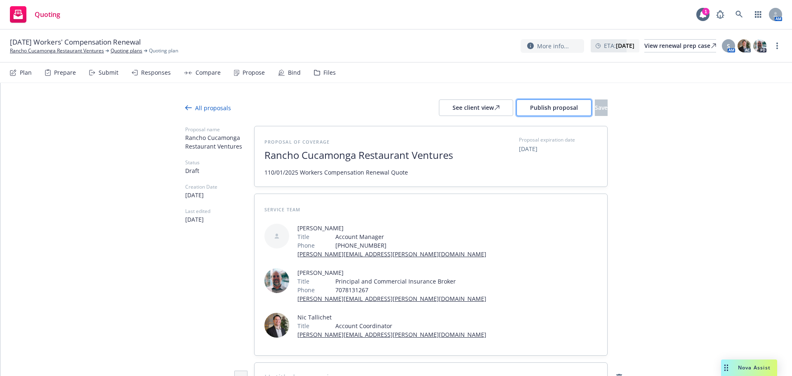
click at [530, 111] on span "Publish proposal" at bounding box center [554, 108] width 48 height 8
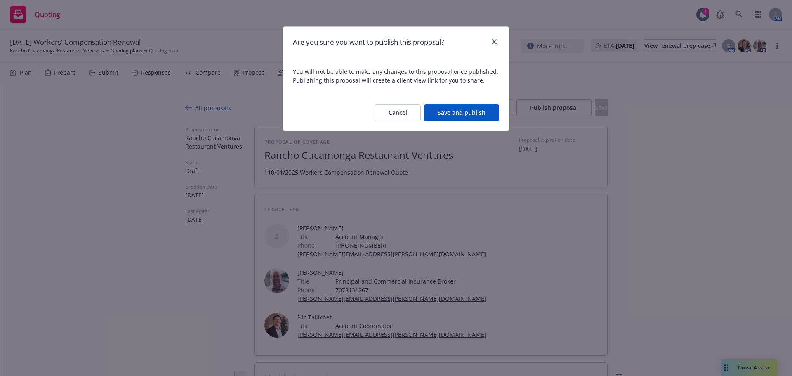
click at [464, 116] on button "Save and publish" at bounding box center [461, 112] width 75 height 17
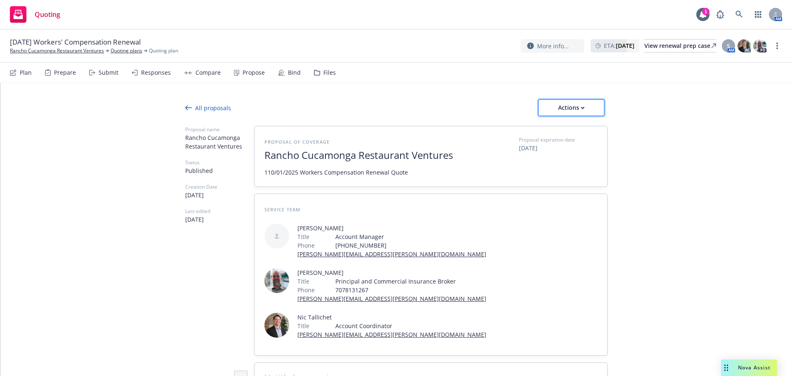
click at [566, 109] on div "Actions" at bounding box center [571, 108] width 39 height 16
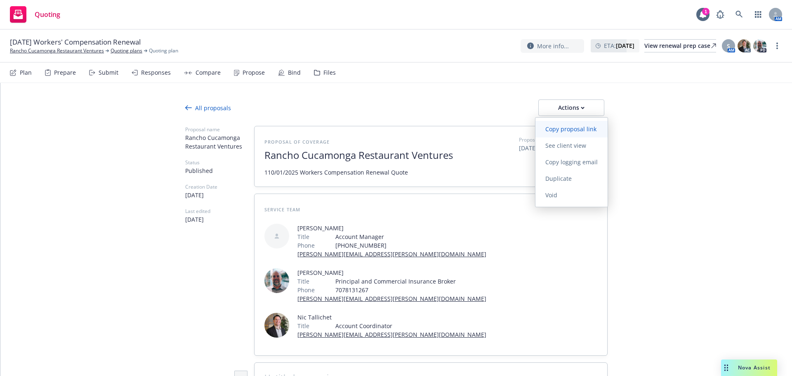
click at [579, 129] on span "Copy proposal link" at bounding box center [570, 129] width 71 height 8
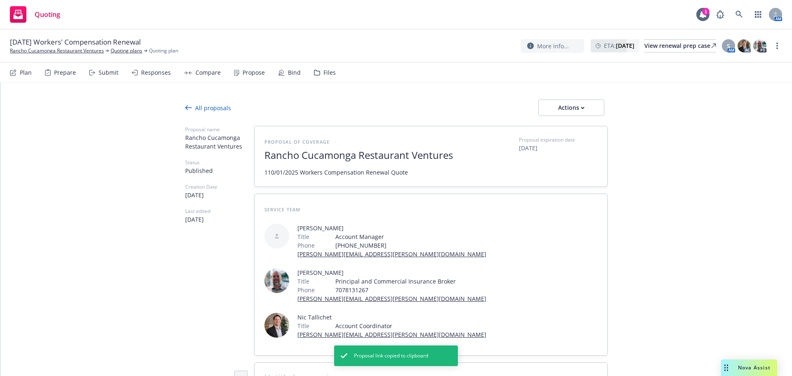
type textarea "x"
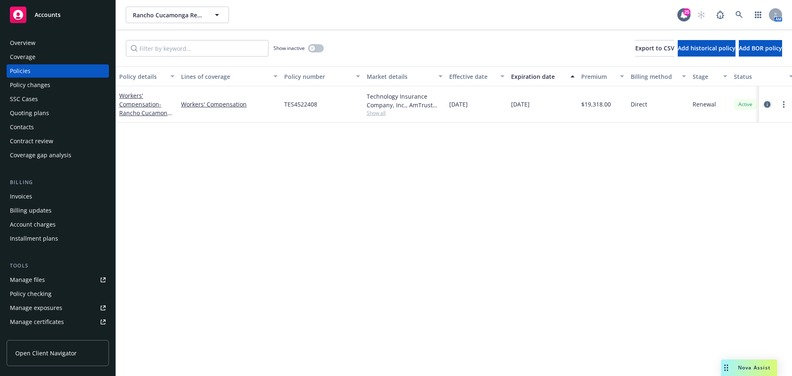
click at [766, 103] on icon "circleInformation" at bounding box center [767, 104] width 7 height 7
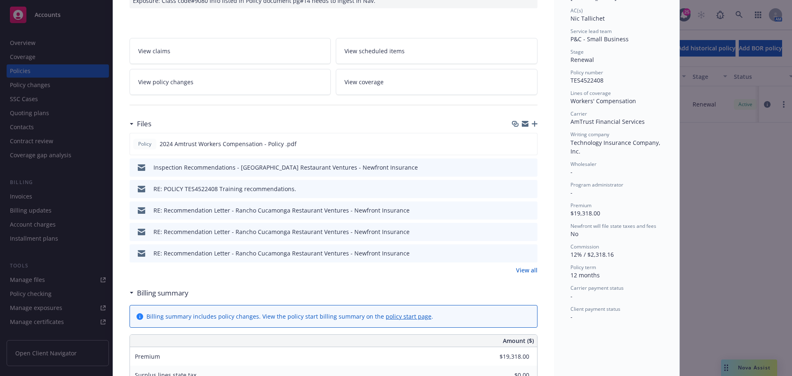
scroll to position [193, 0]
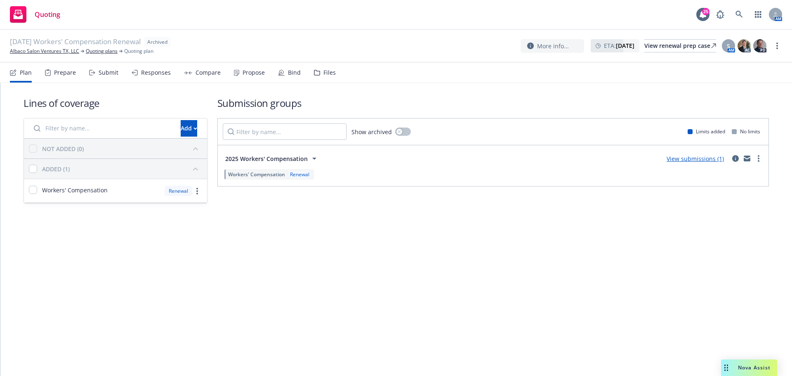
drag, startPoint x: 732, startPoint y: 95, endPoint x: 712, endPoint y: 96, distance: 20.2
click at [732, 95] on link "Unarchive quoting plan" at bounding box center [736, 95] width 92 height 17
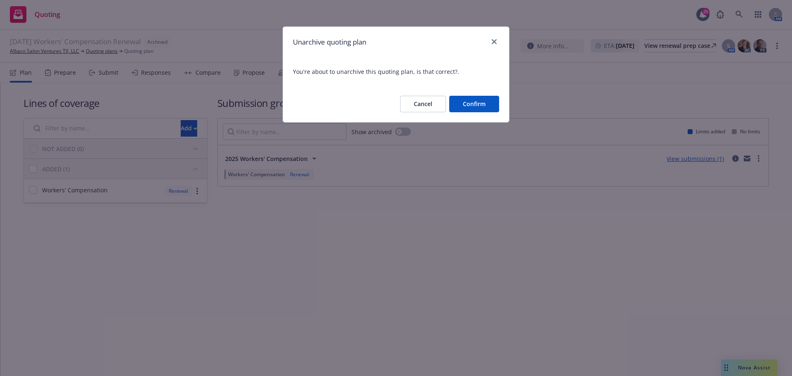
click at [471, 96] on button "Confirm" at bounding box center [474, 104] width 50 height 17
click at [470, 100] on div "Cancel Confirm" at bounding box center [449, 104] width 99 height 17
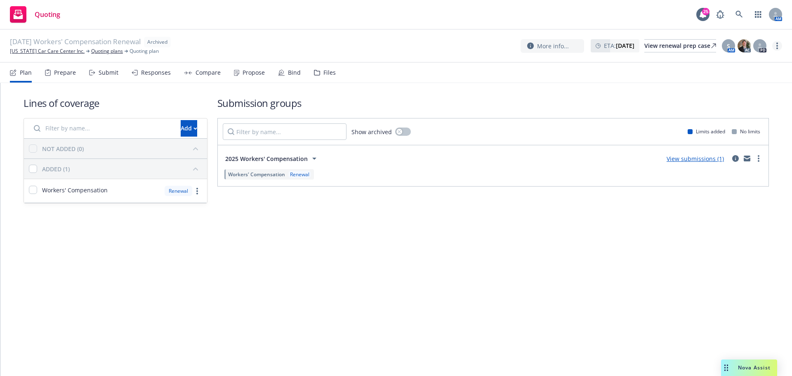
click at [779, 46] on link "more" at bounding box center [777, 46] width 10 height 10
drag, startPoint x: 758, startPoint y: 92, endPoint x: 754, endPoint y: 92, distance: 4.5
click at [758, 92] on link "Unarchive quoting plan" at bounding box center [736, 95] width 92 height 17
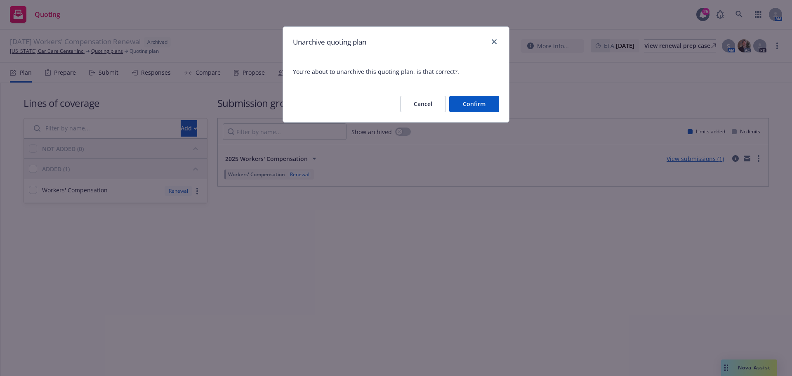
click at [492, 99] on button "Confirm" at bounding box center [474, 104] width 50 height 17
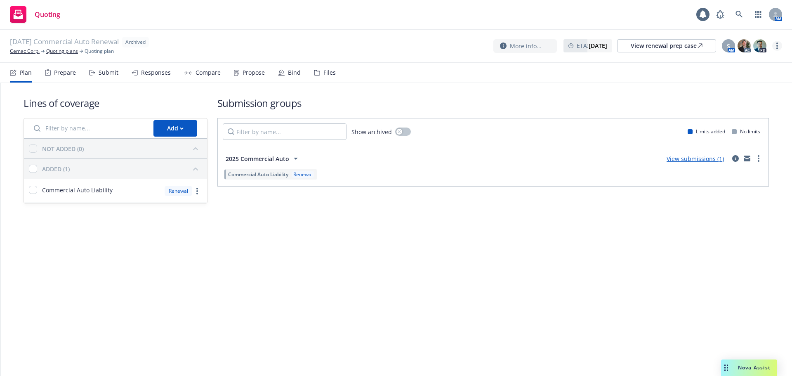
click at [780, 45] on link "more" at bounding box center [777, 46] width 10 height 10
drag, startPoint x: 742, startPoint y: 94, endPoint x: 695, endPoint y: 99, distance: 47.2
click at [742, 94] on link "Unarchive quoting plan" at bounding box center [736, 95] width 92 height 17
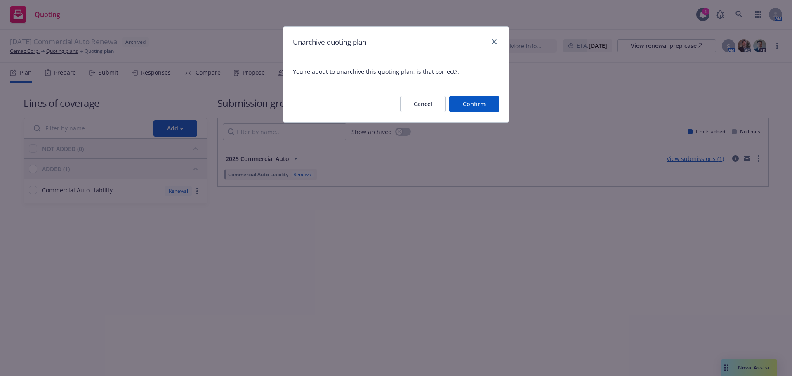
click at [467, 104] on button "Confirm" at bounding box center [474, 104] width 50 height 17
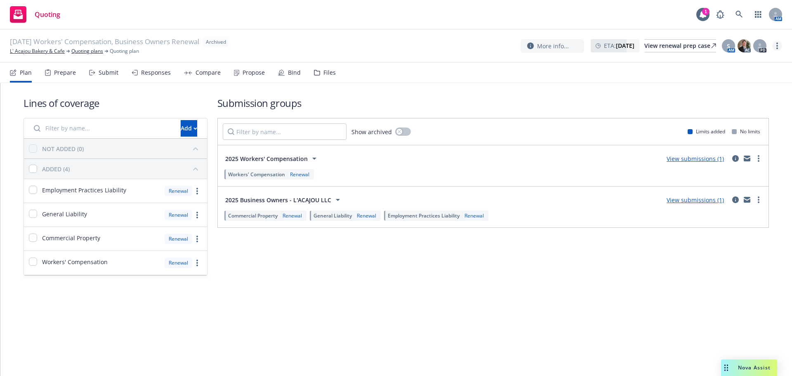
click at [780, 50] on link "more" at bounding box center [777, 46] width 10 height 10
drag, startPoint x: 743, startPoint y: 91, endPoint x: 694, endPoint y: 92, distance: 49.1
click at [743, 91] on link "Unarchive quoting plan" at bounding box center [736, 95] width 92 height 17
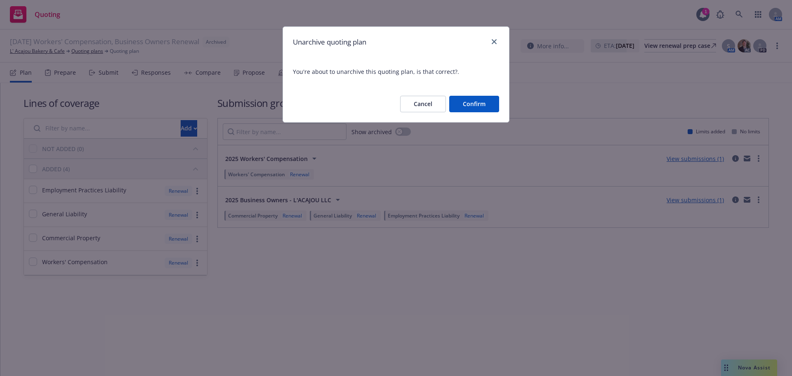
click at [453, 101] on button "Confirm" at bounding box center [474, 104] width 50 height 17
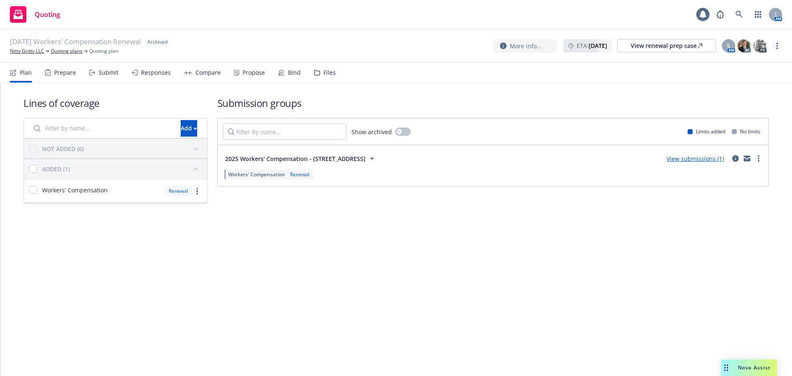
click at [773, 45] on link "more" at bounding box center [777, 46] width 10 height 10
drag, startPoint x: 735, startPoint y: 97, endPoint x: 700, endPoint y: 99, distance: 35.6
click at [735, 97] on link "Unarchive quoting plan" at bounding box center [736, 95] width 92 height 17
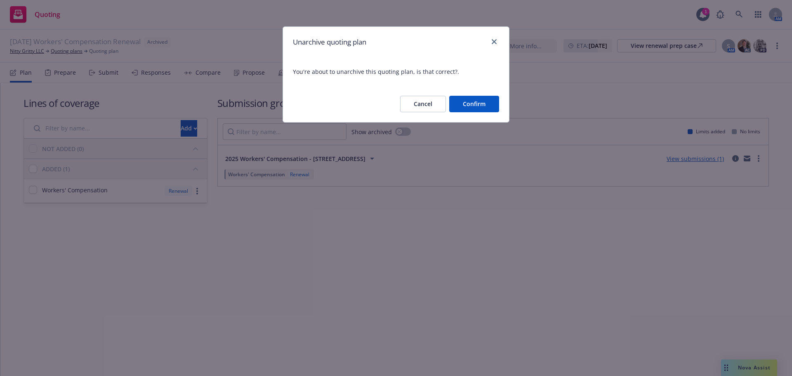
click at [464, 100] on button "Confirm" at bounding box center [474, 104] width 50 height 17
